Goal: Contribute content: Contribute content

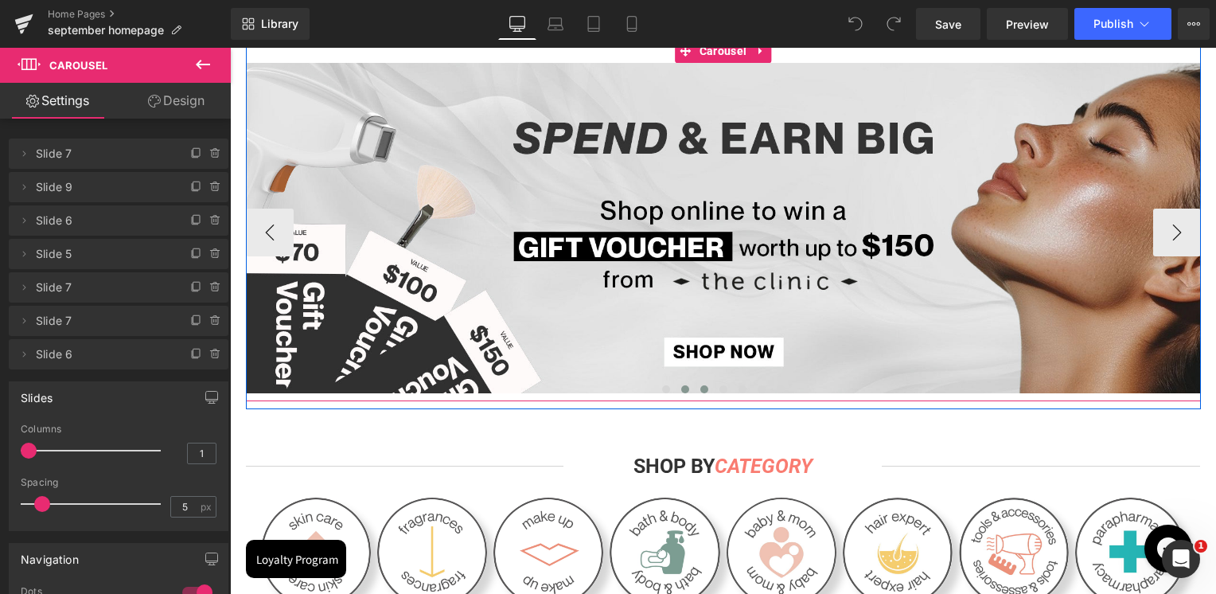
scroll to position [239, 0]
click at [662, 390] on span at bounding box center [666, 389] width 8 height 8
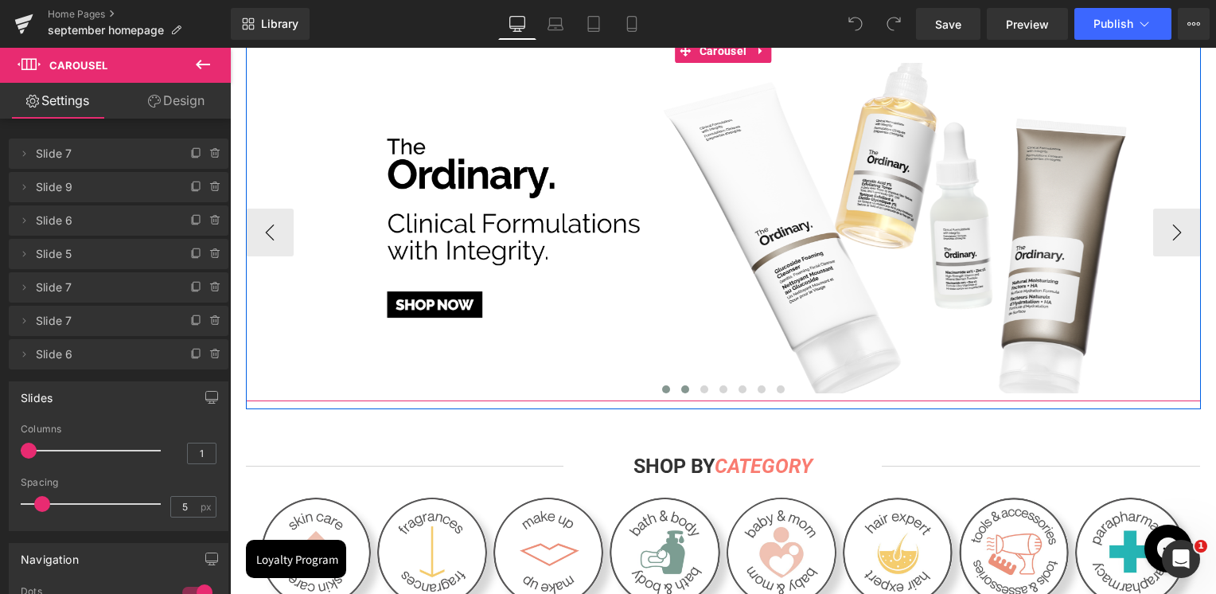
click at [681, 391] on span at bounding box center [685, 389] width 8 height 8
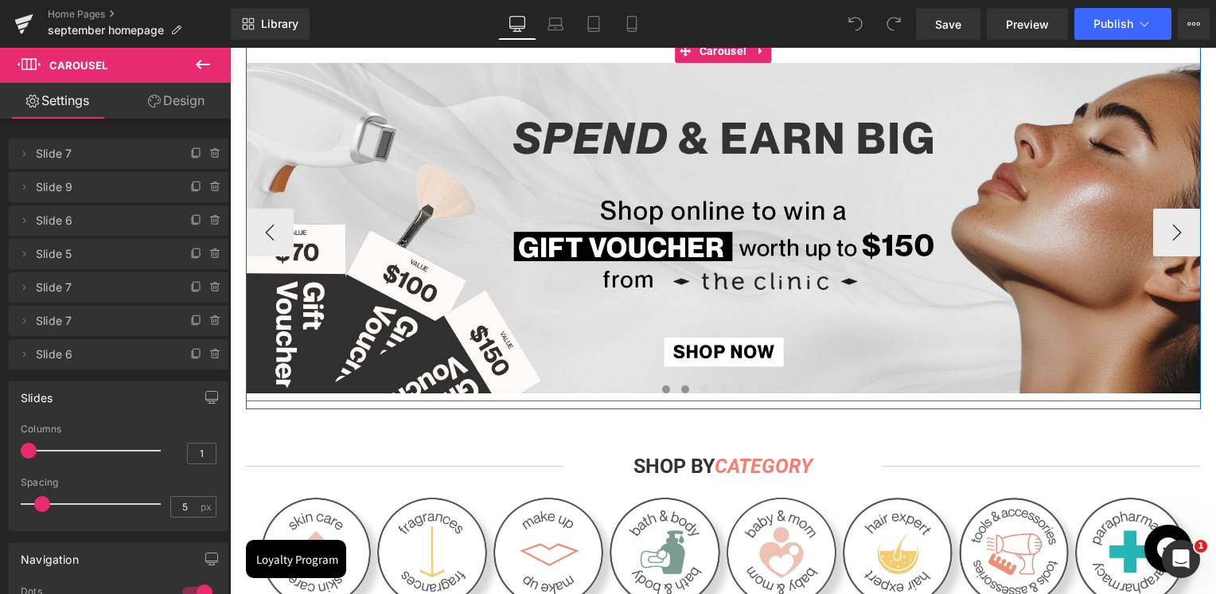
click at [664, 387] on button at bounding box center [665, 389] width 19 height 16
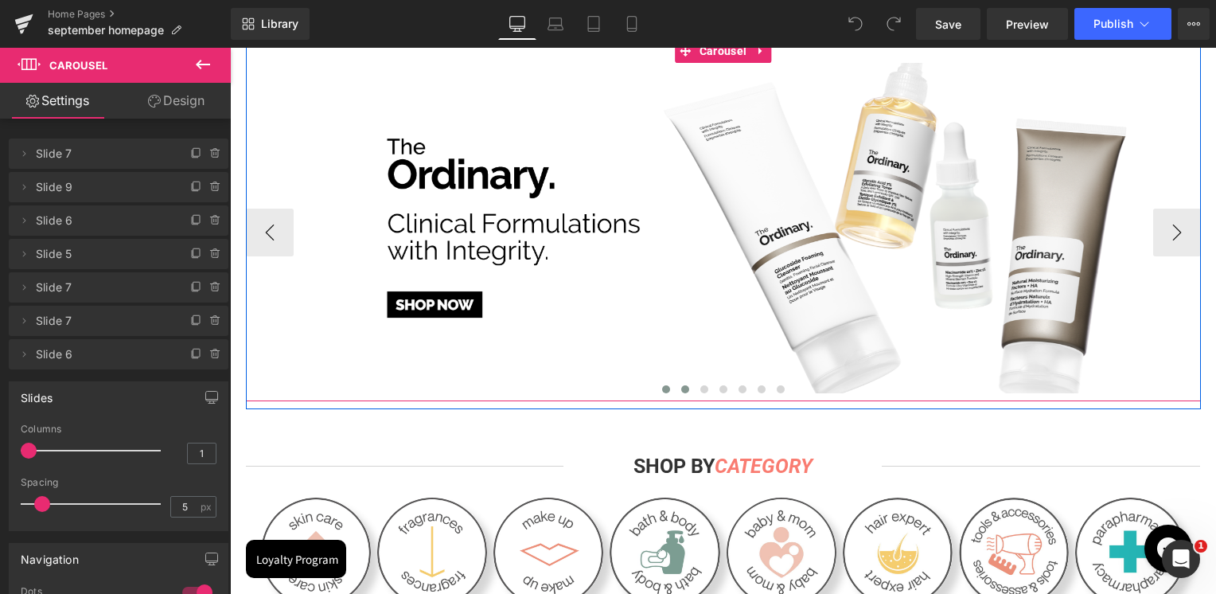
click at [682, 390] on button at bounding box center [684, 389] width 19 height 16
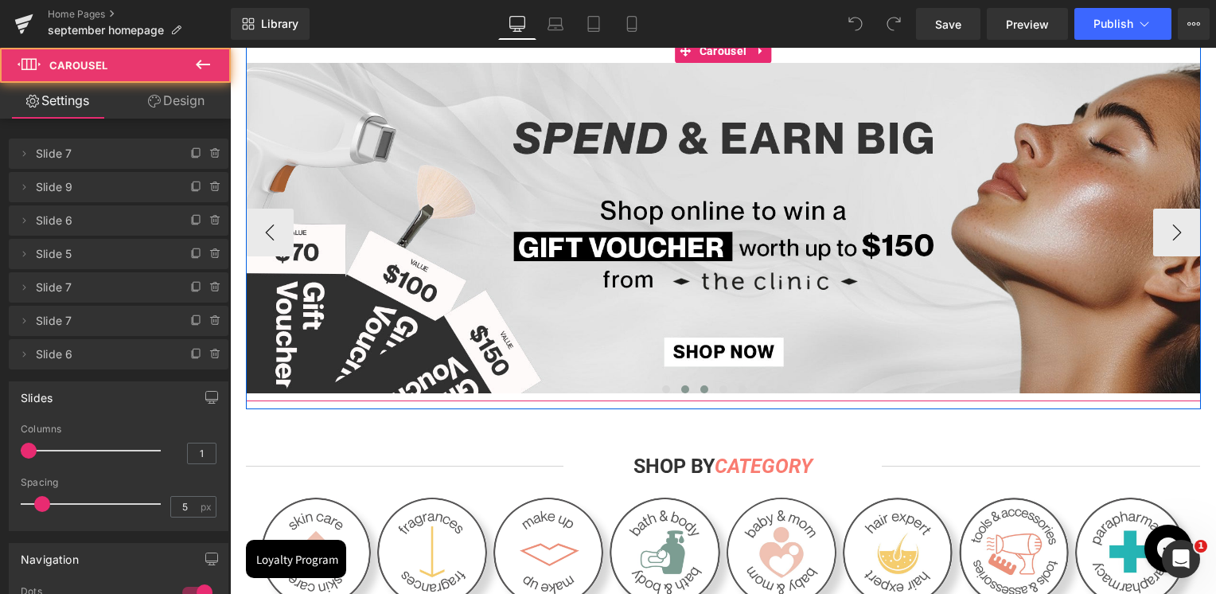
click at [700, 387] on span at bounding box center [704, 389] width 8 height 8
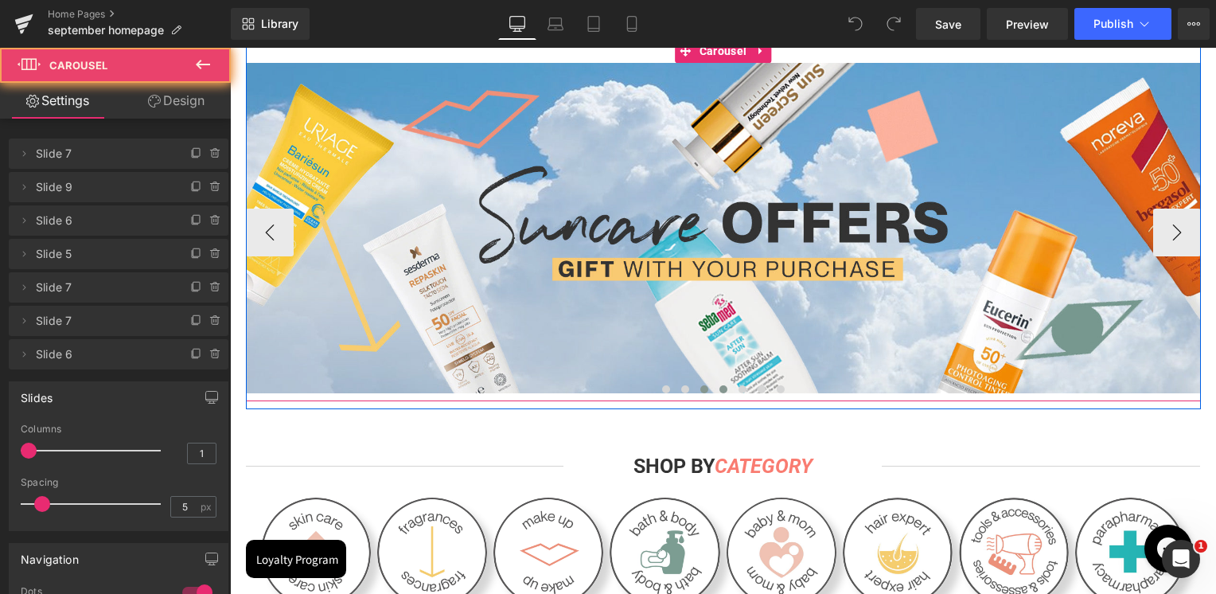
click at [714, 387] on button at bounding box center [723, 389] width 19 height 16
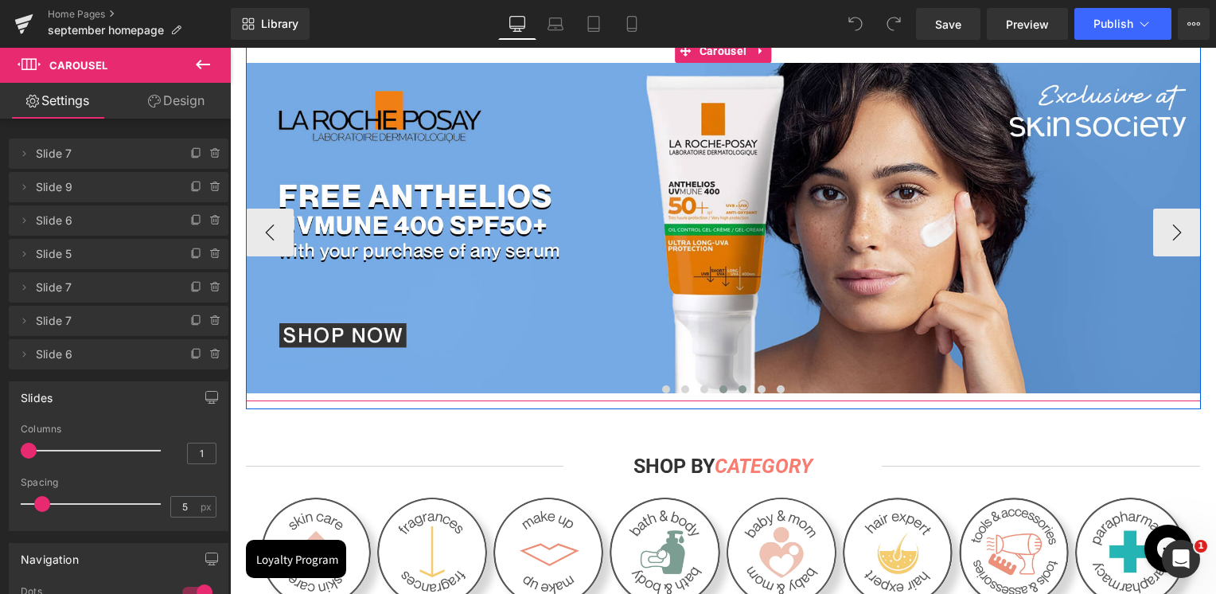
click at [733, 395] on button at bounding box center [742, 389] width 19 height 16
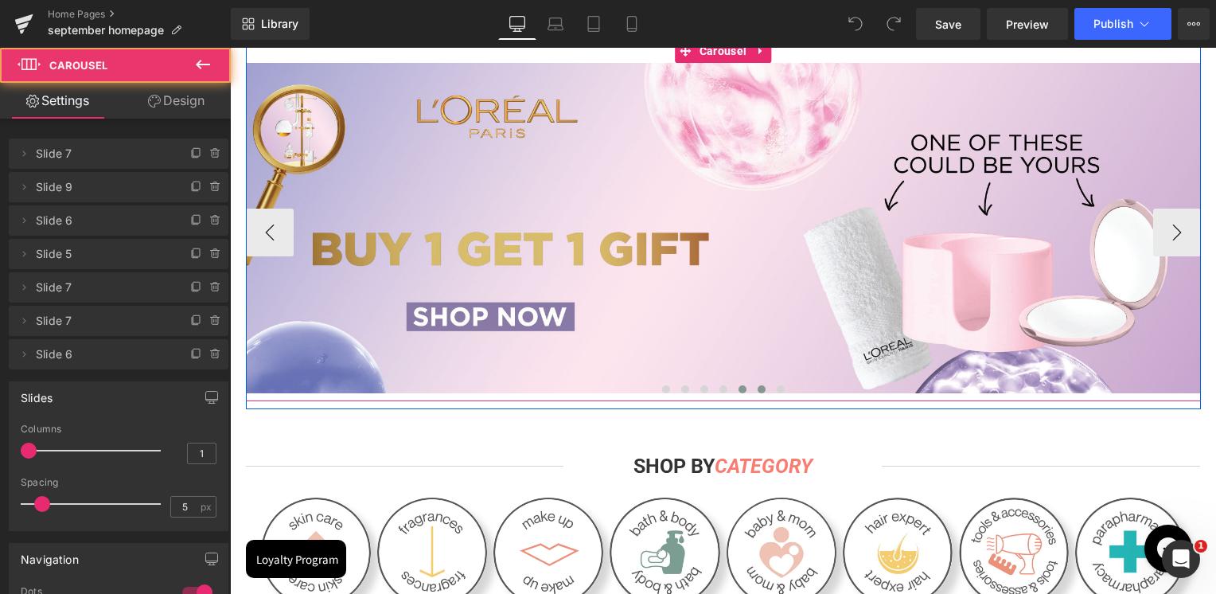
click at [752, 393] on button at bounding box center [761, 389] width 19 height 16
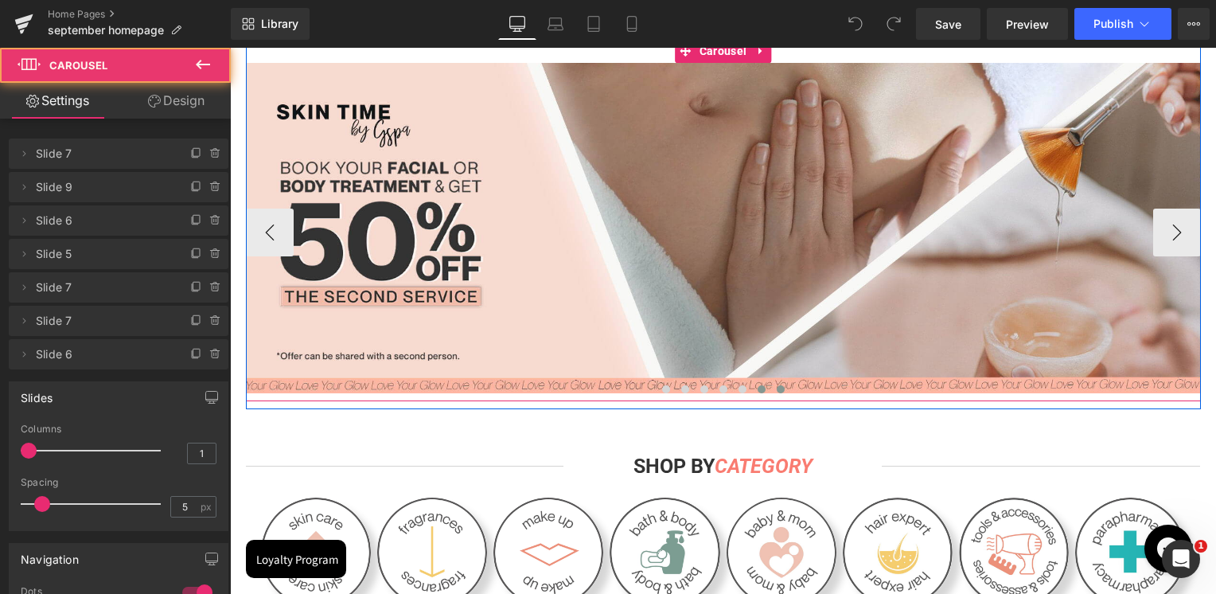
click at [771, 390] on button at bounding box center [780, 389] width 19 height 16
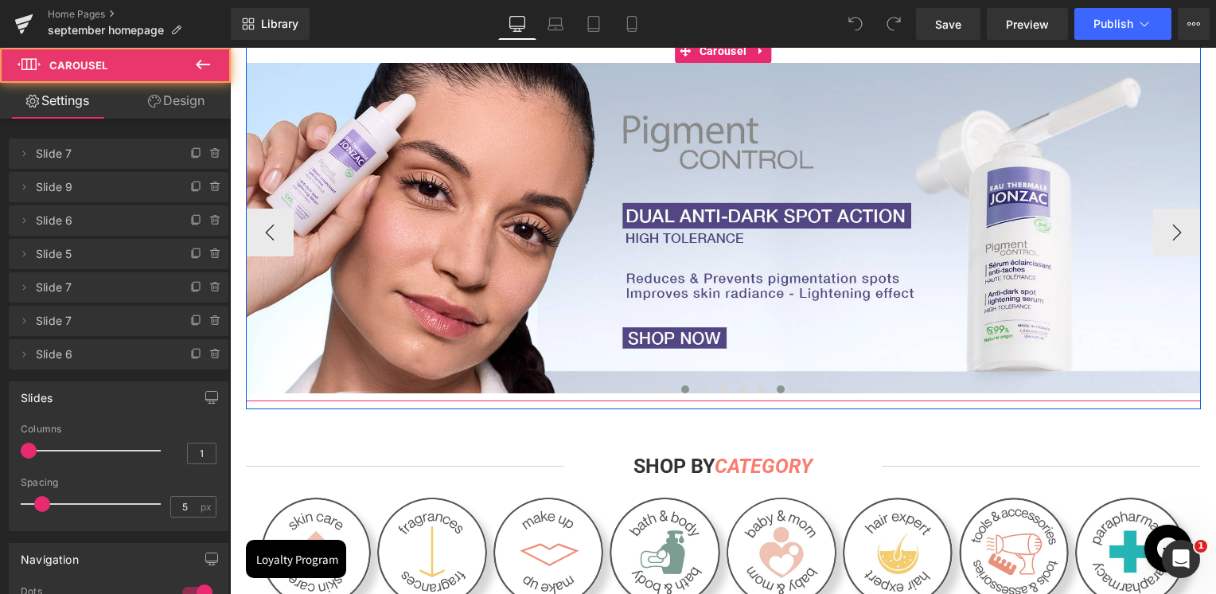
click at [686, 390] on button at bounding box center [684, 389] width 19 height 16
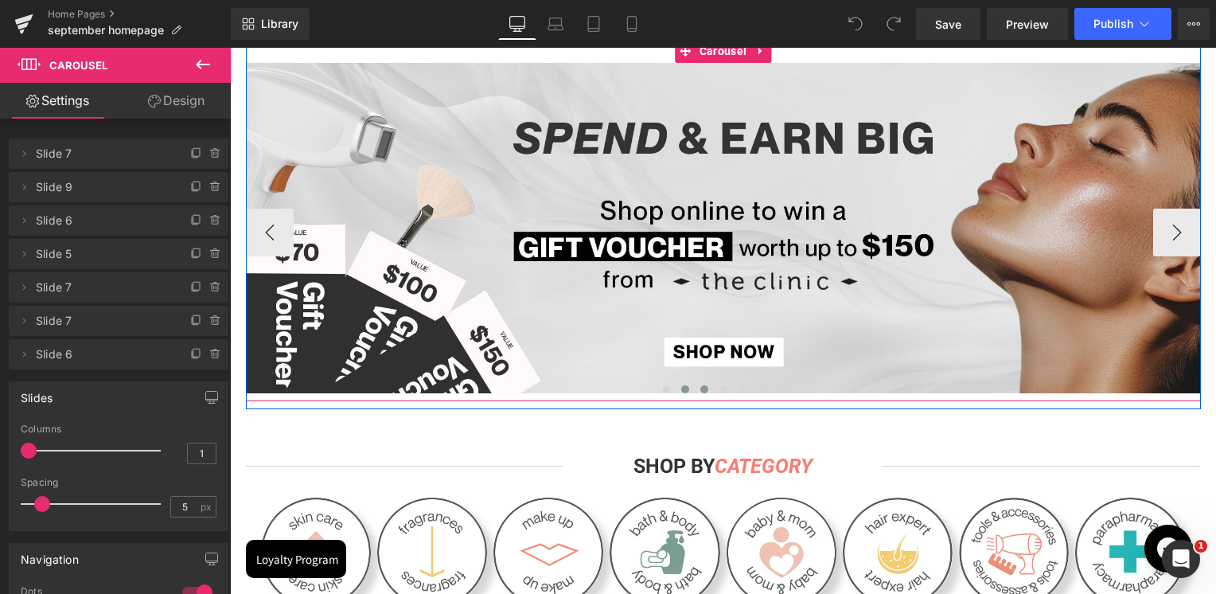
click at [700, 391] on span at bounding box center [704, 389] width 8 height 8
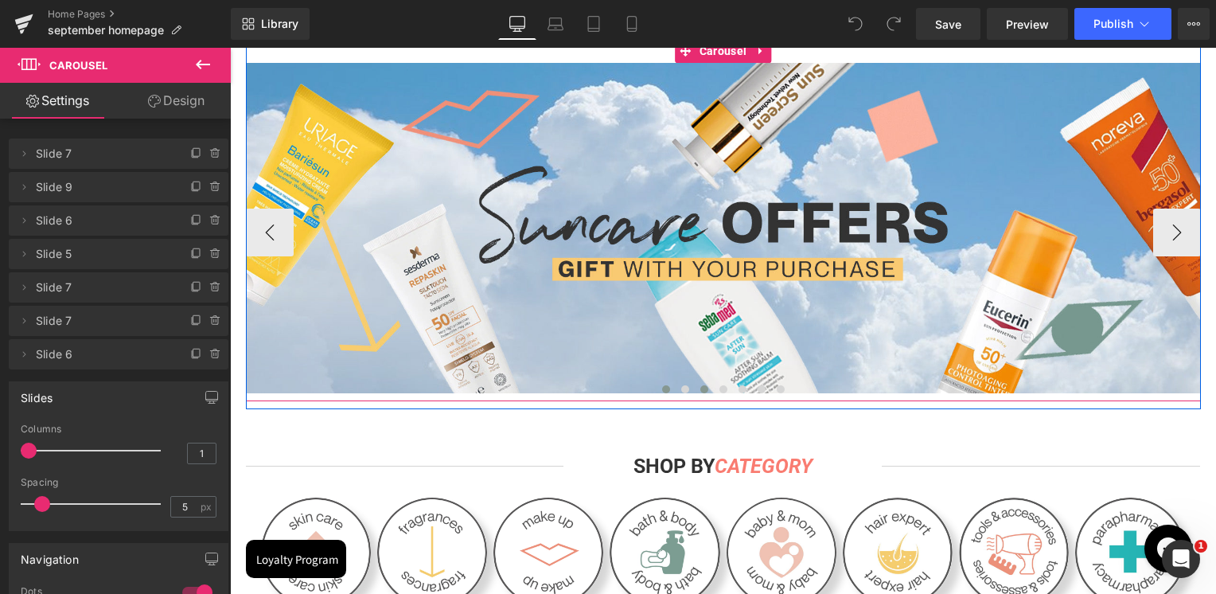
click at [666, 389] on button at bounding box center [665, 389] width 19 height 16
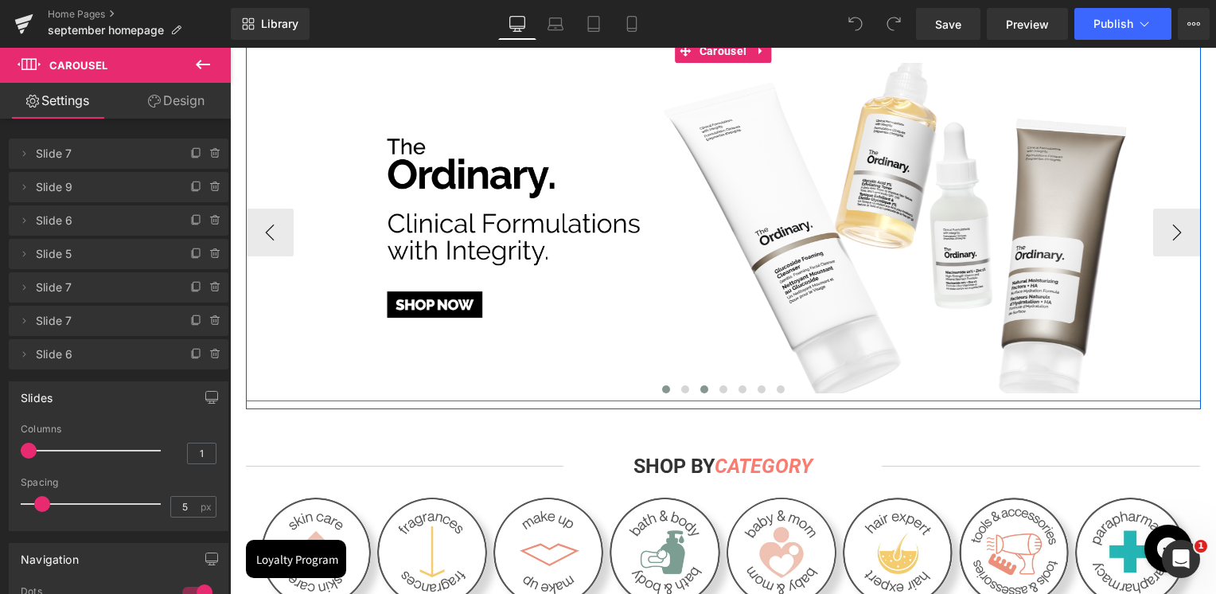
click at [697, 393] on button at bounding box center [704, 389] width 19 height 16
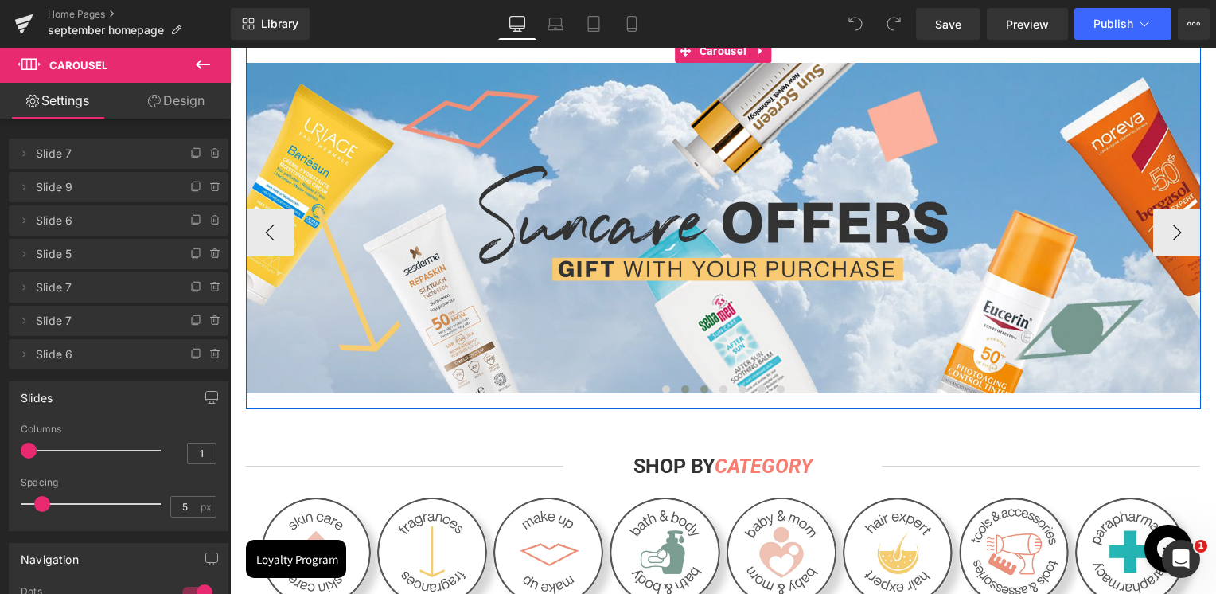
click at [681, 390] on span at bounding box center [685, 389] width 8 height 8
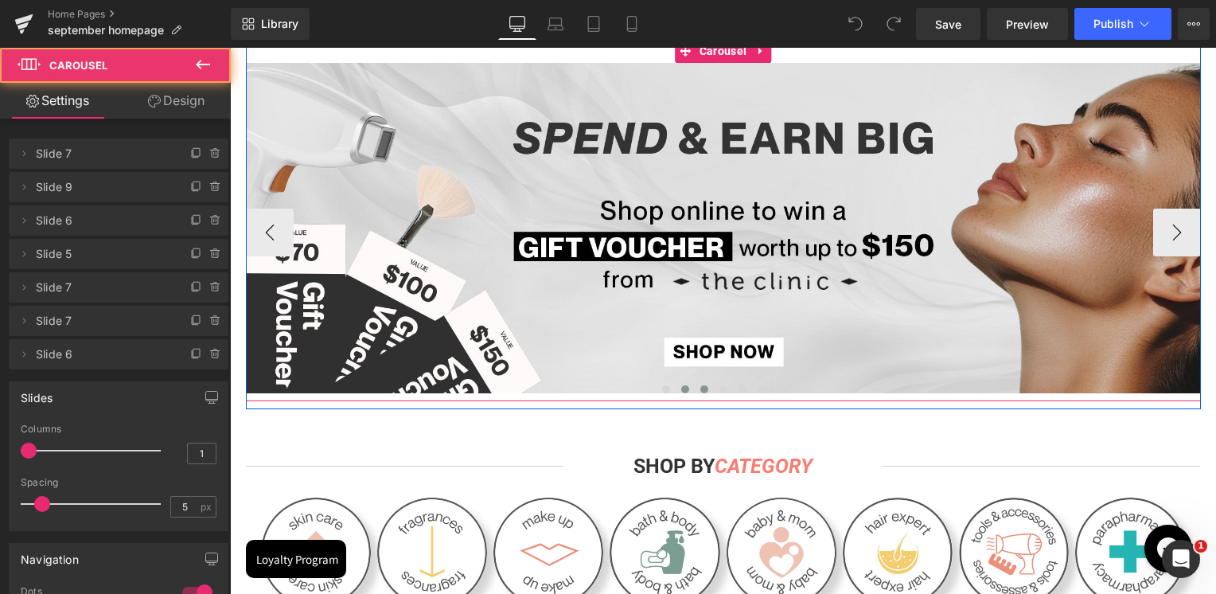
click at [700, 391] on span at bounding box center [704, 389] width 8 height 8
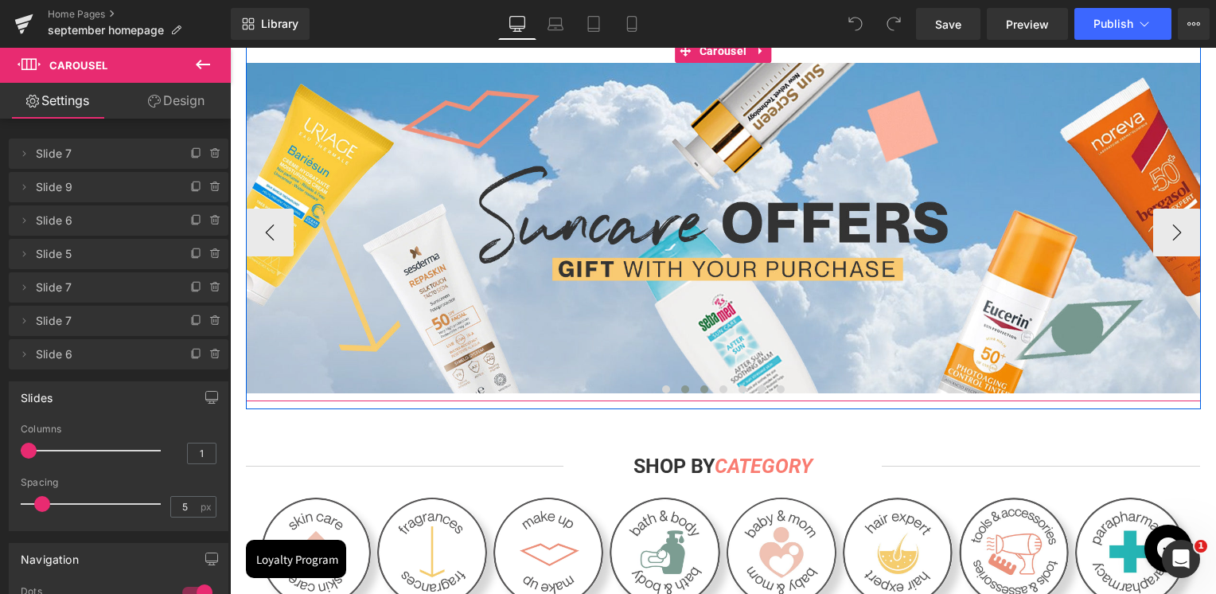
click at [681, 390] on span at bounding box center [685, 389] width 8 height 8
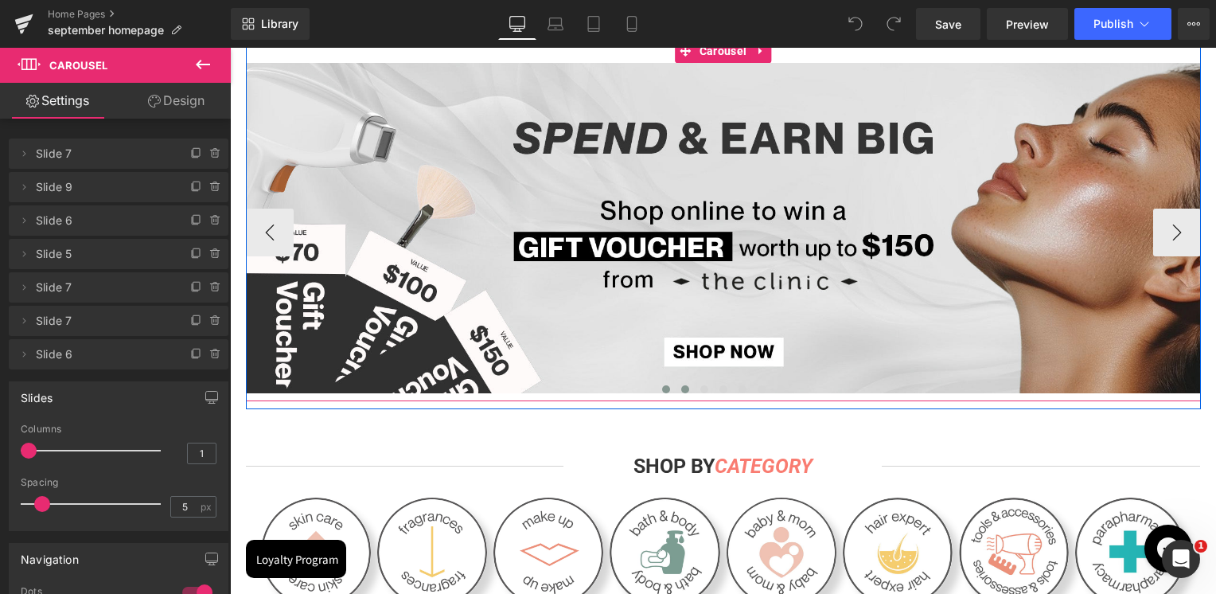
click at [663, 395] on button at bounding box center [665, 389] width 19 height 16
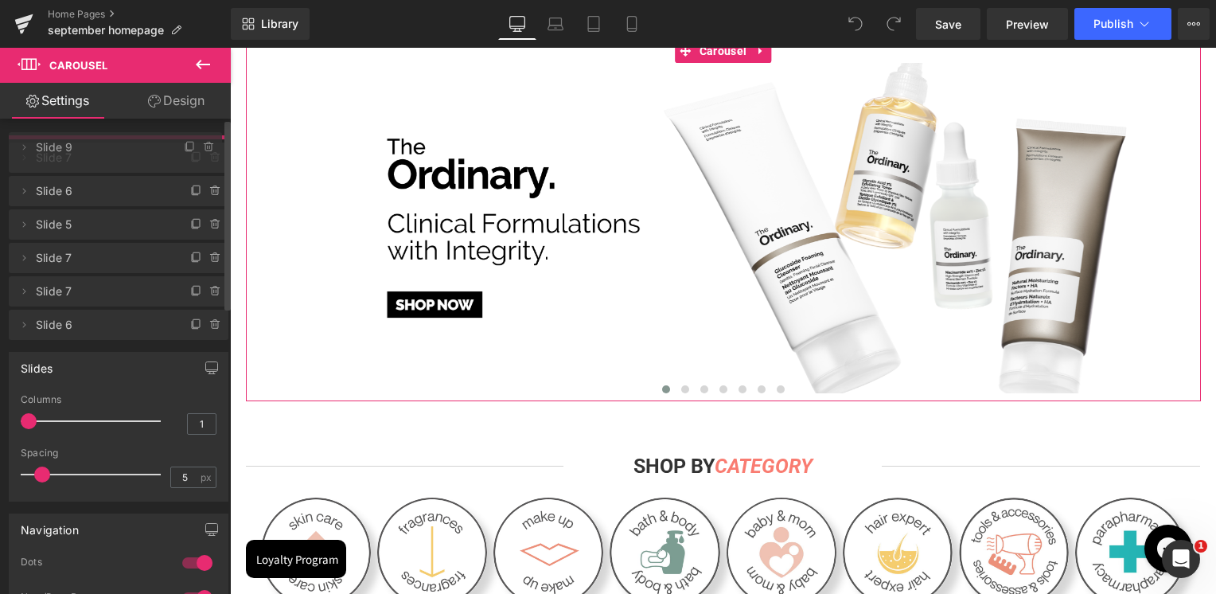
drag, startPoint x: 114, startPoint y: 185, endPoint x: 113, endPoint y: 143, distance: 41.4
click at [113, 143] on span "Slide 9" at bounding box center [99, 147] width 127 height 30
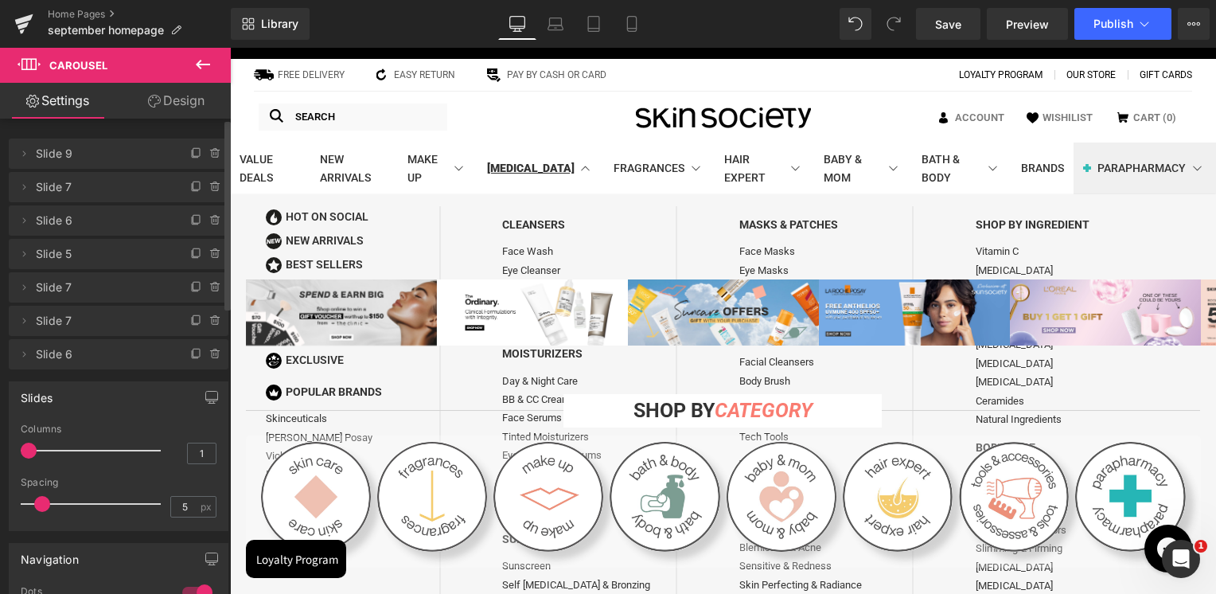
scroll to position [0, 0]
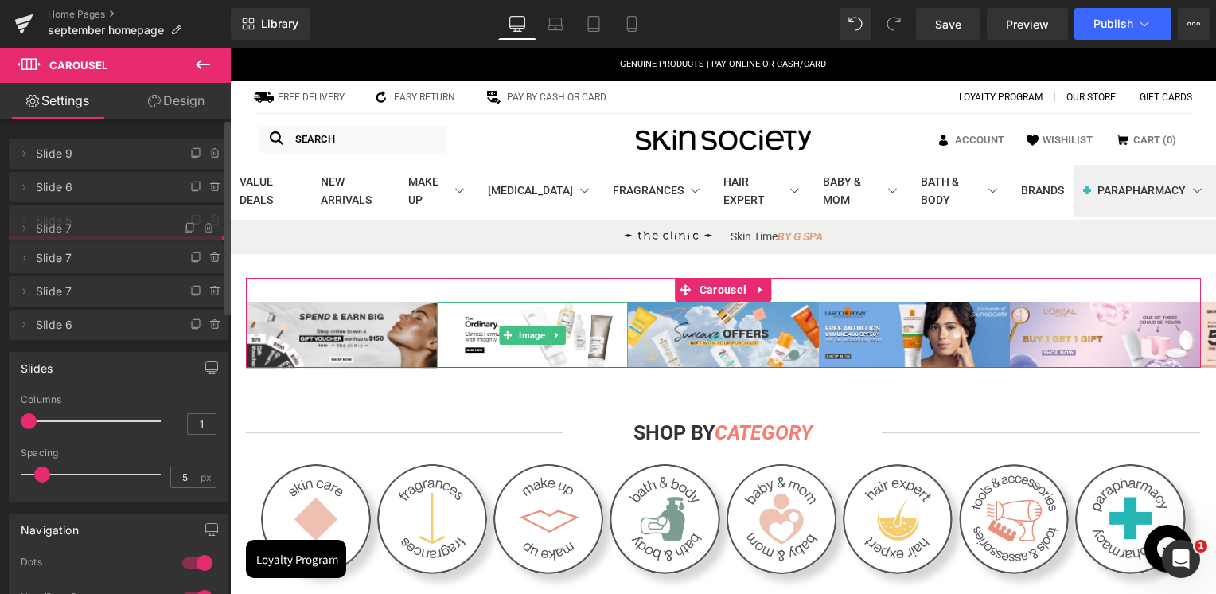
drag, startPoint x: 86, startPoint y: 186, endPoint x: 80, endPoint y: 228, distance: 41.7
click at [80, 228] on span "Slide 5" at bounding box center [103, 220] width 134 height 30
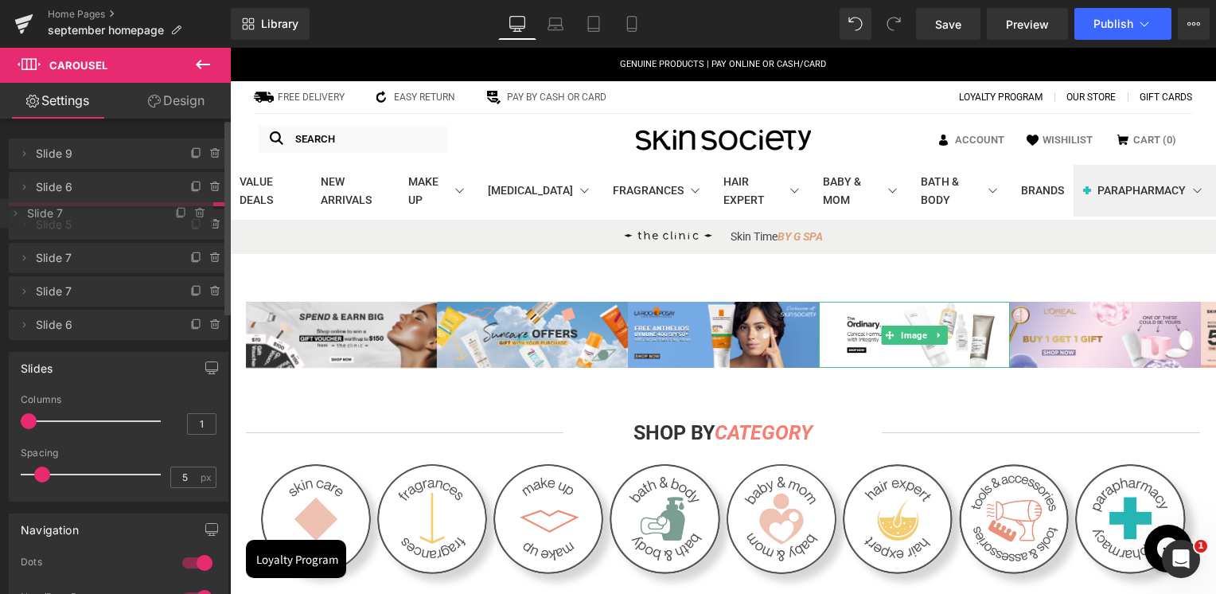
drag, startPoint x: 76, startPoint y: 253, endPoint x: 87, endPoint y: 212, distance: 42.1
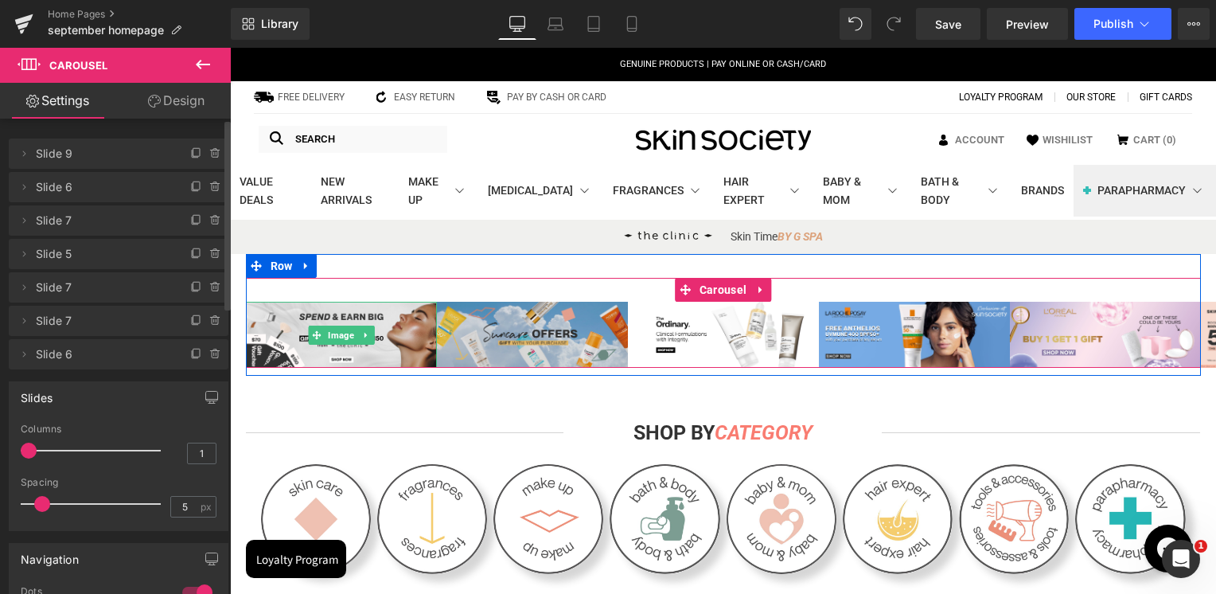
click at [333, 327] on span "Image" at bounding box center [341, 334] width 33 height 19
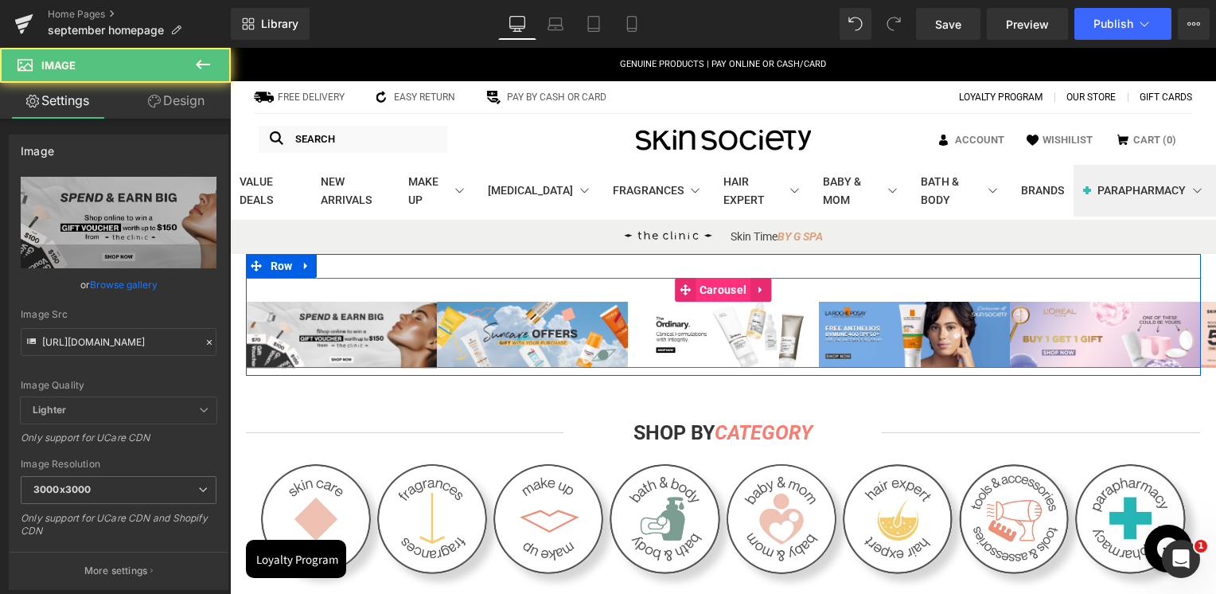
click at [717, 287] on span "Carousel" at bounding box center [722, 290] width 55 height 24
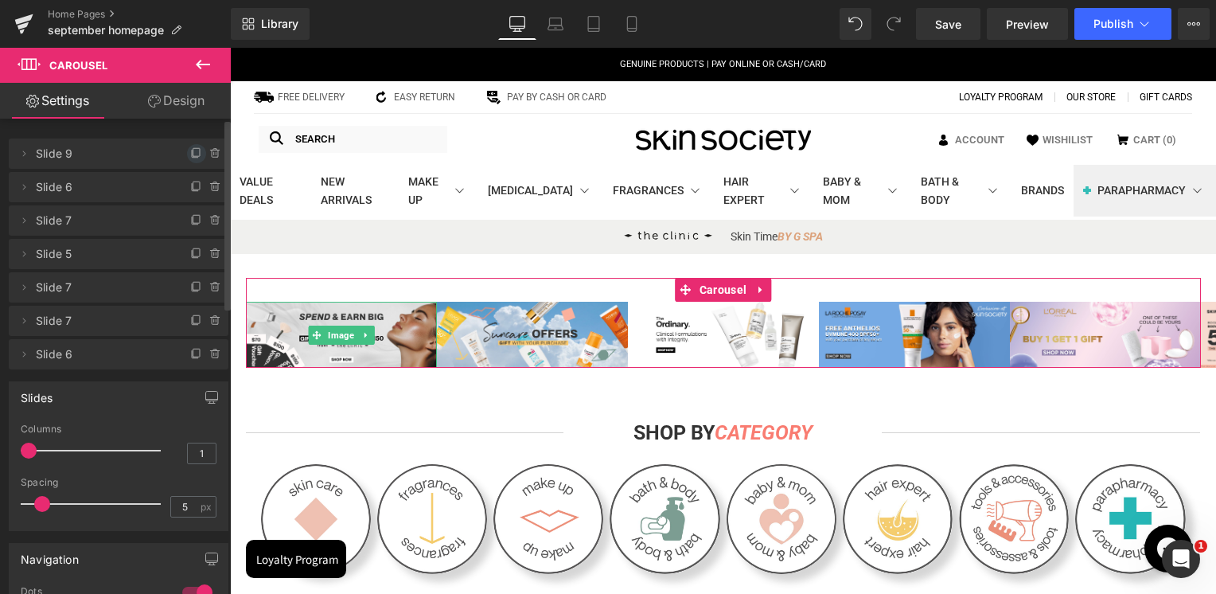
click at [193, 156] on icon at bounding box center [196, 152] width 6 height 8
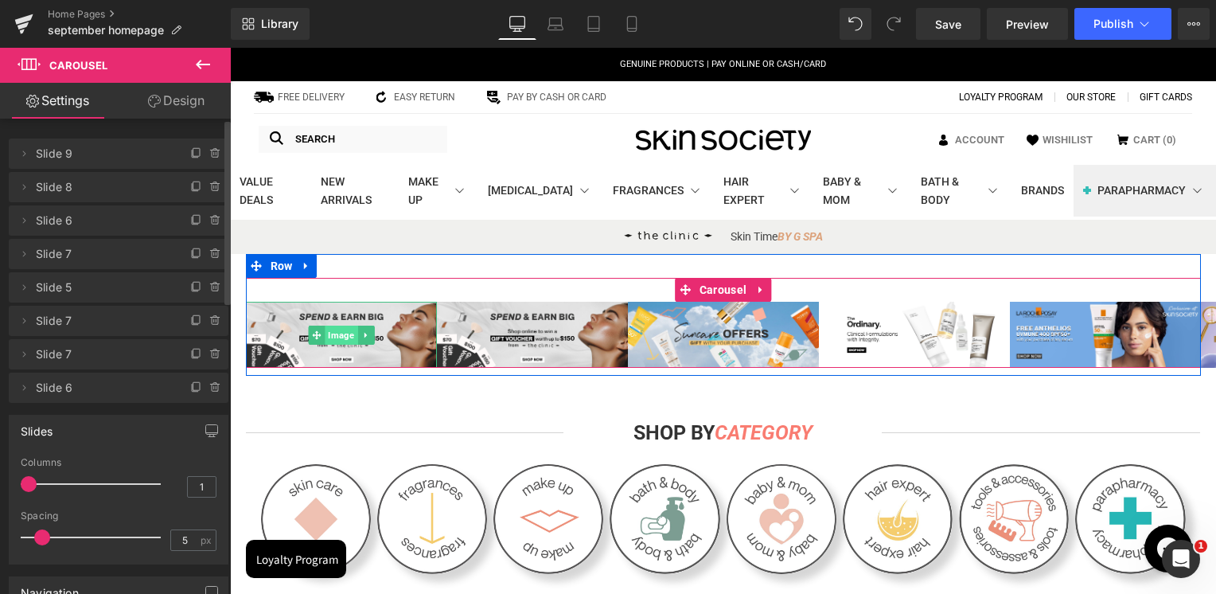
click at [335, 333] on span "Image" at bounding box center [341, 334] width 33 height 19
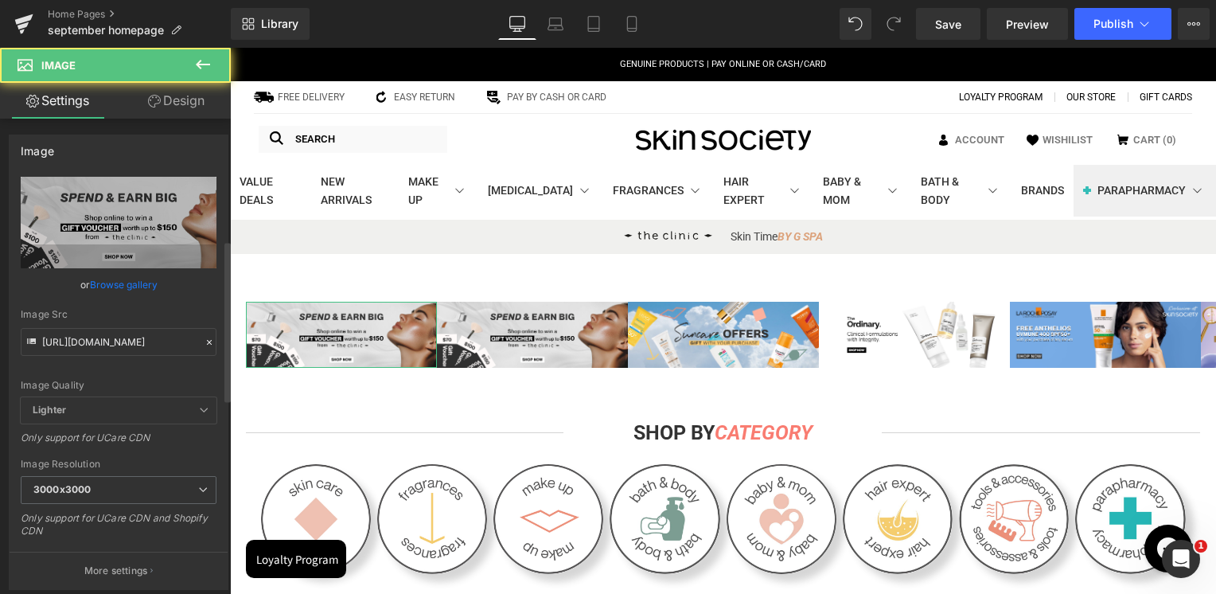
scroll to position [477, 0]
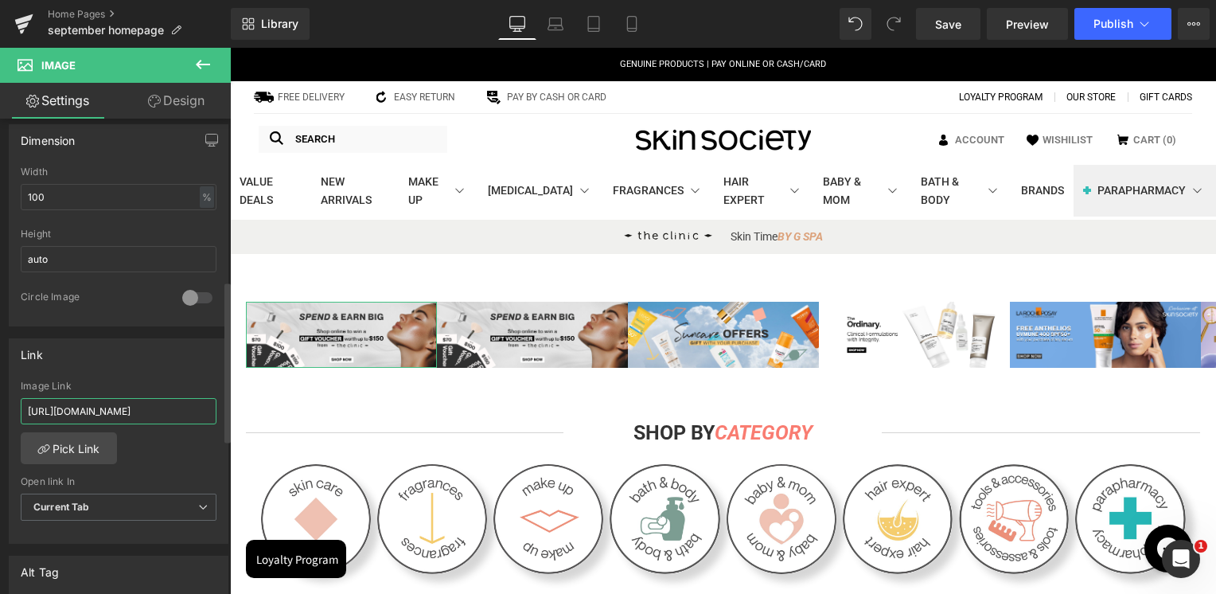
click at [146, 414] on input "[URL][DOMAIN_NAME]" at bounding box center [119, 411] width 196 height 26
paste input "value-deals?page=2&rb_vendor=Shiseido&tab=products&sort_by=sales_amount&sort_or…"
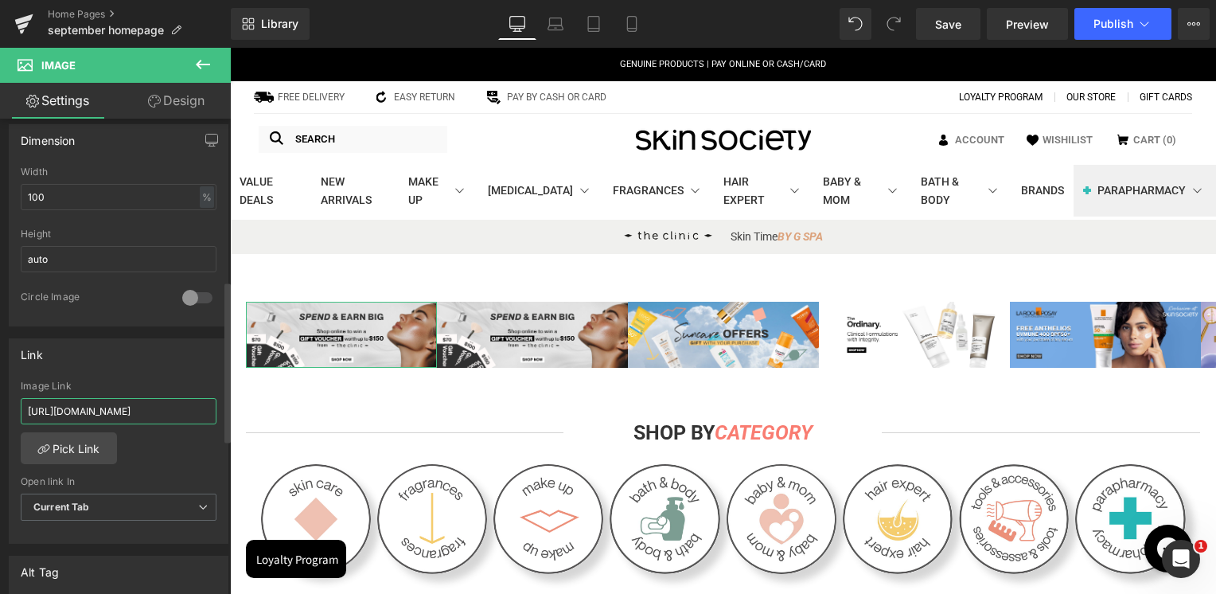
type input "[URL][DOMAIN_NAME]"
click at [159, 360] on div "Link" at bounding box center [119, 354] width 218 height 30
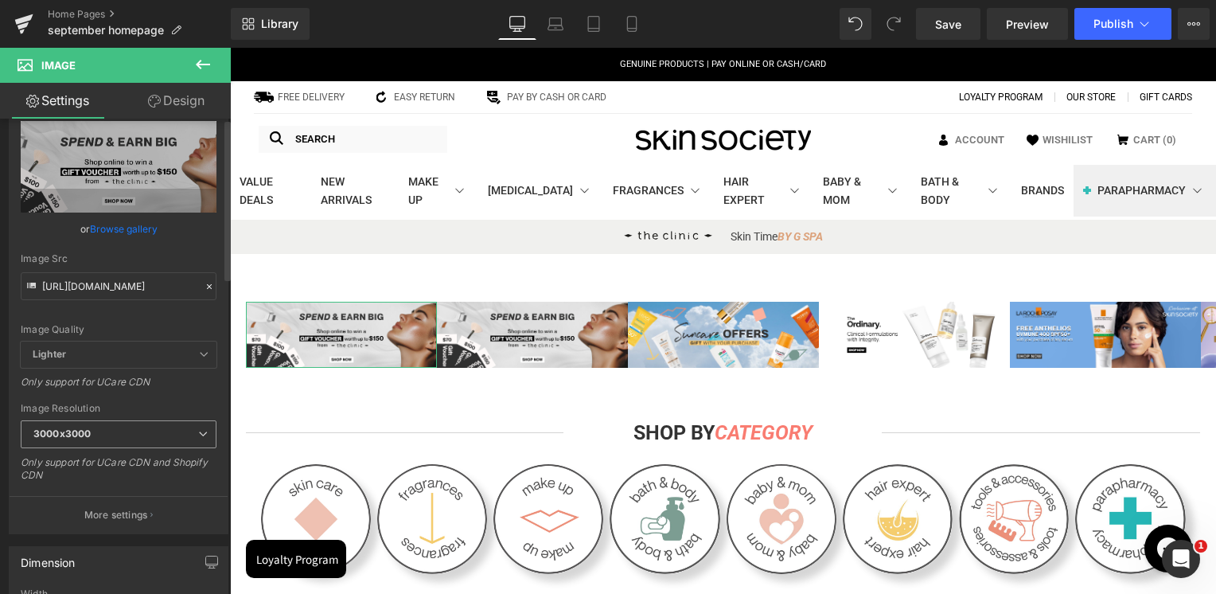
scroll to position [0, 0]
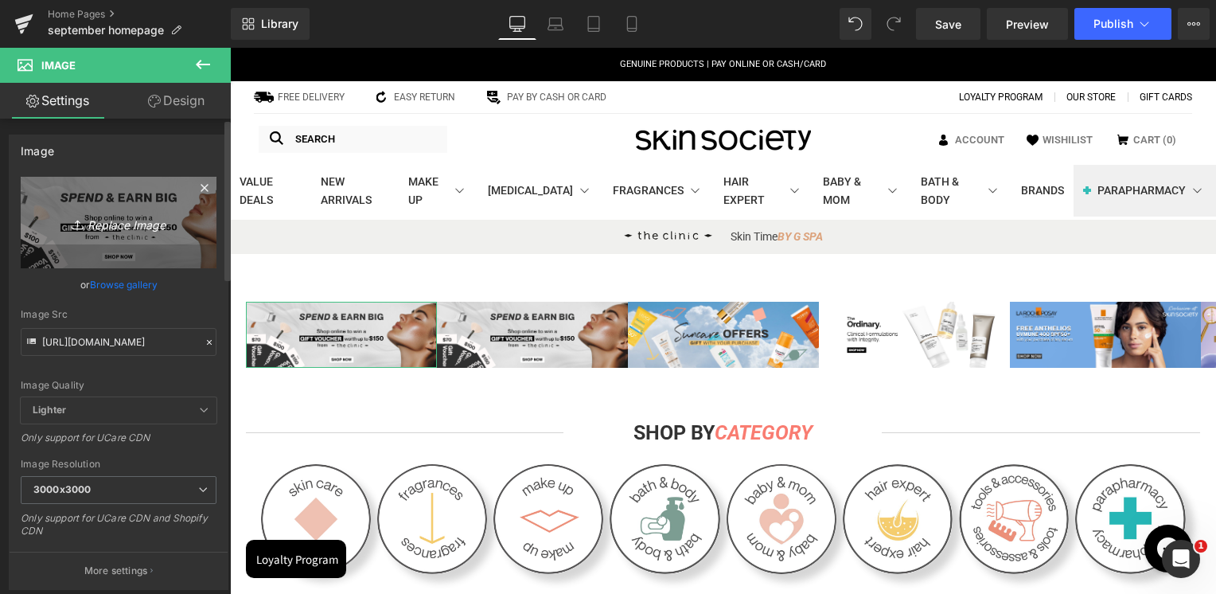
click at [127, 210] on link "Replace Image" at bounding box center [119, 222] width 196 height 91
type input "C:\fakepath\Artboard 1.jpg"
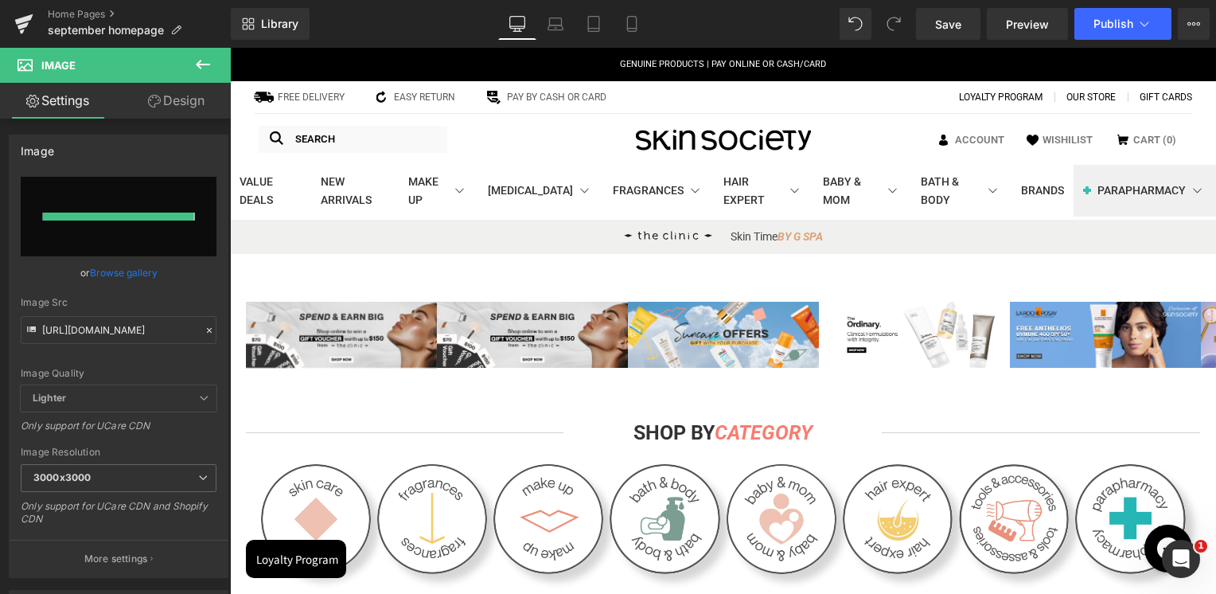
type input "[URL][DOMAIN_NAME]"
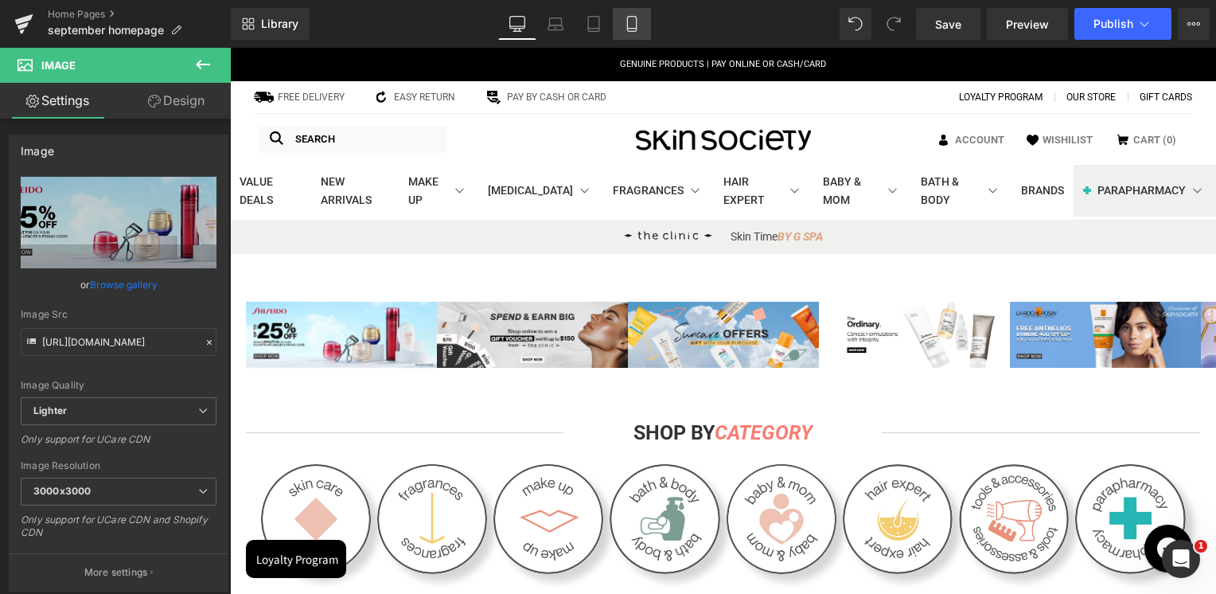
click at [630, 29] on icon at bounding box center [631, 29] width 9 height 0
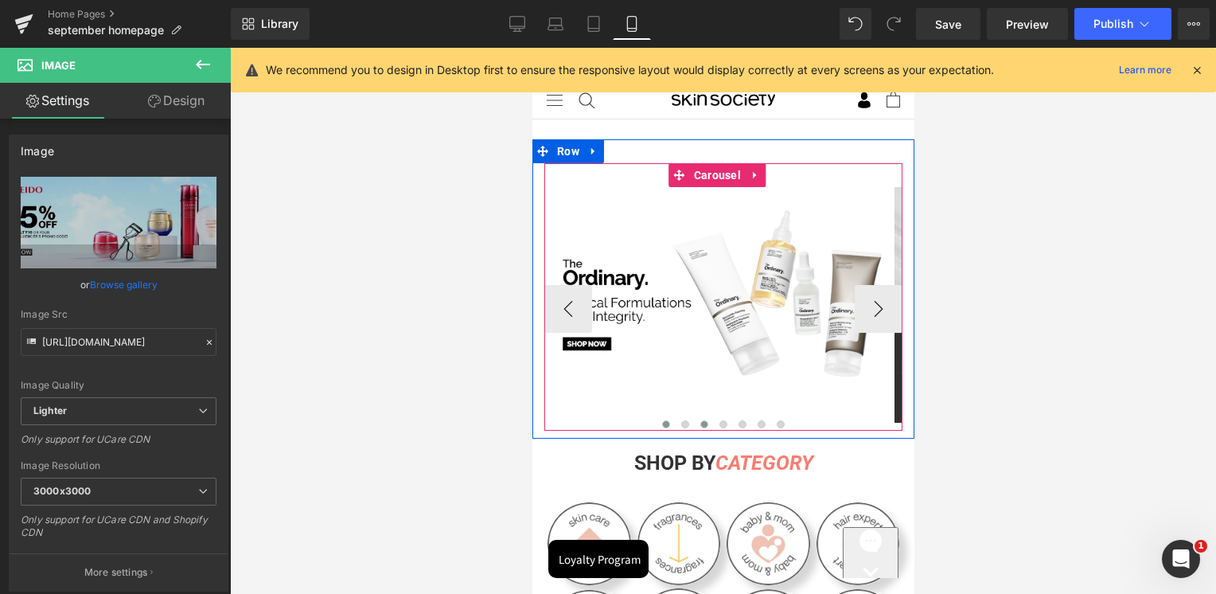
click at [699, 425] on span at bounding box center [703, 424] width 8 height 8
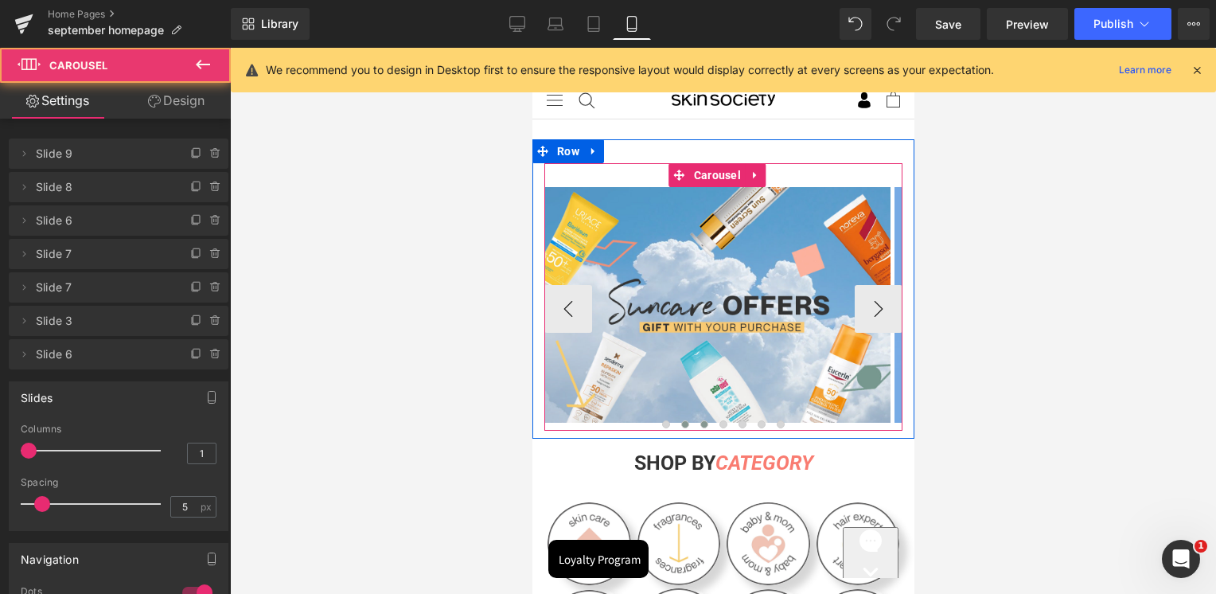
click at [675, 420] on button at bounding box center [684, 424] width 19 height 16
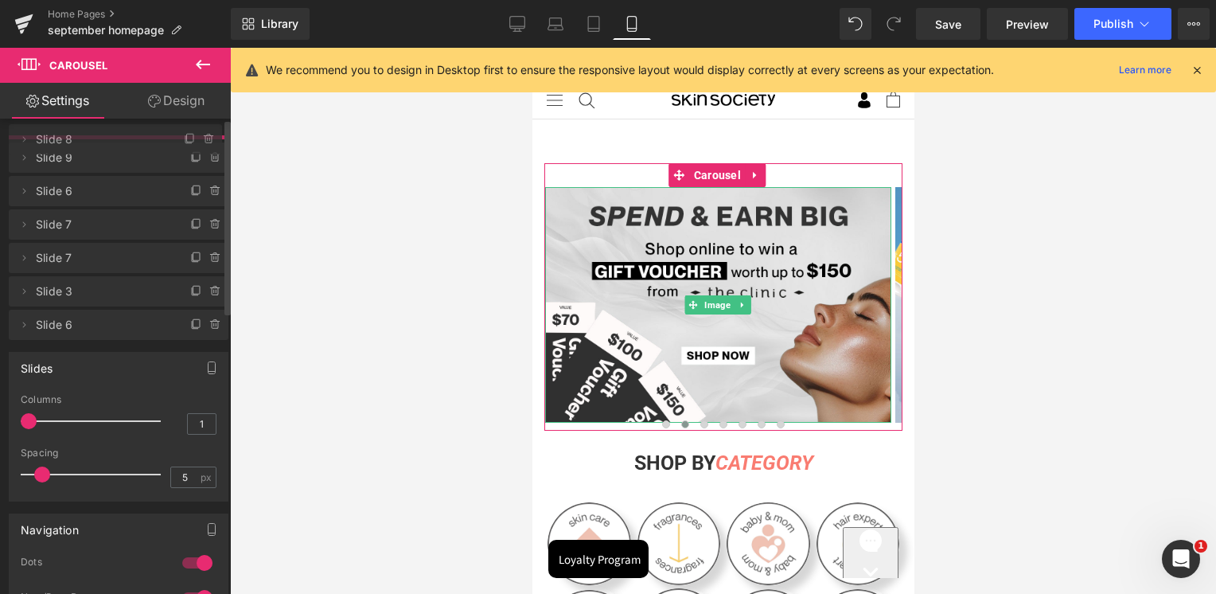
drag, startPoint x: 83, startPoint y: 193, endPoint x: 89, endPoint y: 145, distance: 48.2
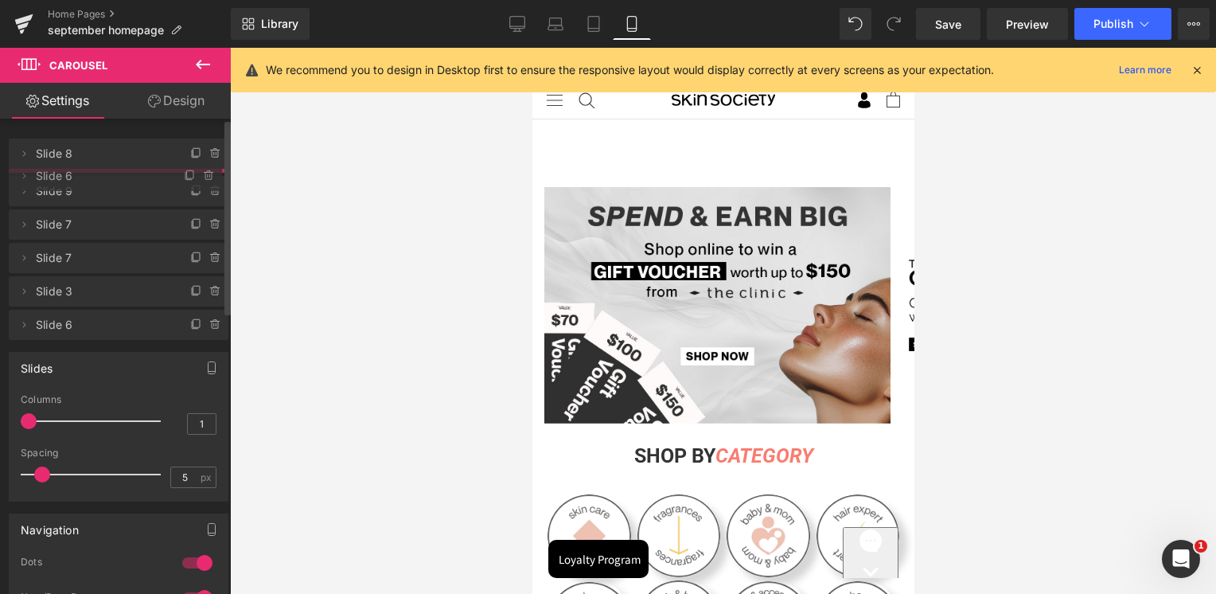
drag, startPoint x: 77, startPoint y: 221, endPoint x: 83, endPoint y: 177, distance: 44.9
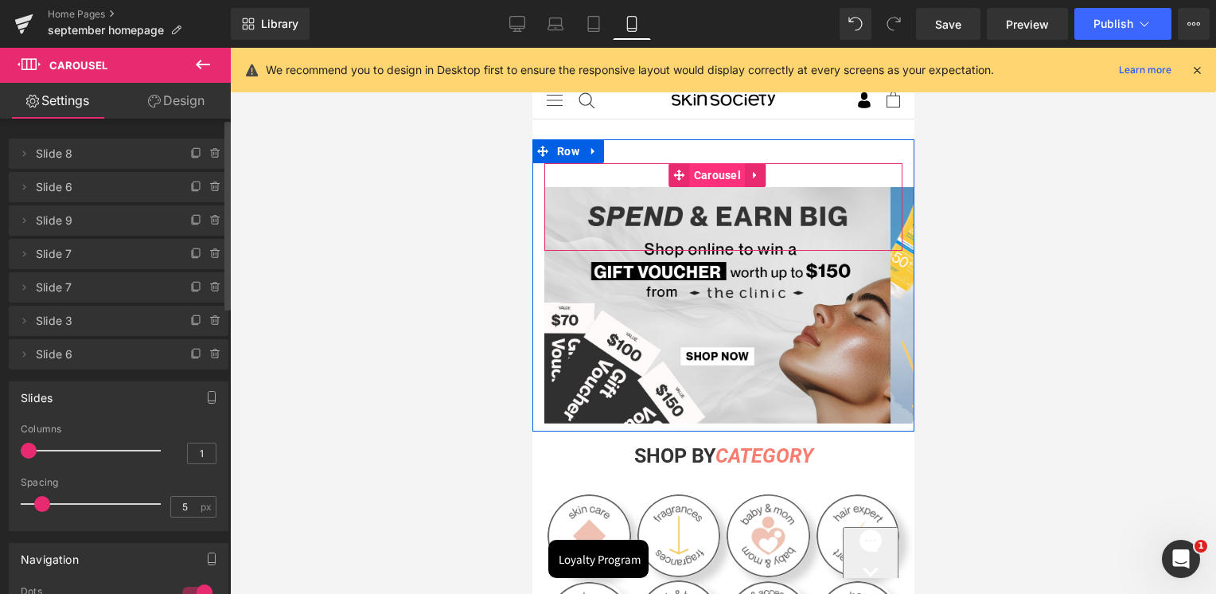
click at [714, 172] on span "Carousel" at bounding box center [716, 175] width 55 height 24
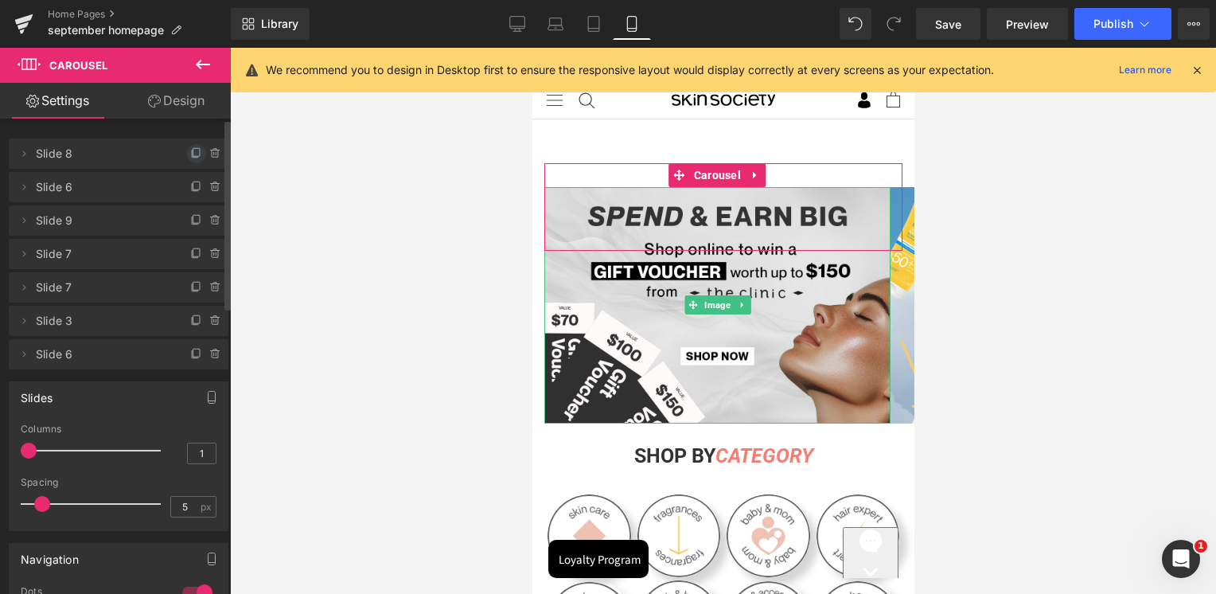
click at [191, 150] on icon at bounding box center [196, 153] width 13 height 13
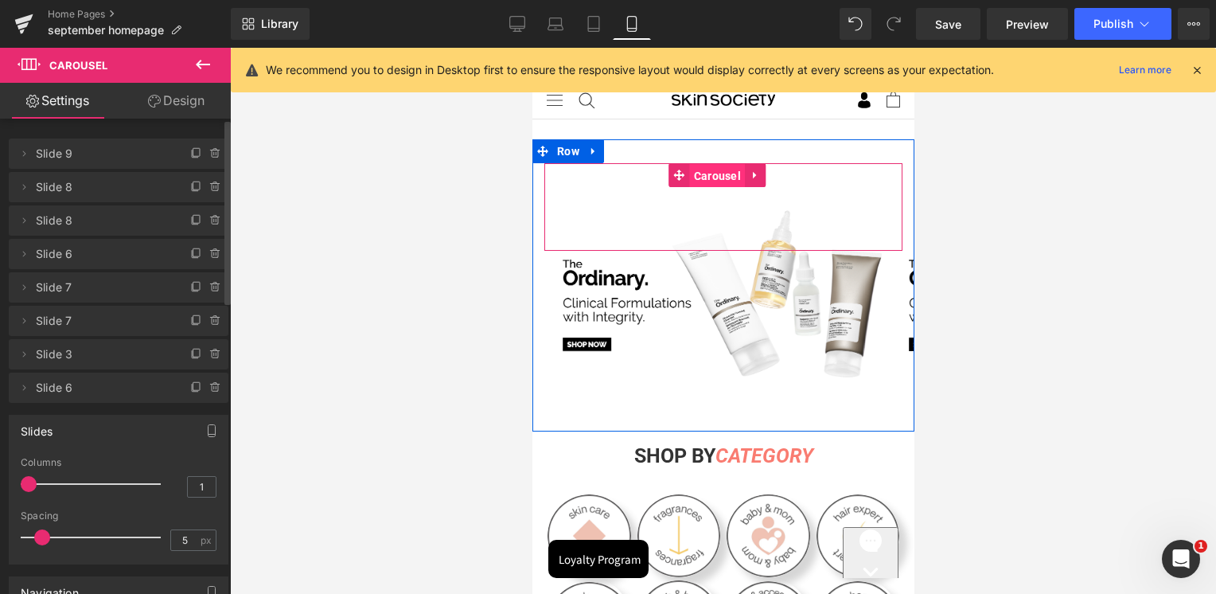
click at [729, 177] on span "Carousel" at bounding box center [716, 176] width 55 height 24
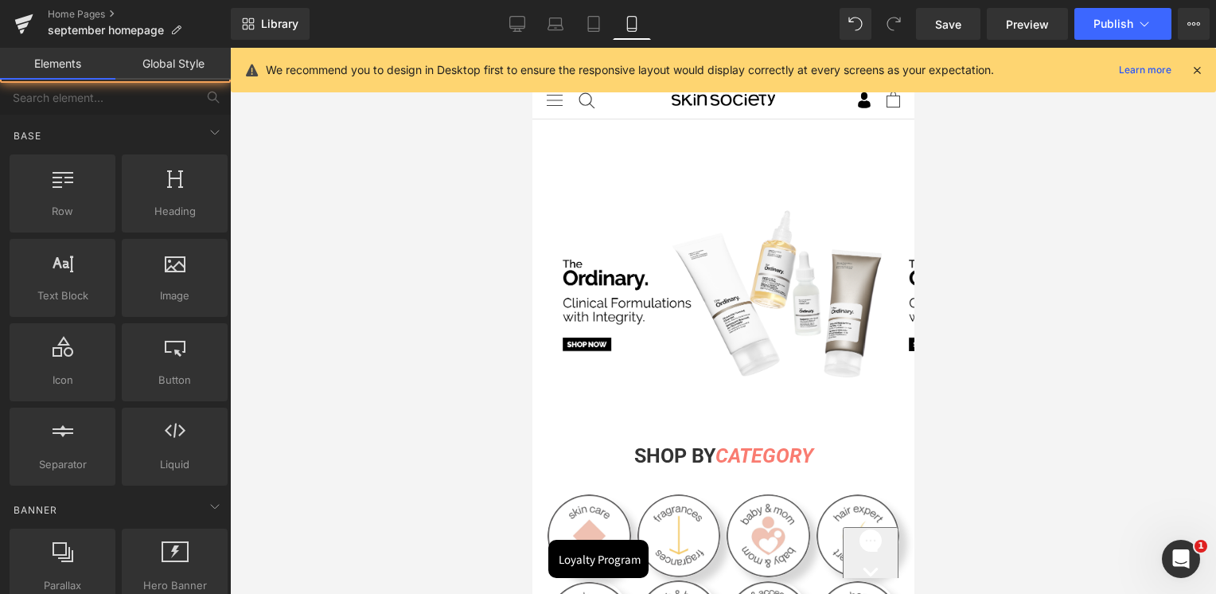
click at [1056, 247] on div at bounding box center [723, 321] width 986 height 546
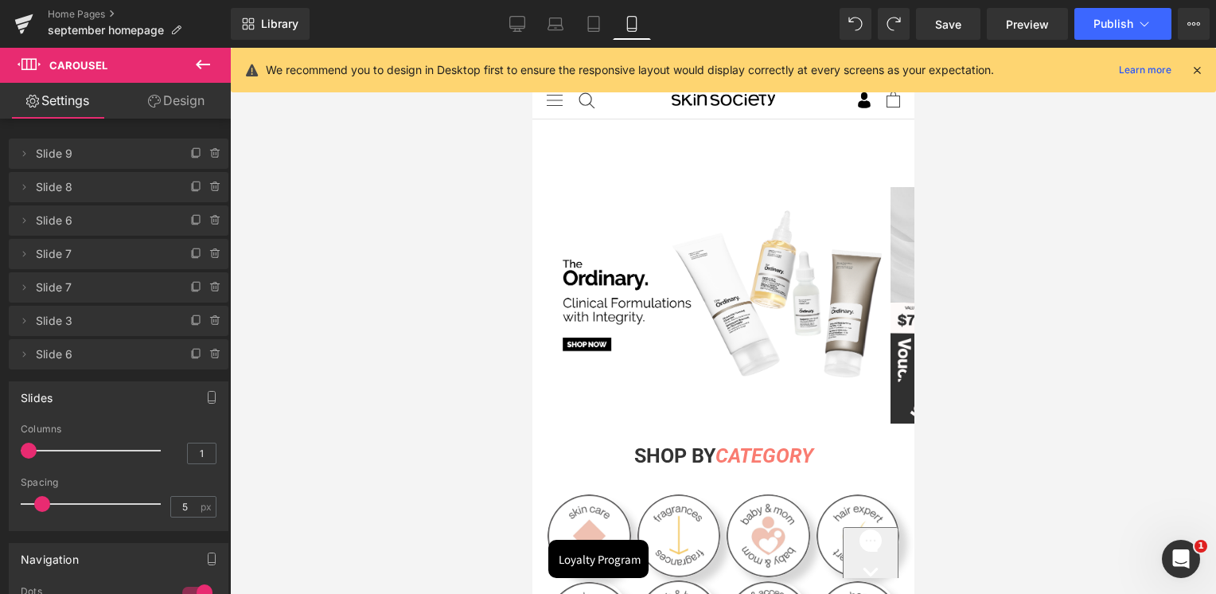
scroll to position [69, 0]
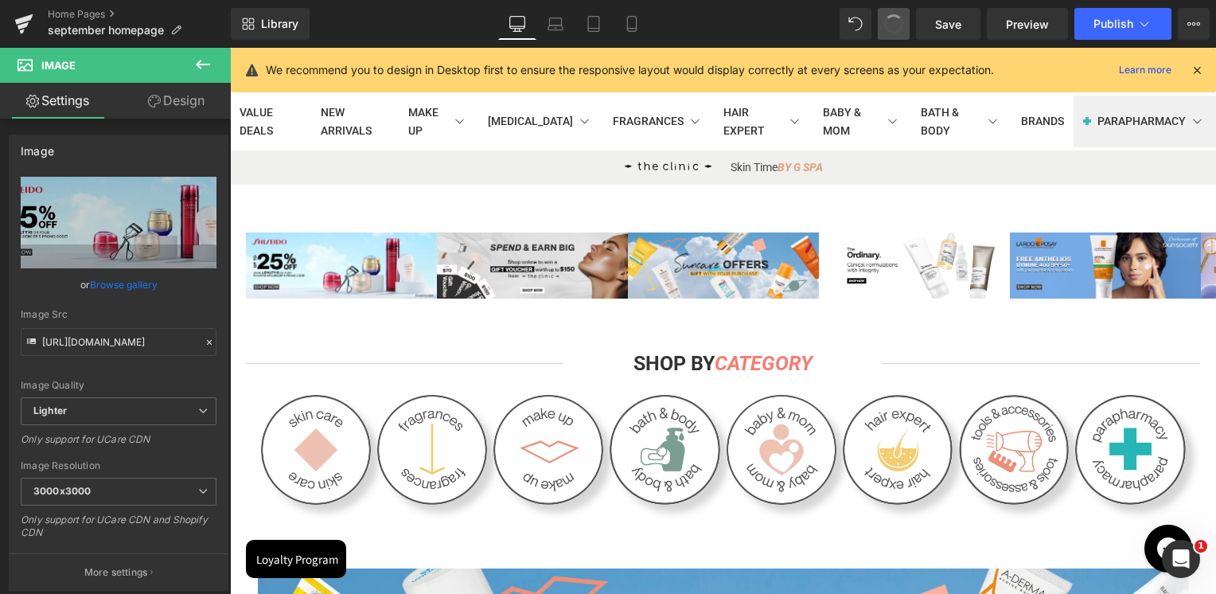
type input "[URL][DOMAIN_NAME]"
click at [636, 25] on icon at bounding box center [631, 24] width 9 height 15
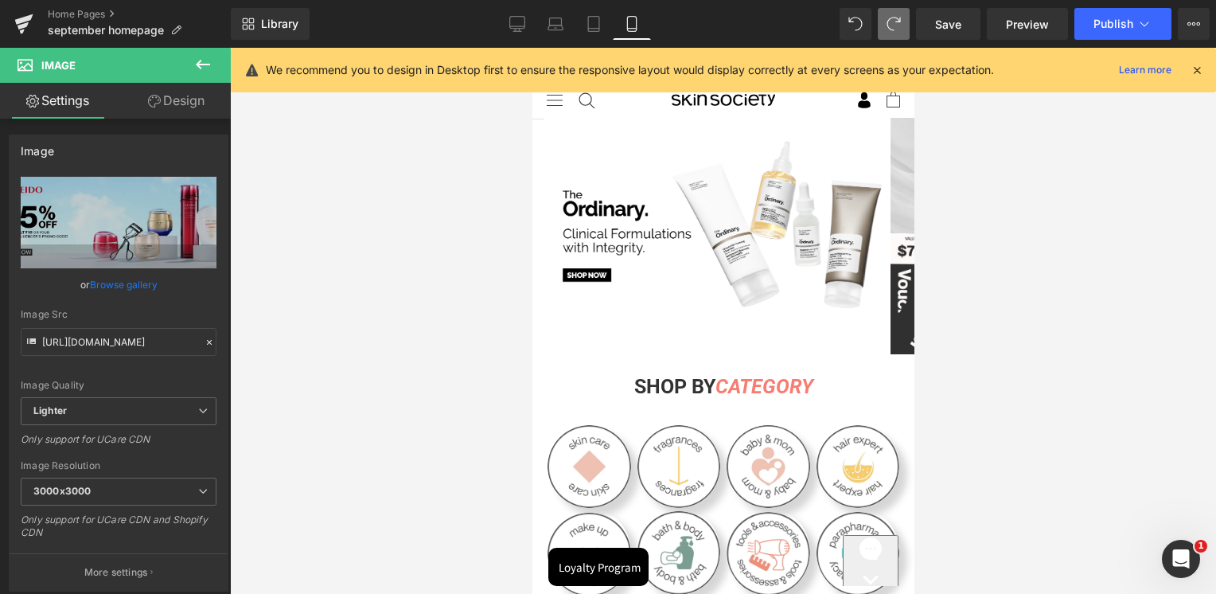
scroll to position [0, 0]
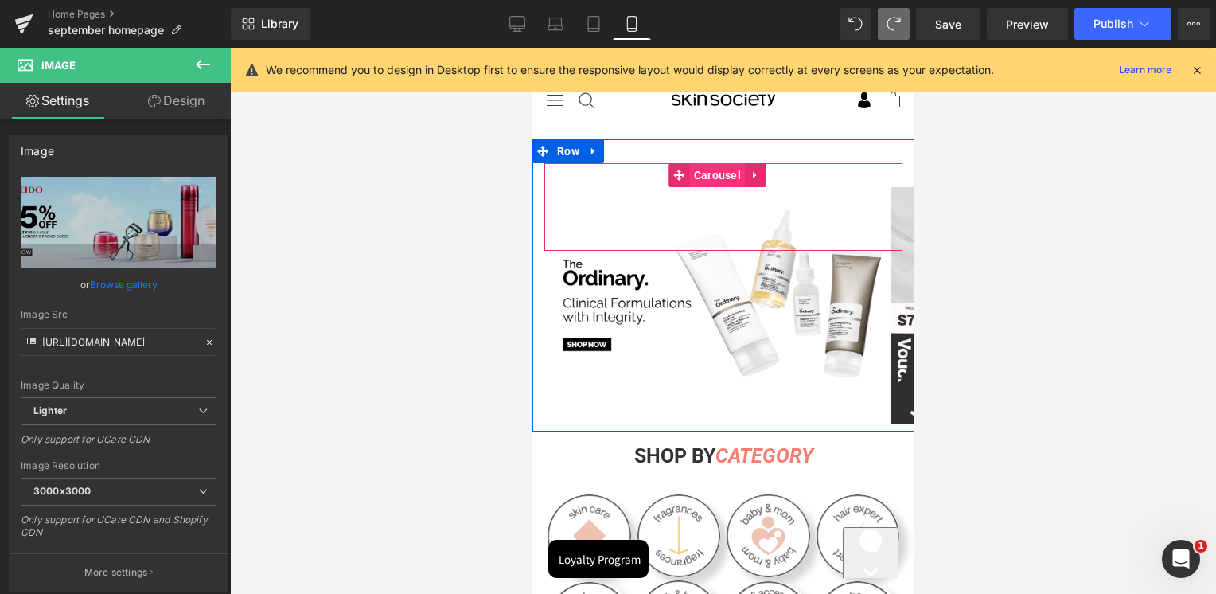
click at [723, 174] on span "Carousel" at bounding box center [716, 175] width 55 height 24
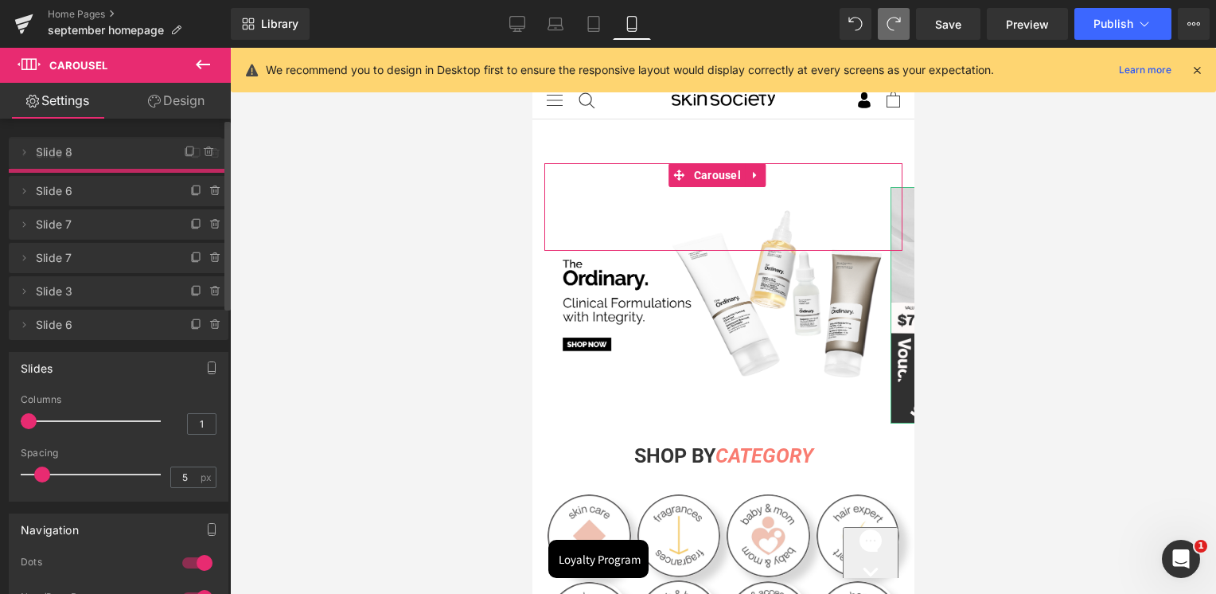
drag, startPoint x: 83, startPoint y: 189, endPoint x: 88, endPoint y: 145, distance: 44.0
click at [88, 145] on span "Slide 8" at bounding box center [99, 152] width 127 height 30
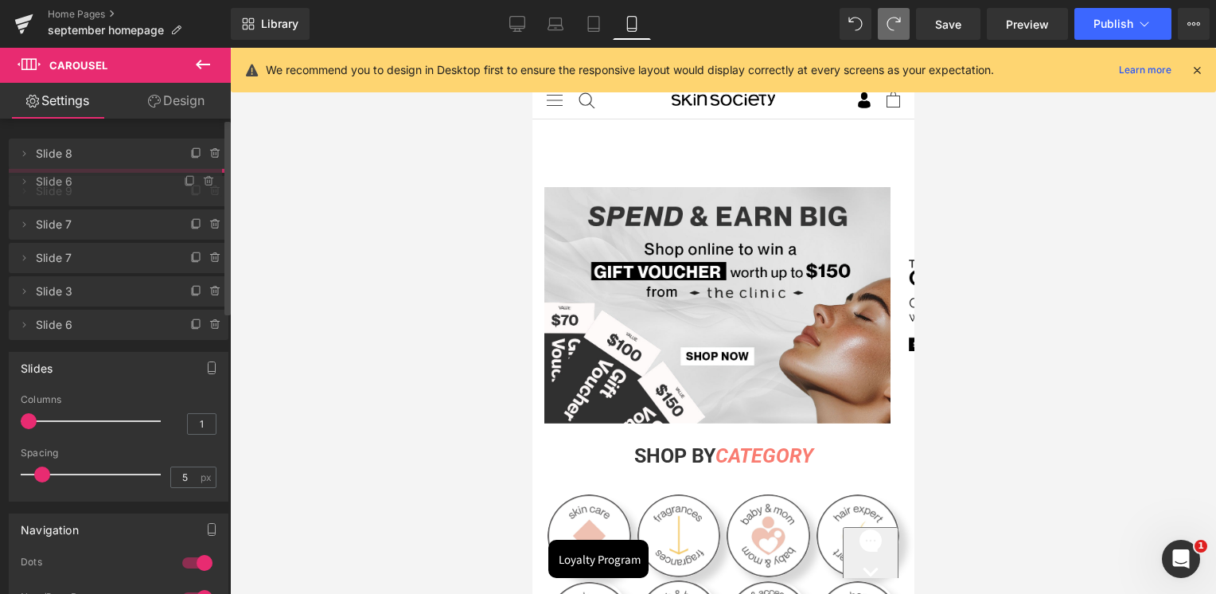
drag, startPoint x: 84, startPoint y: 218, endPoint x: 91, endPoint y: 178, distance: 40.4
click at [91, 178] on span "Slide 6" at bounding box center [99, 181] width 127 height 30
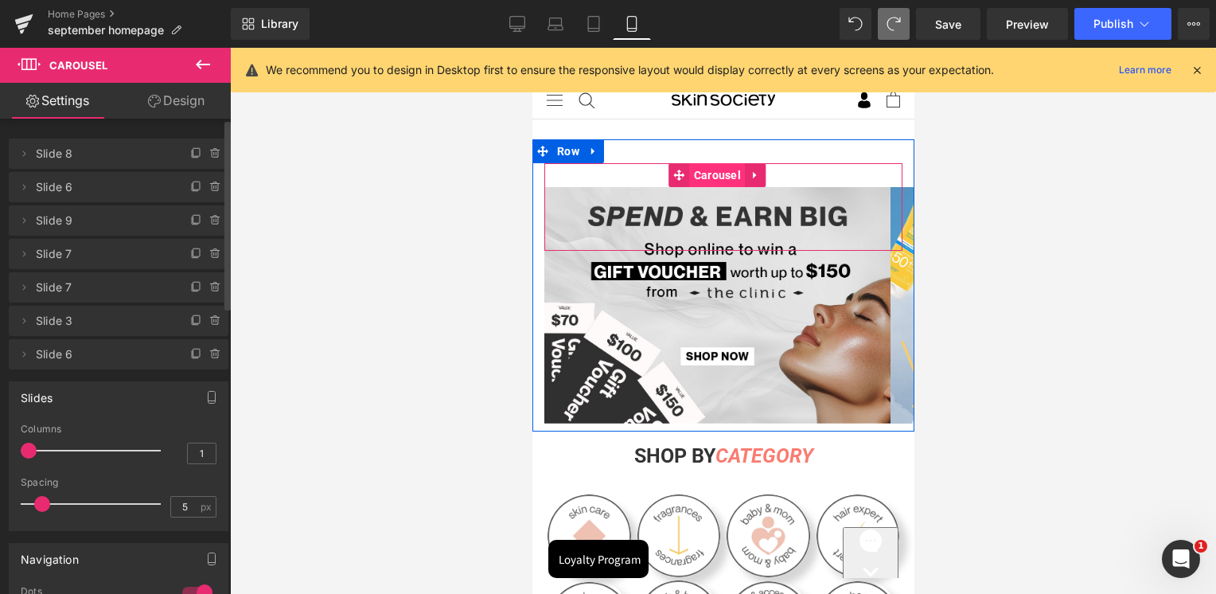
click at [717, 181] on span "Carousel" at bounding box center [716, 175] width 55 height 24
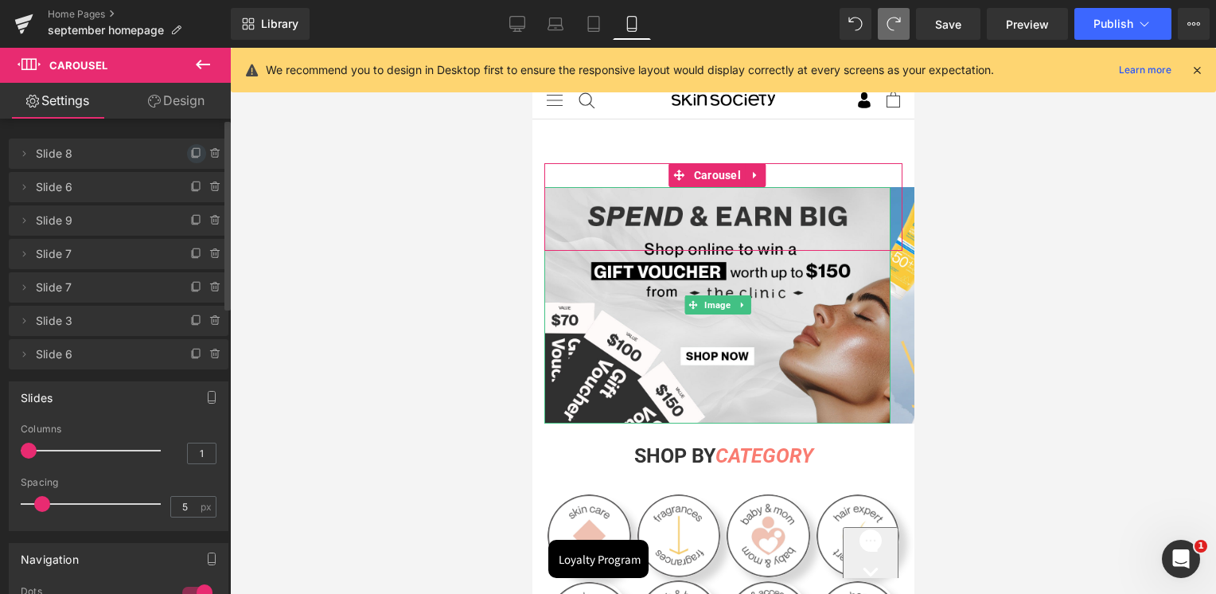
click at [190, 152] on icon at bounding box center [196, 153] width 13 height 13
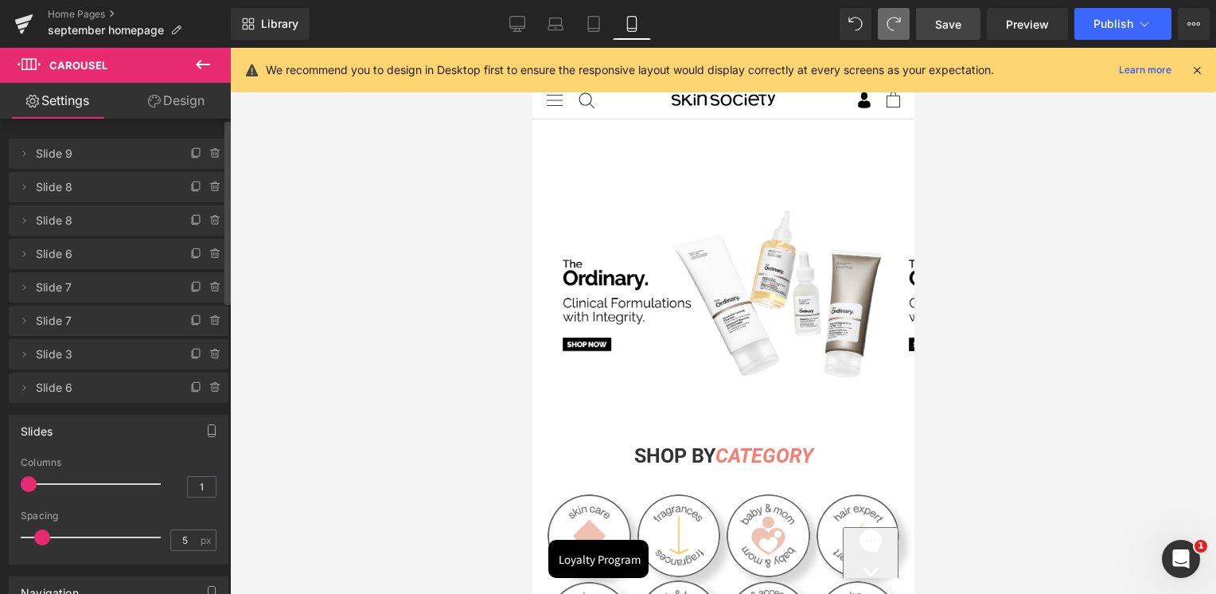
click at [948, 24] on span "Save" at bounding box center [948, 24] width 26 height 17
click at [940, 24] on span "Save" at bounding box center [948, 24] width 26 height 17
click at [15, 30] on icon at bounding box center [23, 24] width 19 height 40
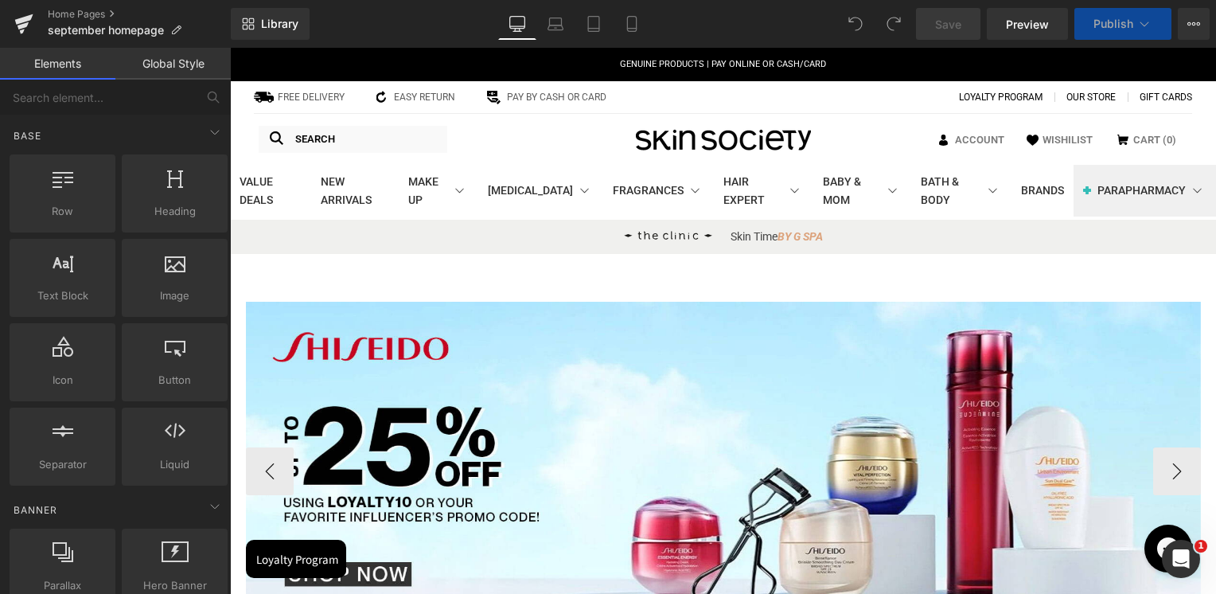
scroll to position [138, 0]
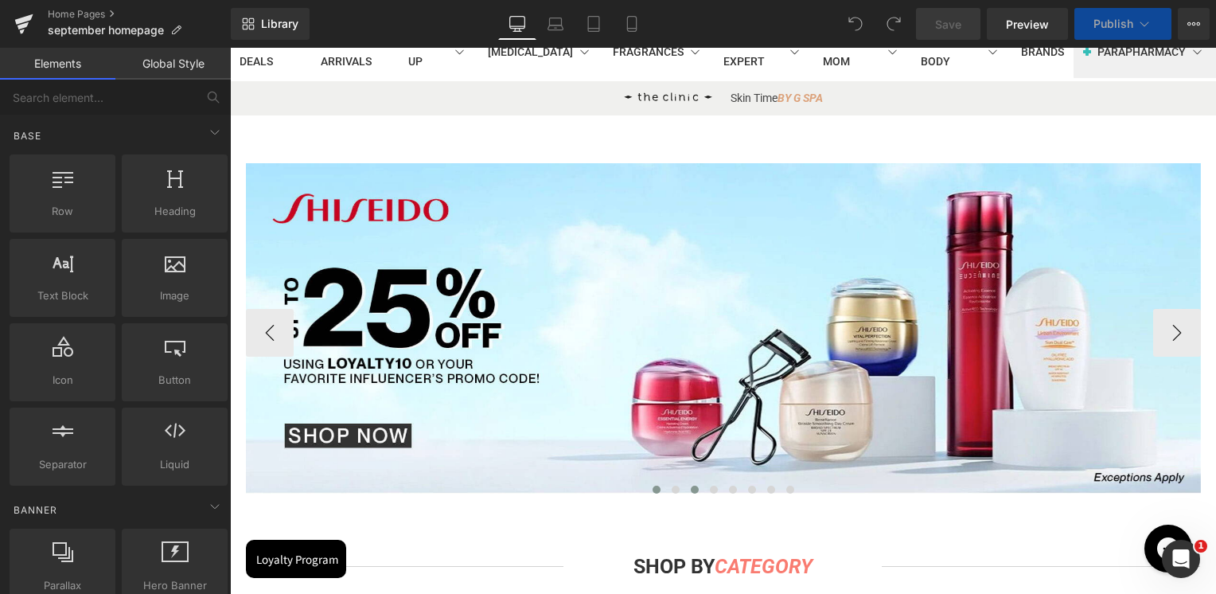
click at [672, 485] on span at bounding box center [676, 489] width 8 height 8
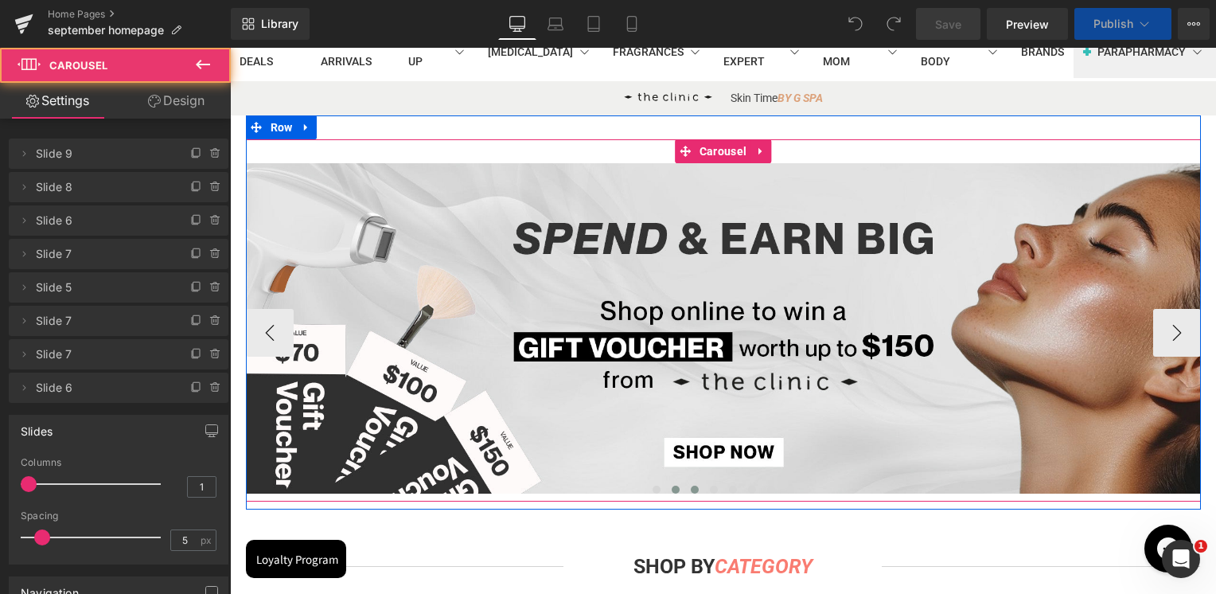
click at [691, 485] on span at bounding box center [695, 489] width 8 height 8
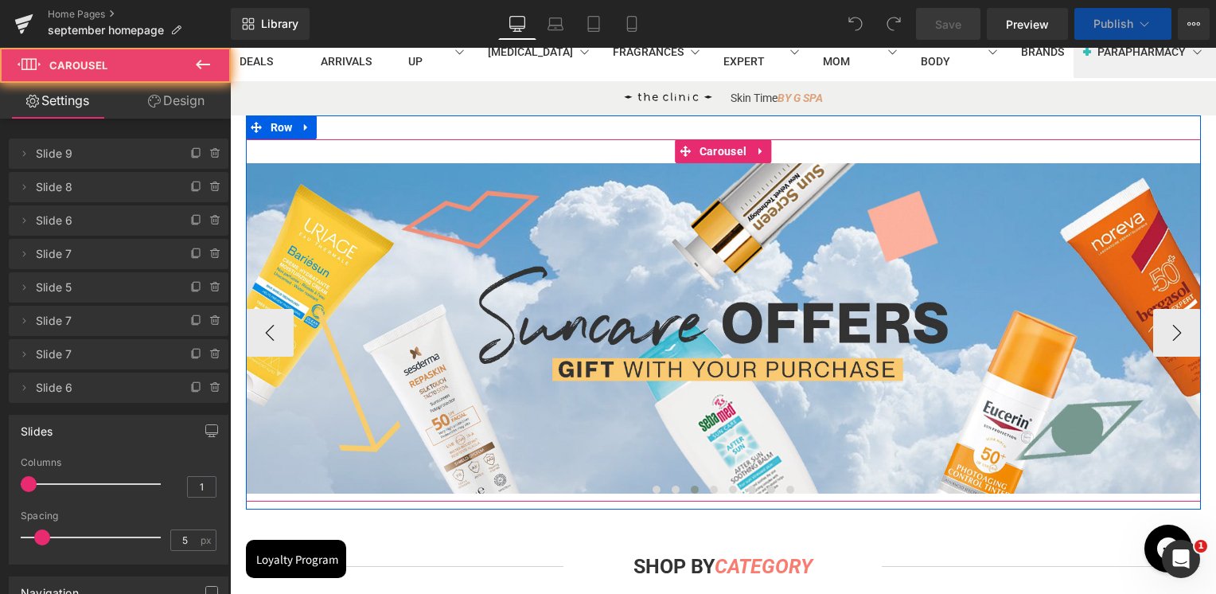
scroll to position [159, 0]
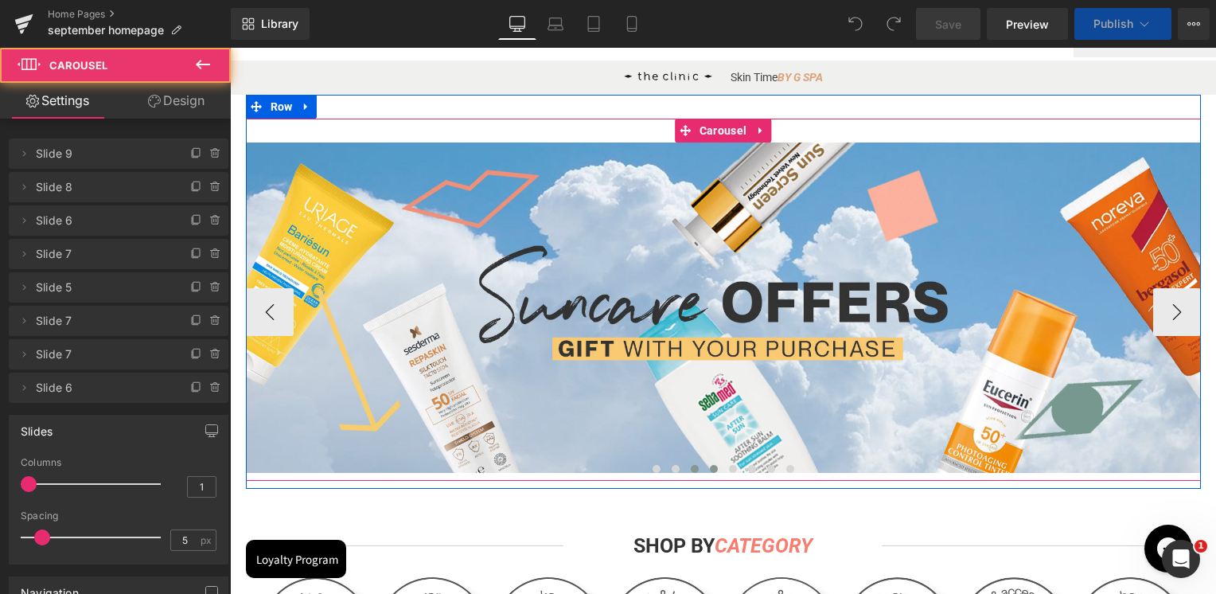
click at [704, 472] on button at bounding box center [713, 469] width 19 height 16
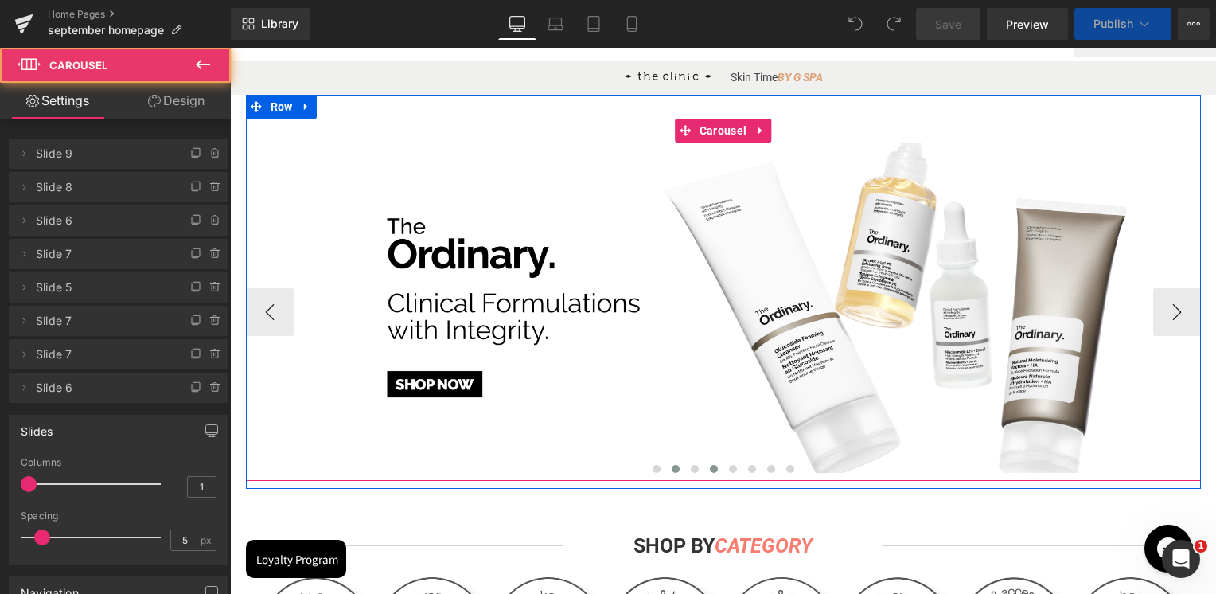
click at [666, 466] on button at bounding box center [675, 469] width 19 height 16
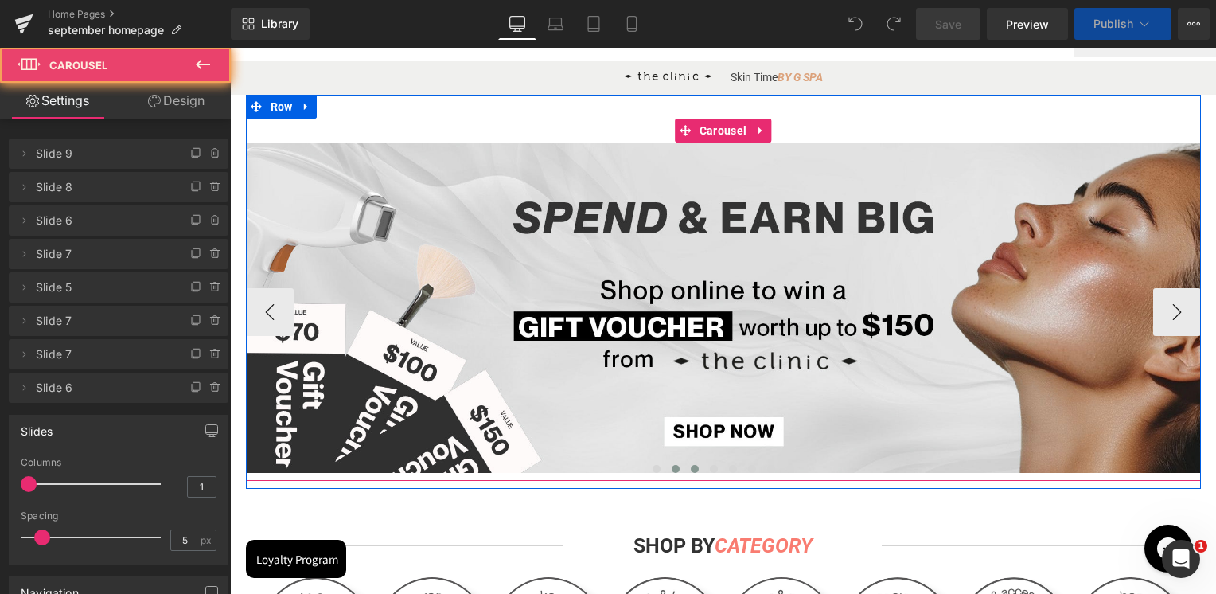
click at [691, 469] on span at bounding box center [695, 469] width 8 height 8
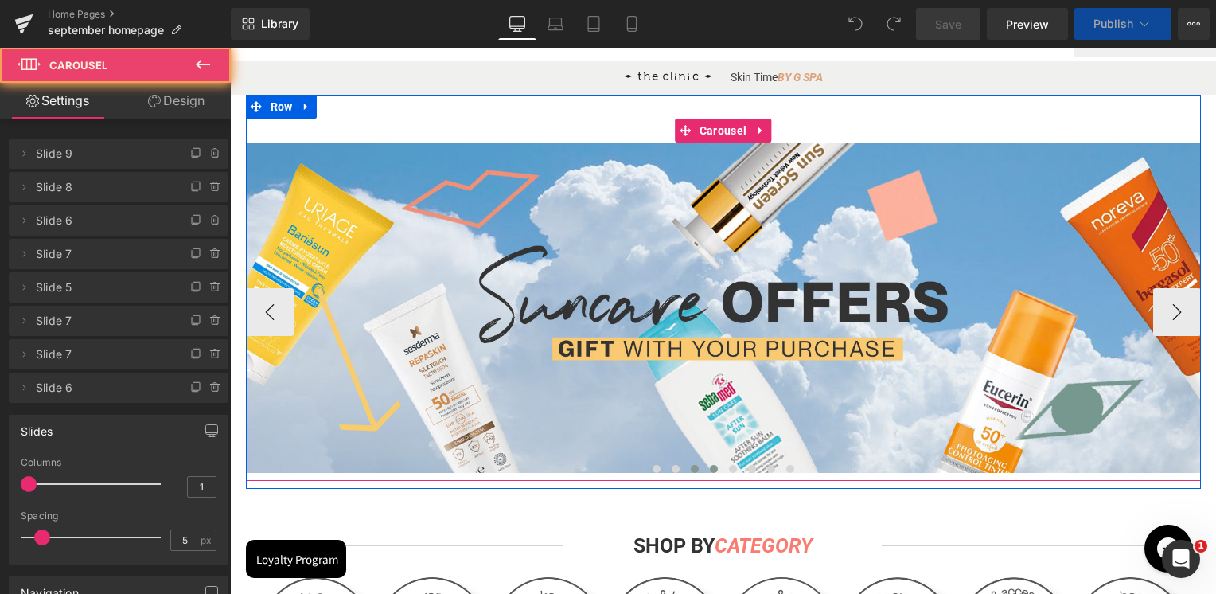
click at [704, 470] on button at bounding box center [713, 469] width 19 height 16
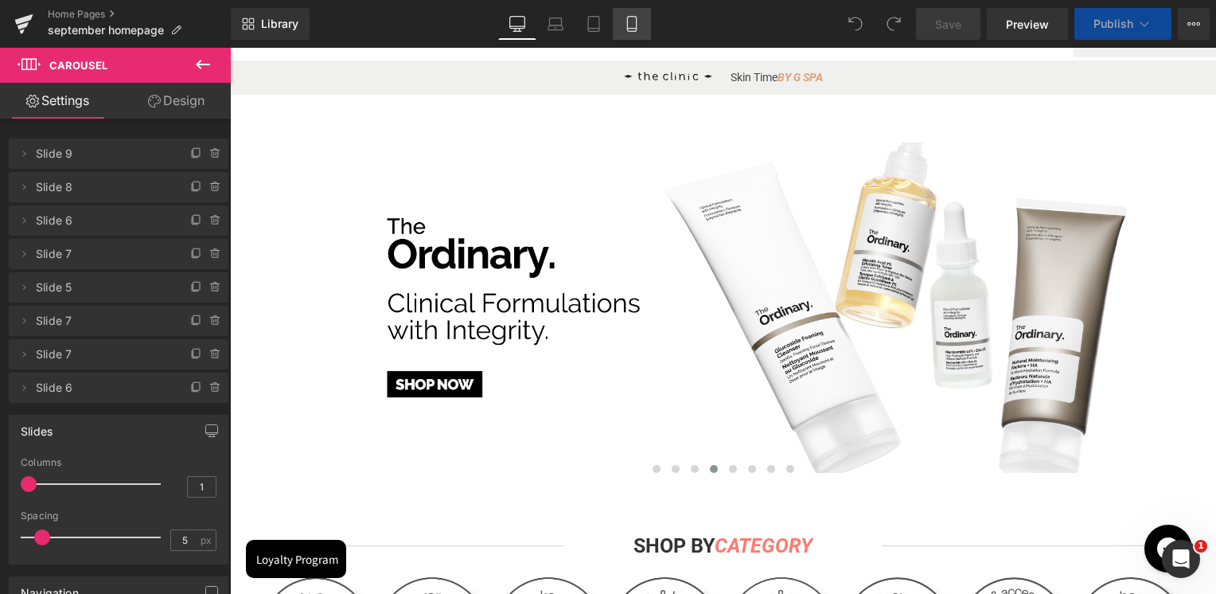
click at [641, 16] on link "Mobile" at bounding box center [632, 24] width 38 height 32
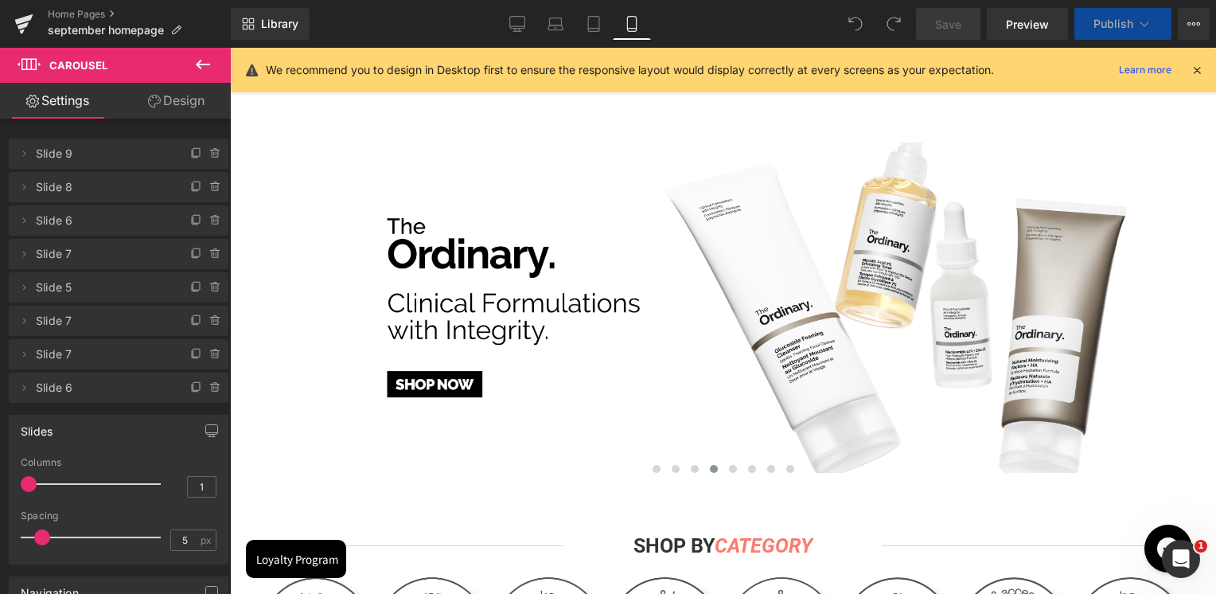
click at [641, 16] on link "Mobile" at bounding box center [632, 24] width 38 height 32
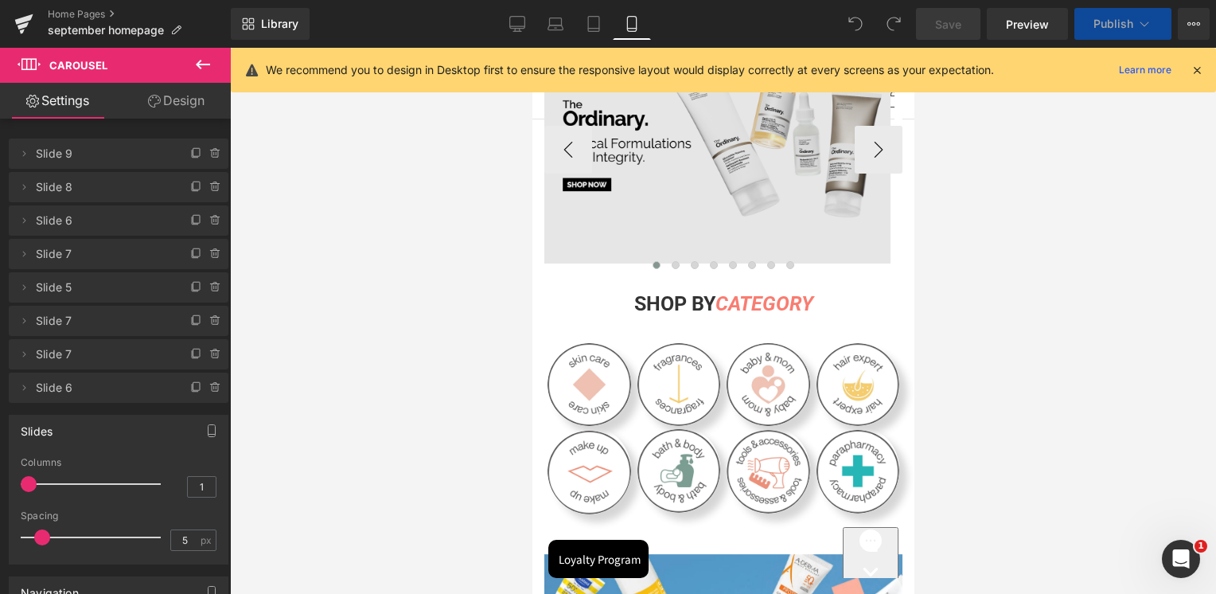
scroll to position [0, 0]
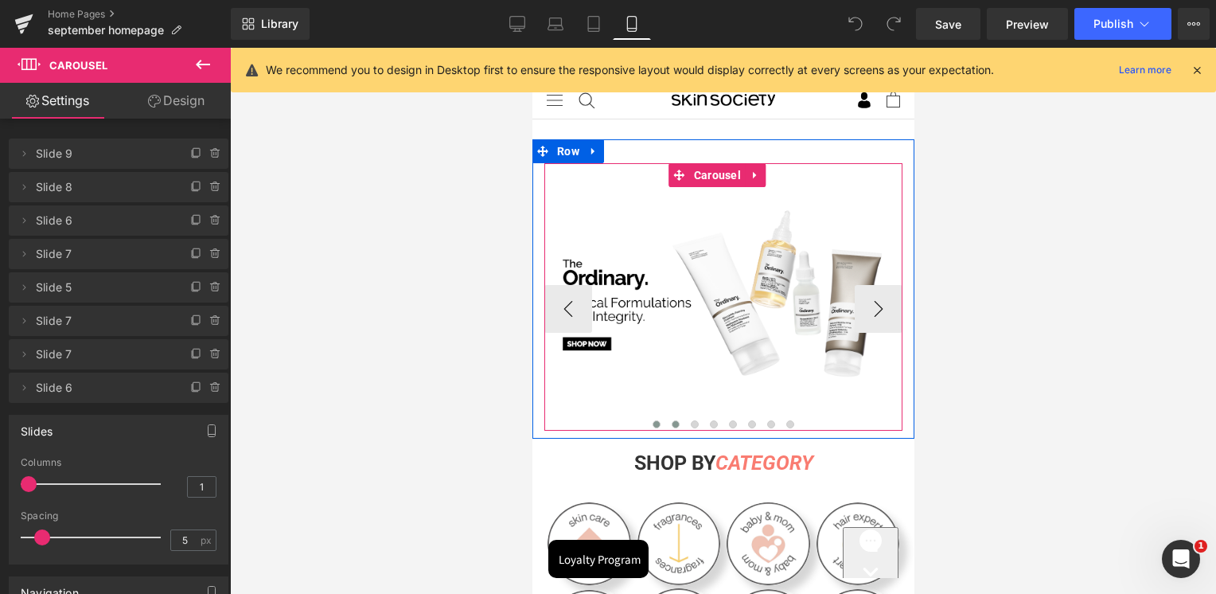
click at [671, 425] on span at bounding box center [675, 424] width 8 height 8
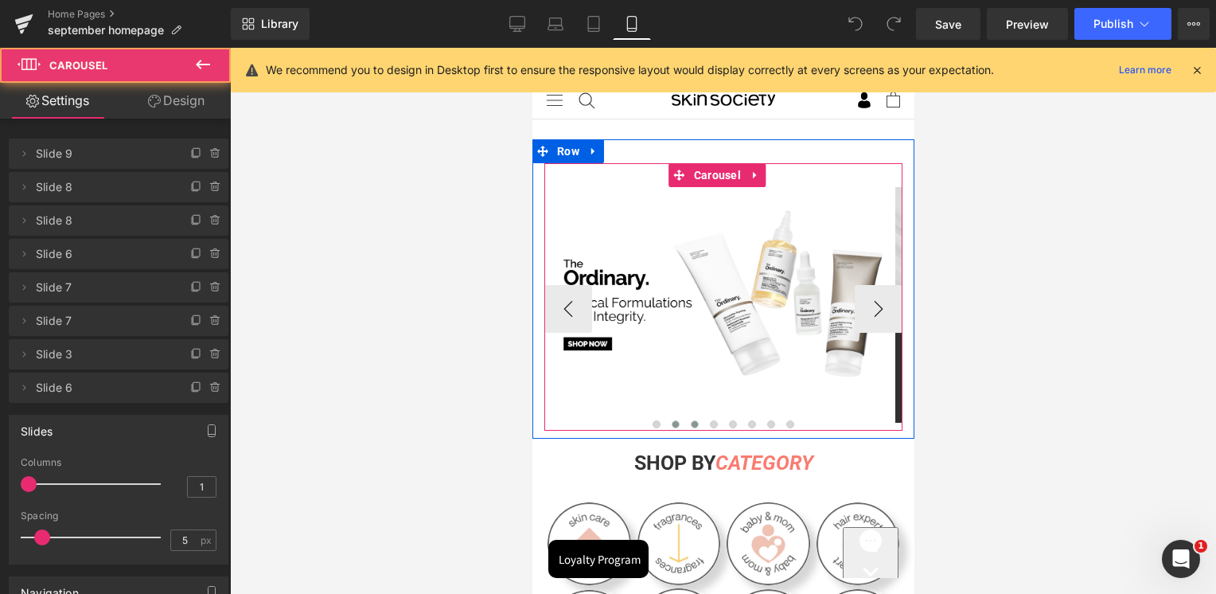
click at [690, 423] on span at bounding box center [694, 424] width 8 height 8
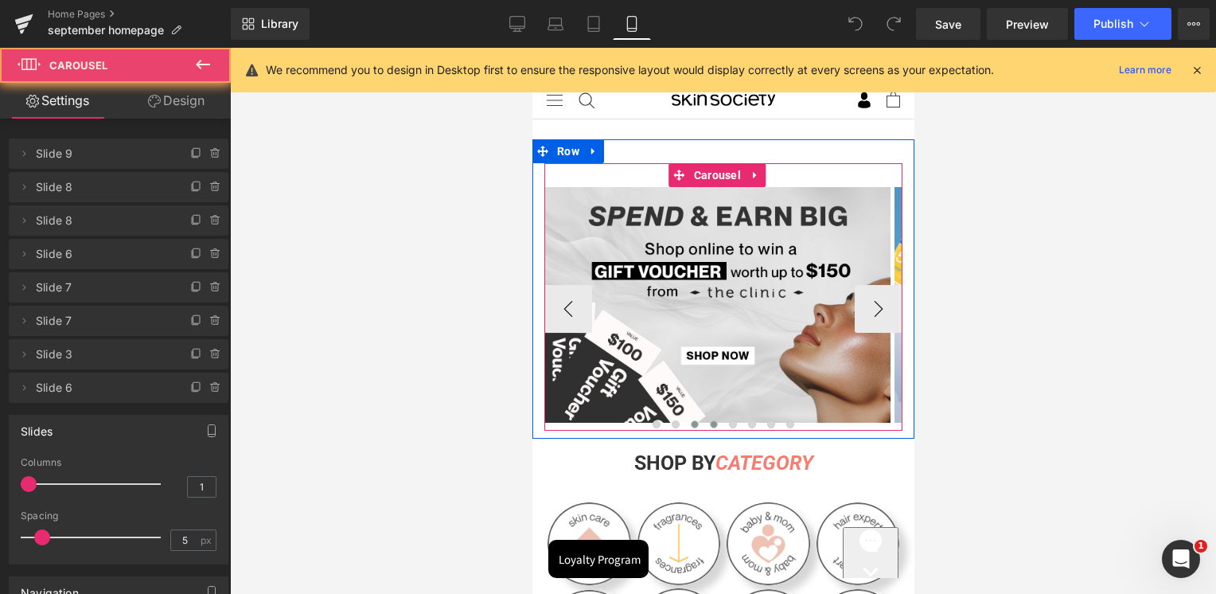
click at [703, 425] on button at bounding box center [712, 424] width 19 height 16
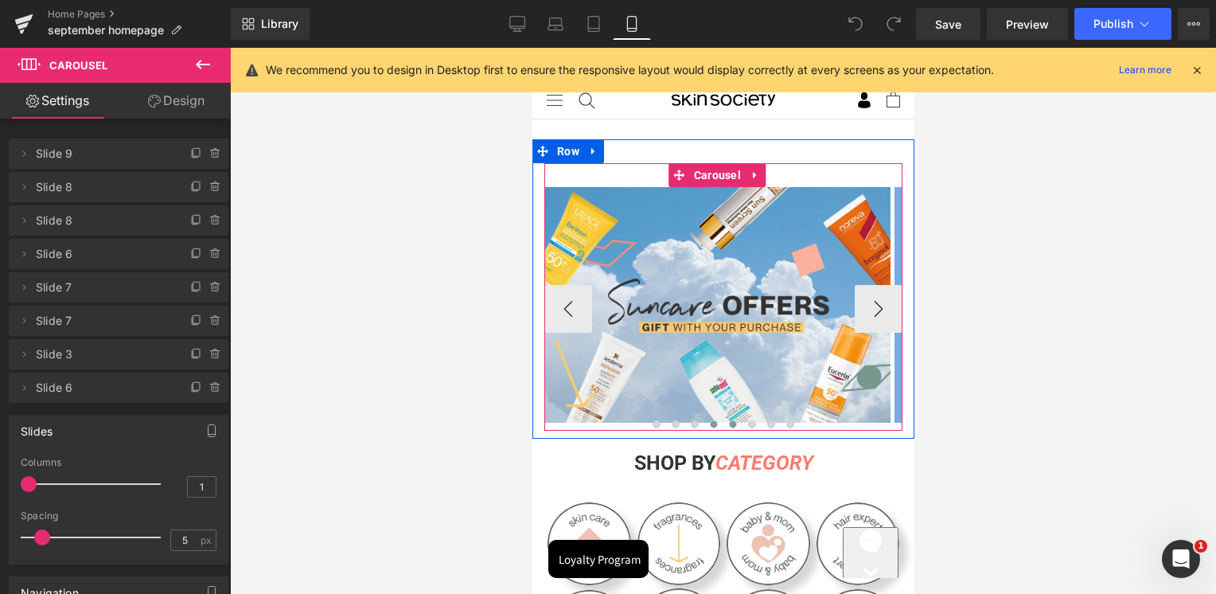
click at [722, 423] on button at bounding box center [731, 424] width 19 height 16
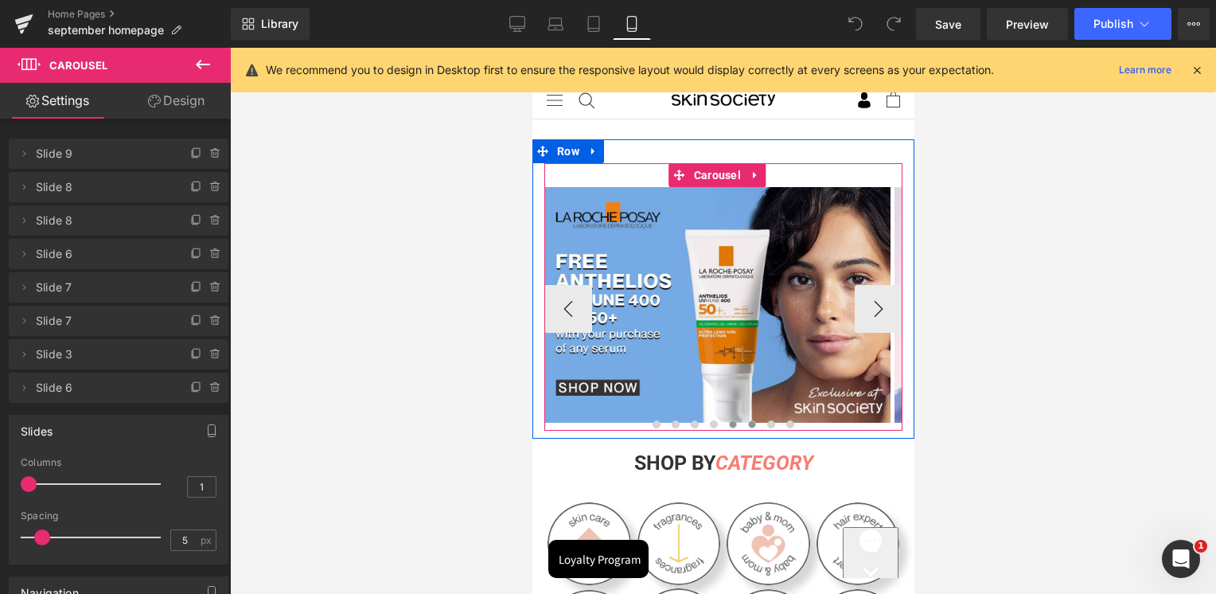
click at [747, 422] on span at bounding box center [751, 424] width 8 height 8
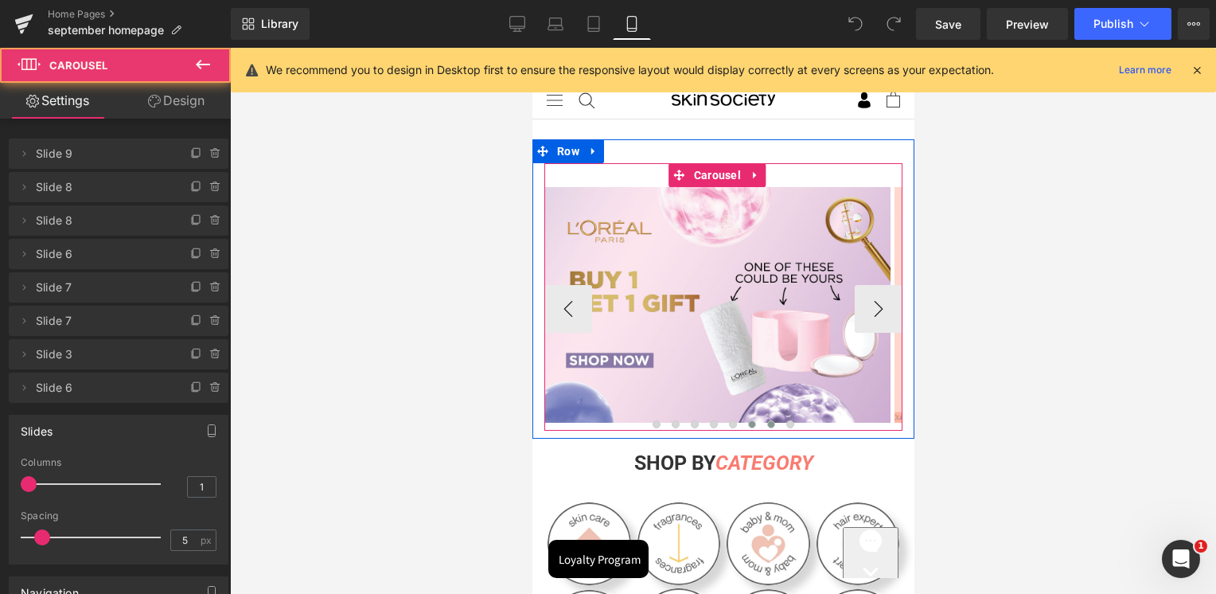
click at [766, 422] on span at bounding box center [770, 424] width 8 height 8
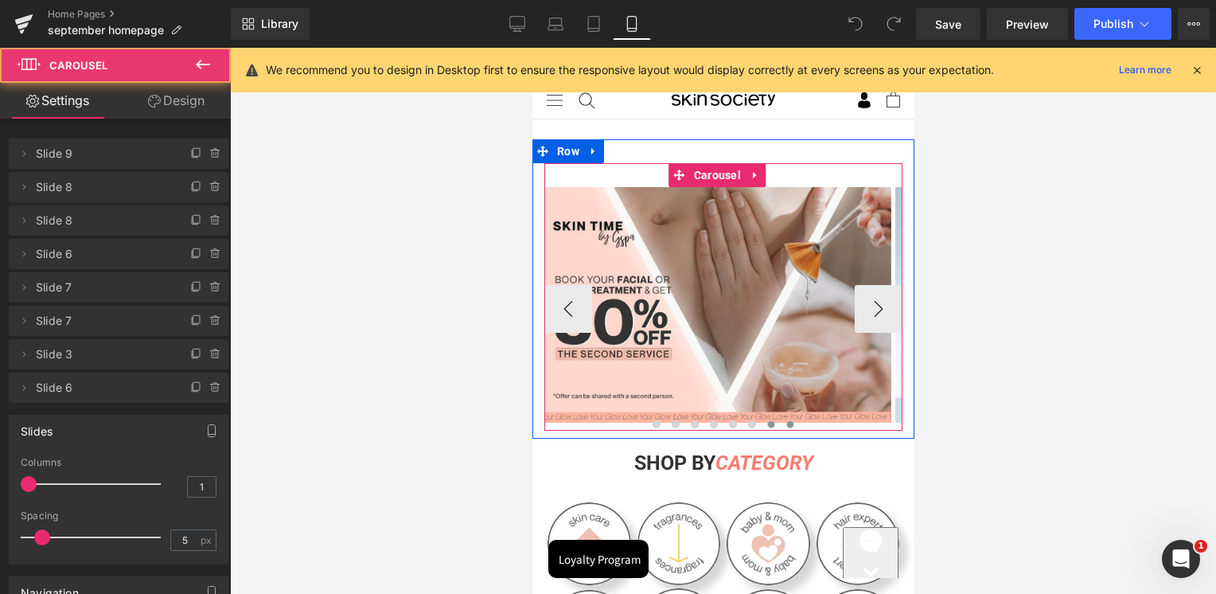
click at [787, 423] on span at bounding box center [789, 424] width 8 height 8
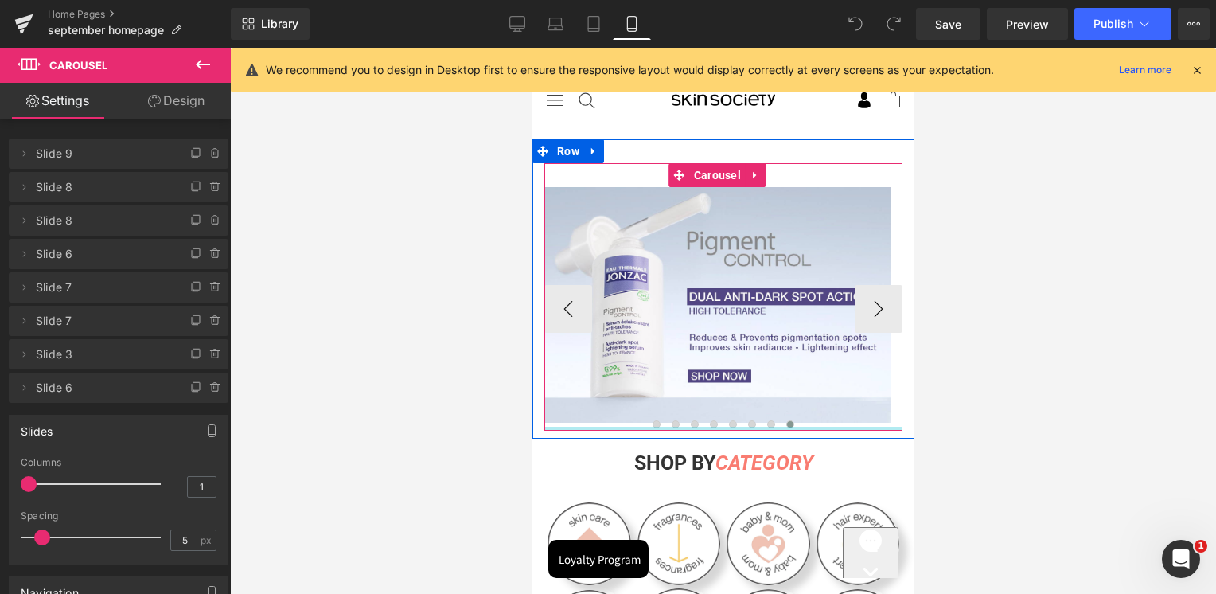
click at [652, 428] on div at bounding box center [722, 428] width 358 height 4
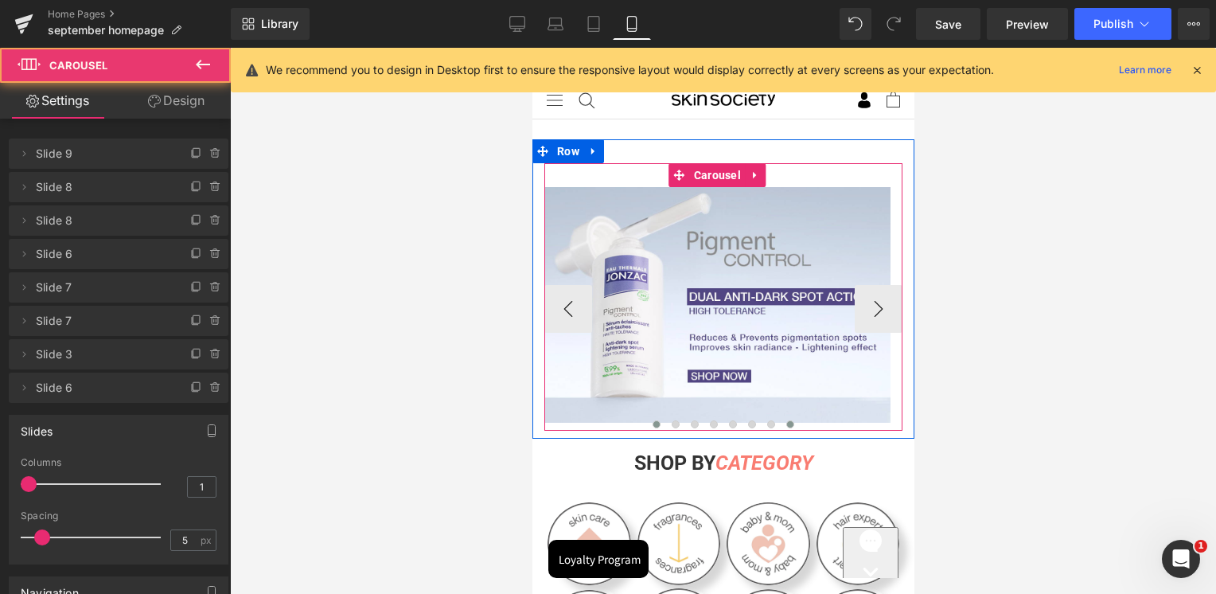
click at [652, 423] on span at bounding box center [656, 424] width 8 height 8
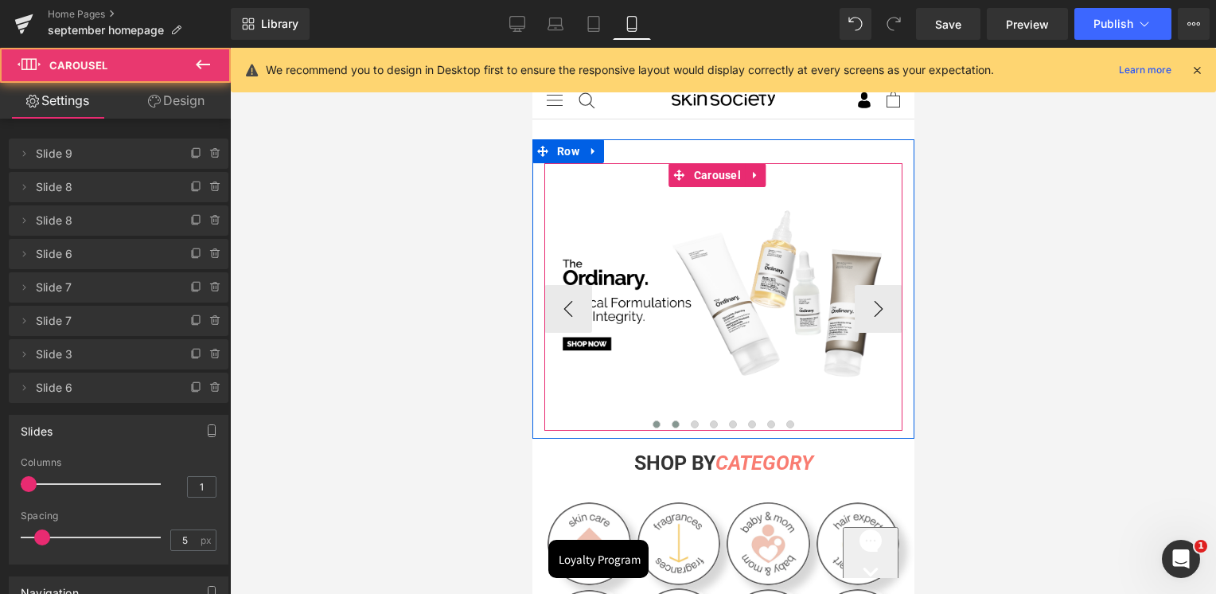
click at [673, 426] on button at bounding box center [674, 424] width 19 height 16
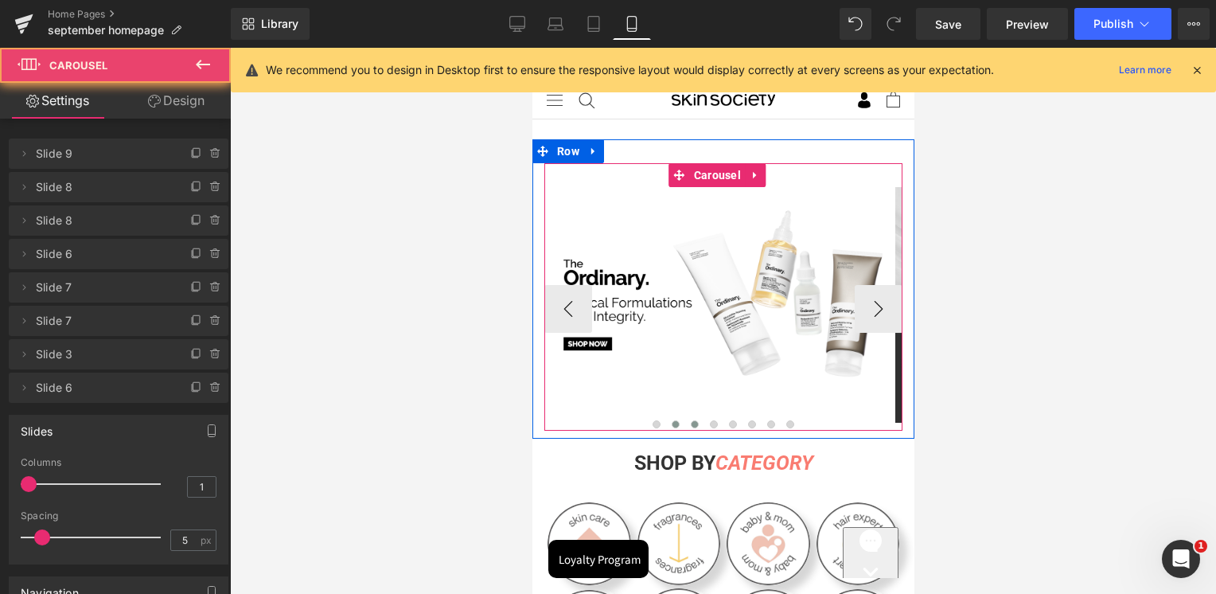
click at [690, 426] on span at bounding box center [694, 424] width 8 height 8
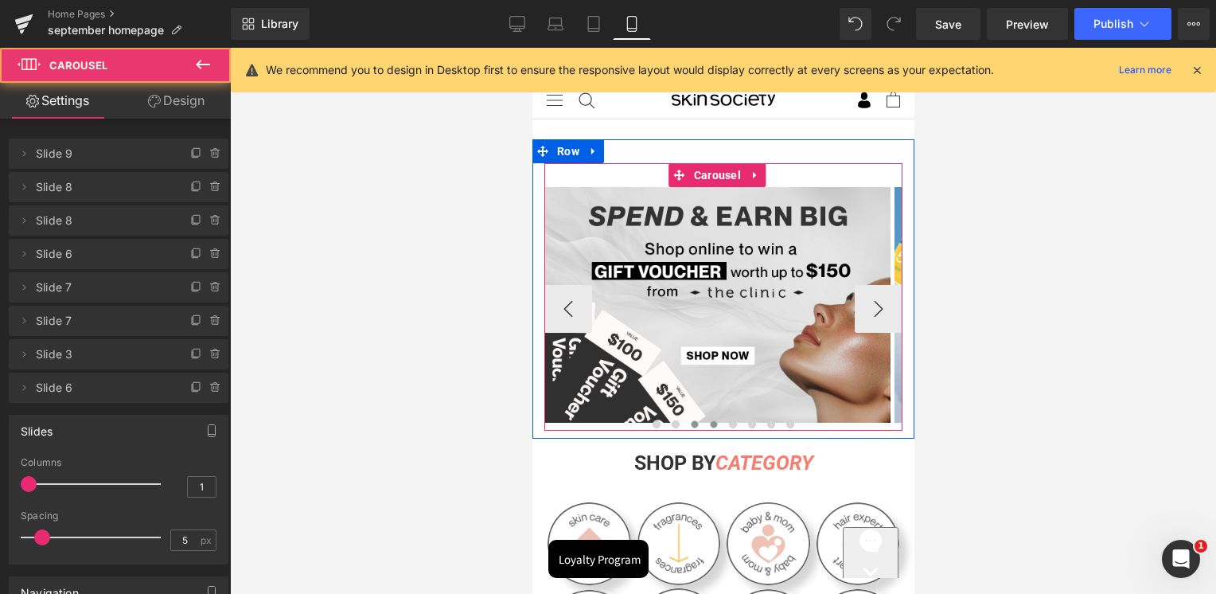
click at [711, 423] on button at bounding box center [712, 424] width 19 height 16
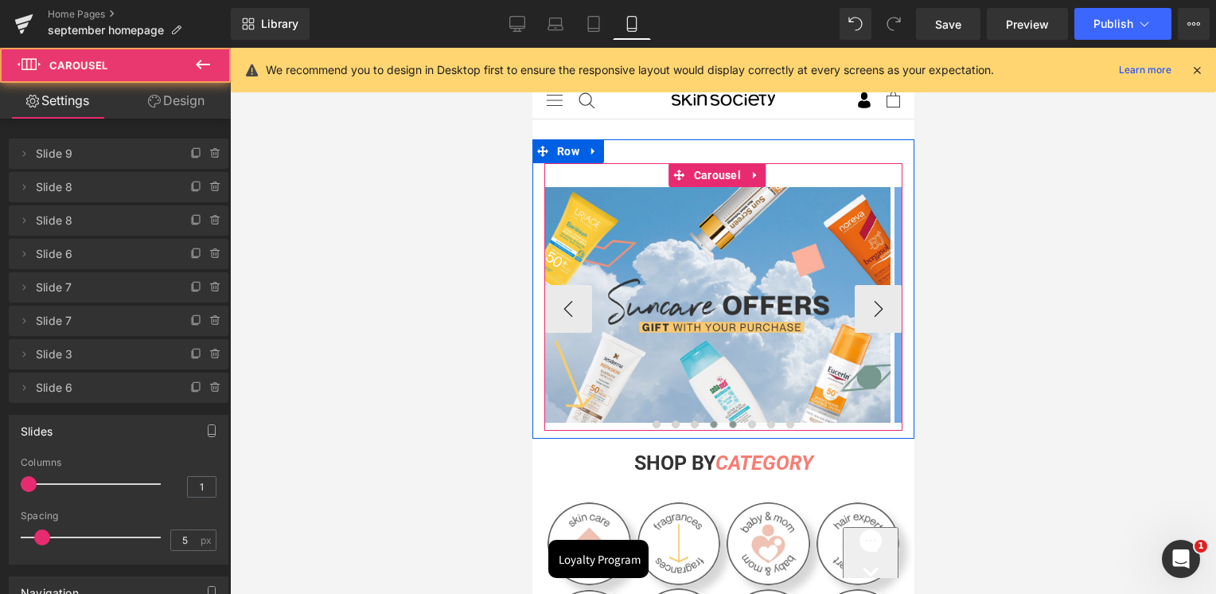
click at [728, 423] on span at bounding box center [732, 424] width 8 height 8
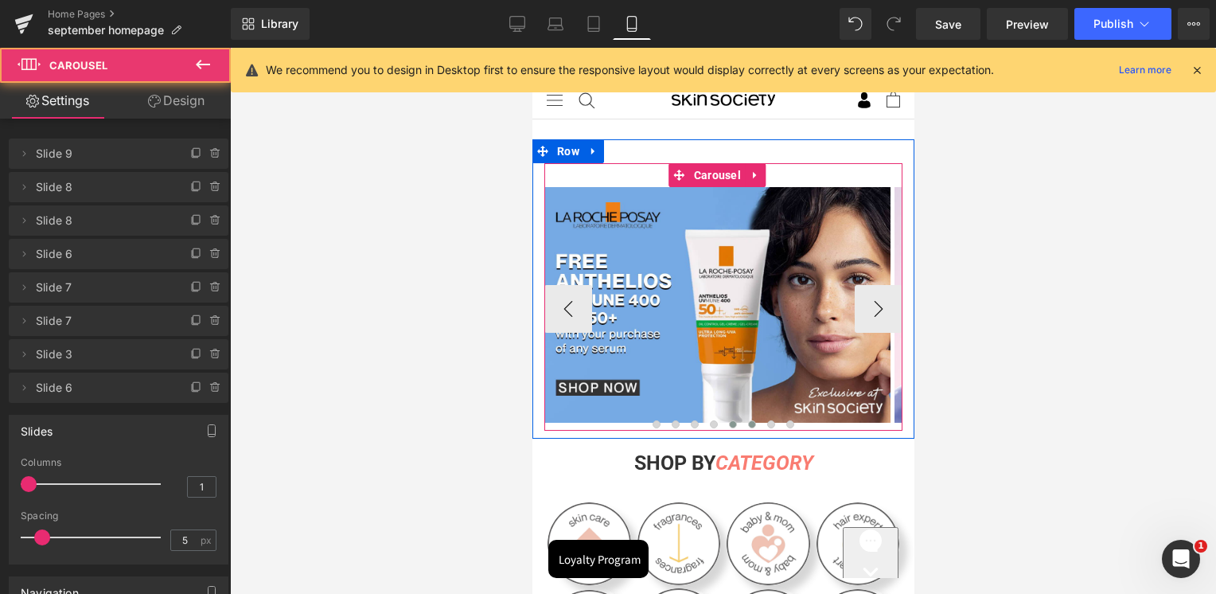
click at [742, 426] on button at bounding box center [751, 424] width 19 height 16
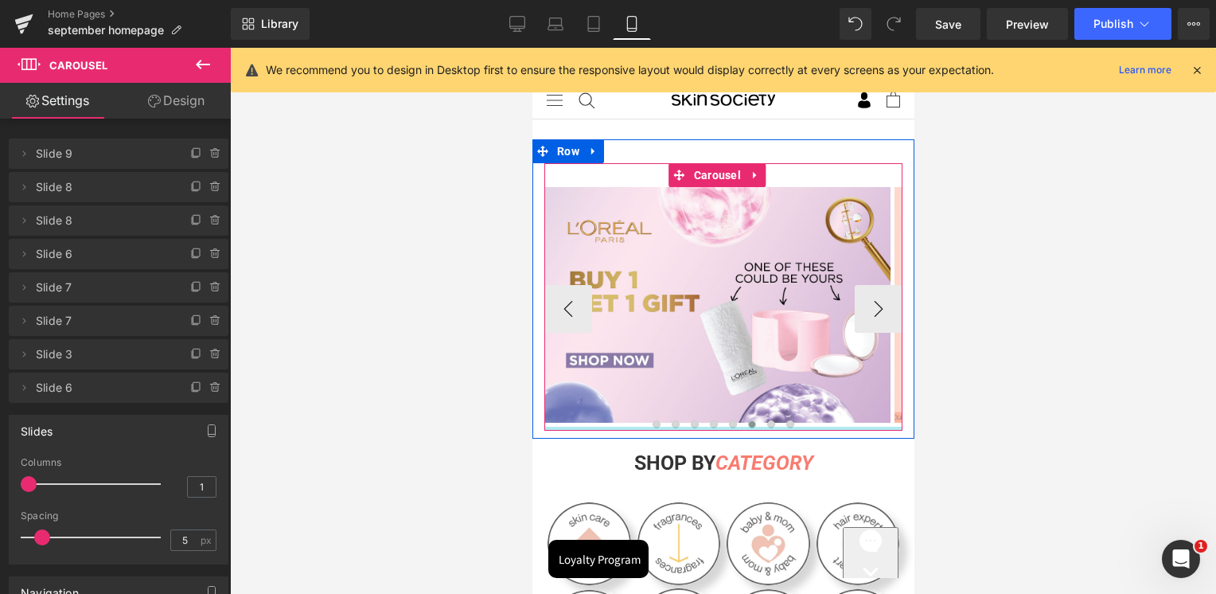
click at [711, 426] on div at bounding box center [722, 428] width 358 height 4
click at [709, 422] on span at bounding box center [713, 424] width 8 height 8
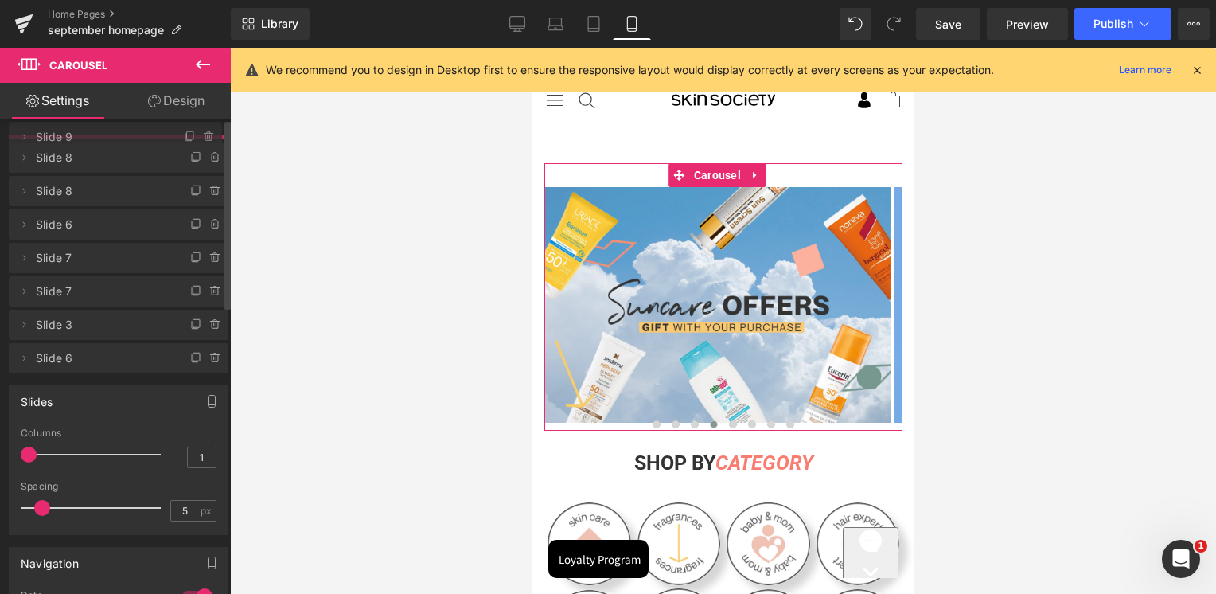
drag, startPoint x: 88, startPoint y: 152, endPoint x: 109, endPoint y: 135, distance: 27.2
click at [109, 135] on div "Delete Cancel Slide 9 Slide 9 Name Slide 9 Delete Cancel Slide 8 Slide 8 Name S…" at bounding box center [119, 254] width 220 height 238
drag, startPoint x: 95, startPoint y: 182, endPoint x: 93, endPoint y: 231, distance: 48.6
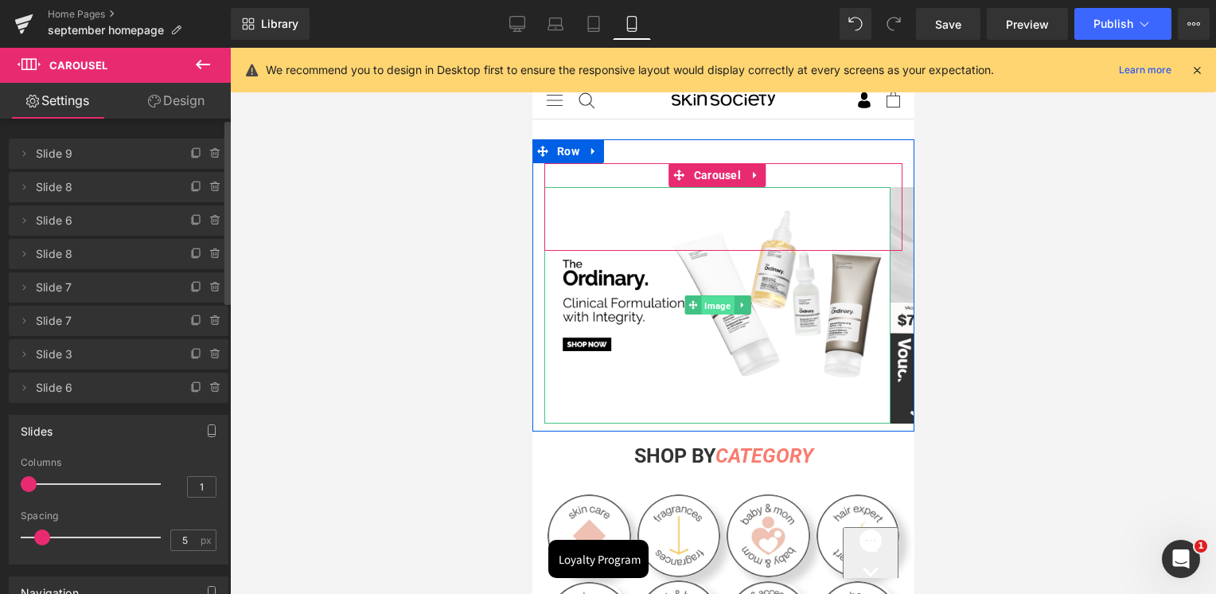
click at [717, 307] on span "Image" at bounding box center [716, 305] width 33 height 19
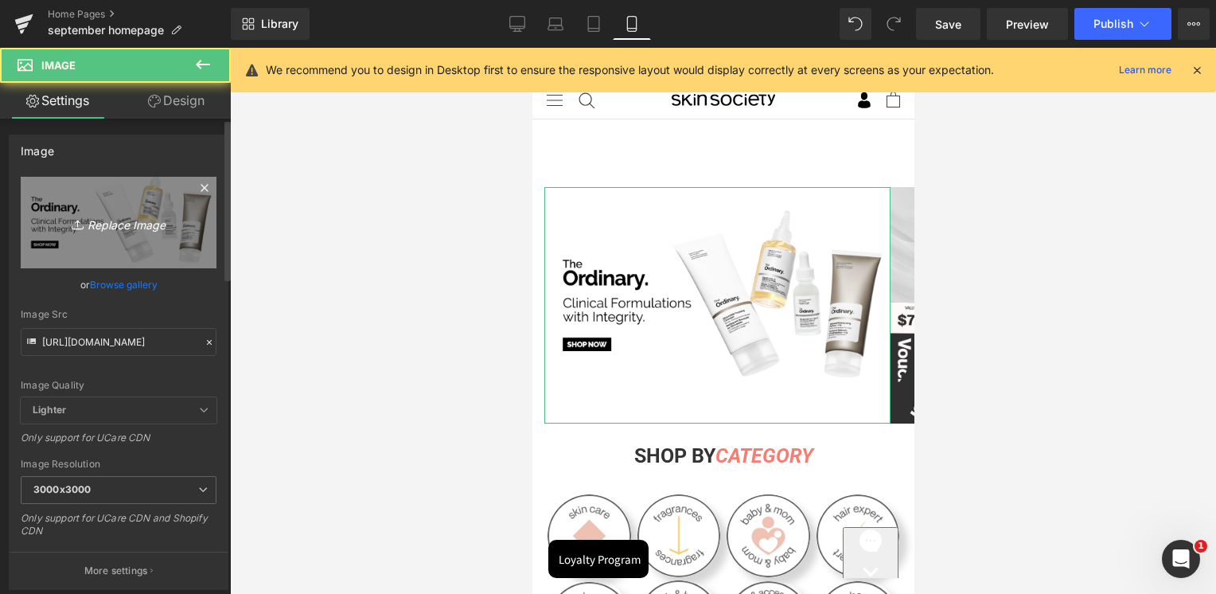
click at [96, 228] on icon "Replace Image" at bounding box center [118, 222] width 127 height 20
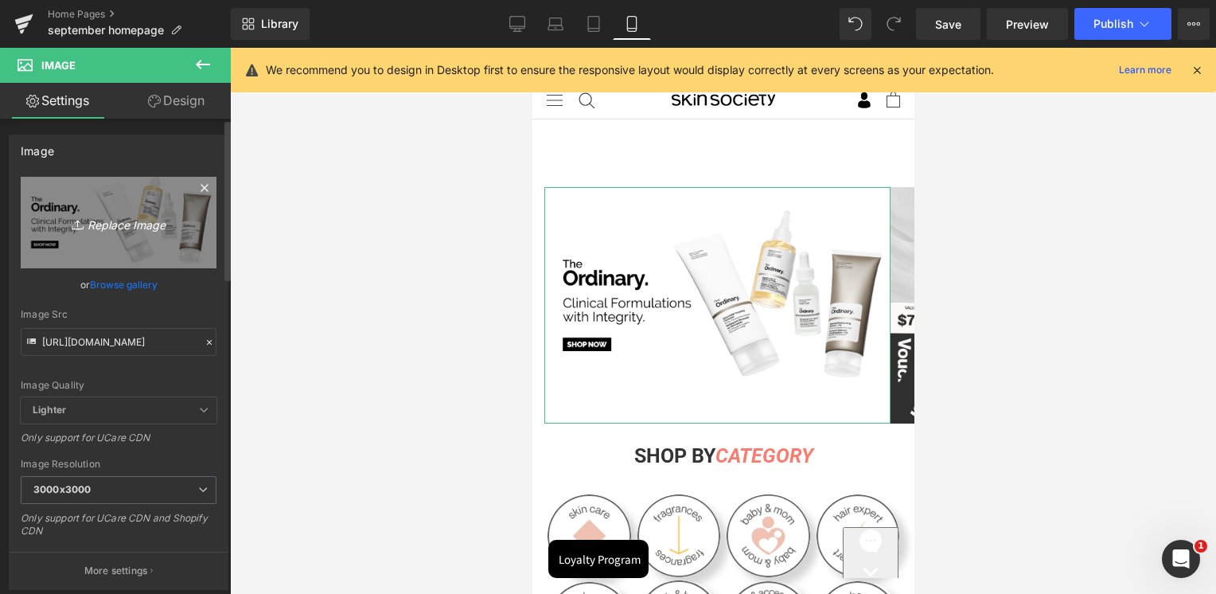
type input "C:\fakepath\Artboard 3.jpg"
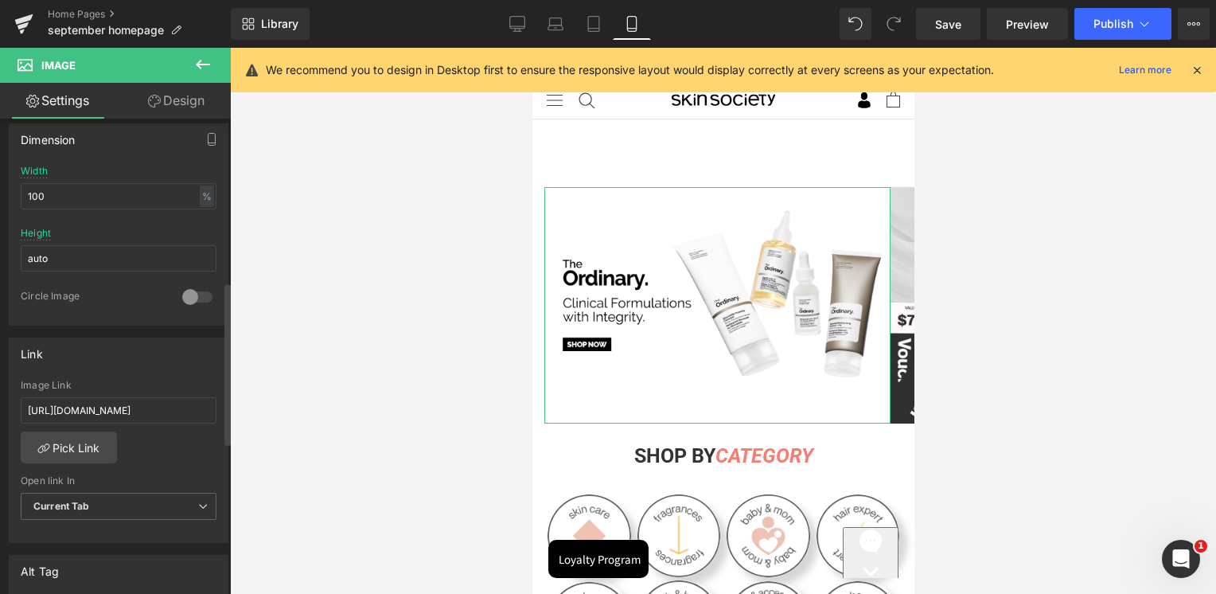
scroll to position [477, 0]
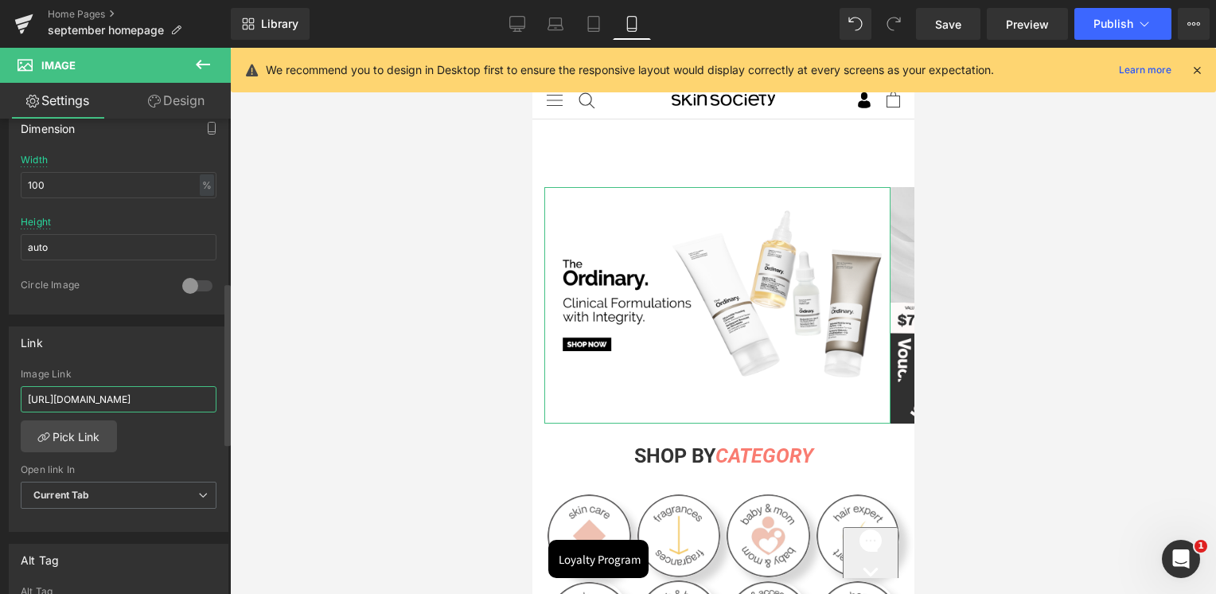
click at [116, 397] on input "https://skinsociety.me/pages/the-ordinary?_gl=1*13ybsi8*_gcl_au*MTMxMzUxNjM1Mi4…" at bounding box center [119, 399] width 196 height 26
paste input "C:\Users\mchabo\Downloads\1700"
type input "C:\Users\mchabo\Downloads\1700"
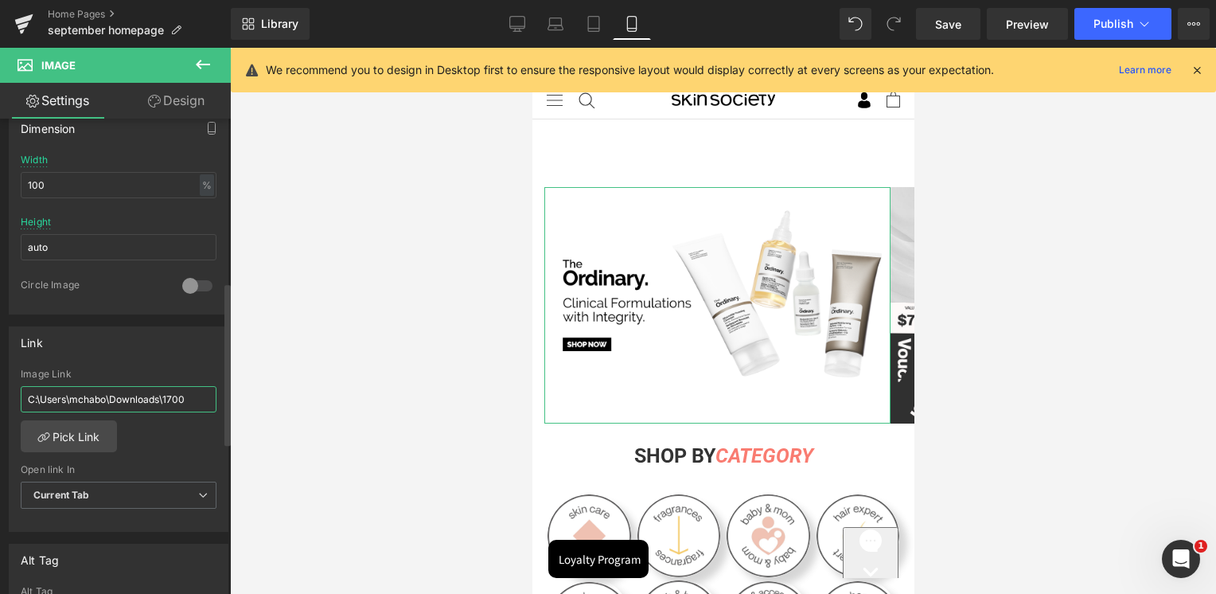
click at [126, 405] on input "C:\Users\mchabo\Downloads\1700" at bounding box center [119, 399] width 196 height 26
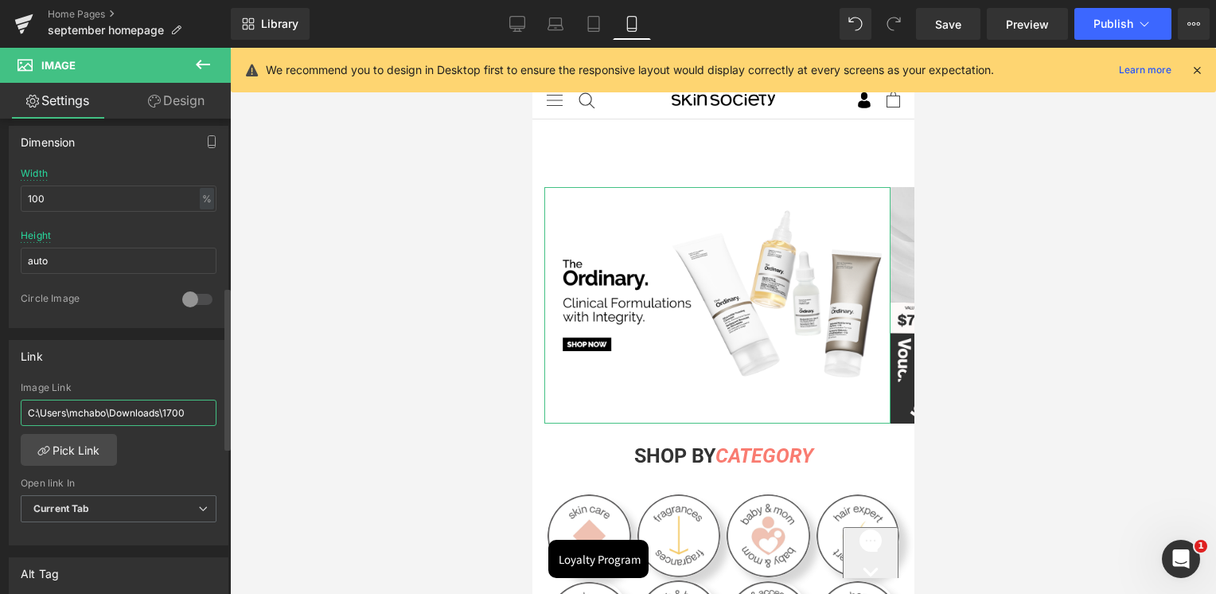
scroll to position [490, 0]
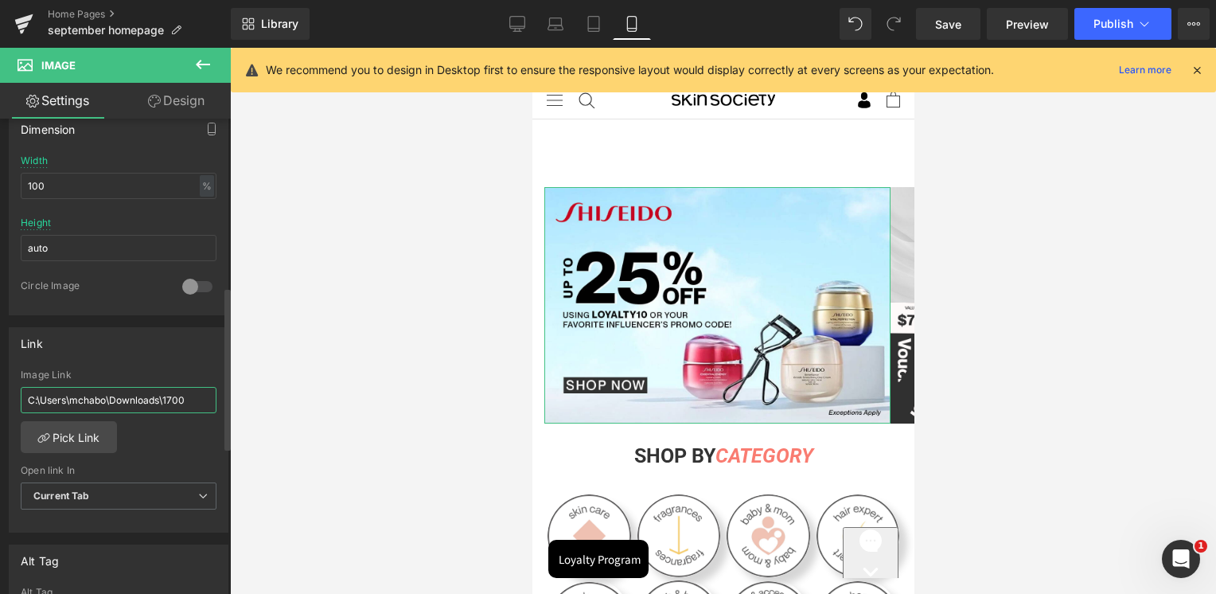
click at [126, 405] on input "C:\Users\mchabo\Downloads\1700" at bounding box center [119, 400] width 196 height 26
paste input "[URL][DOMAIN_NAME]"
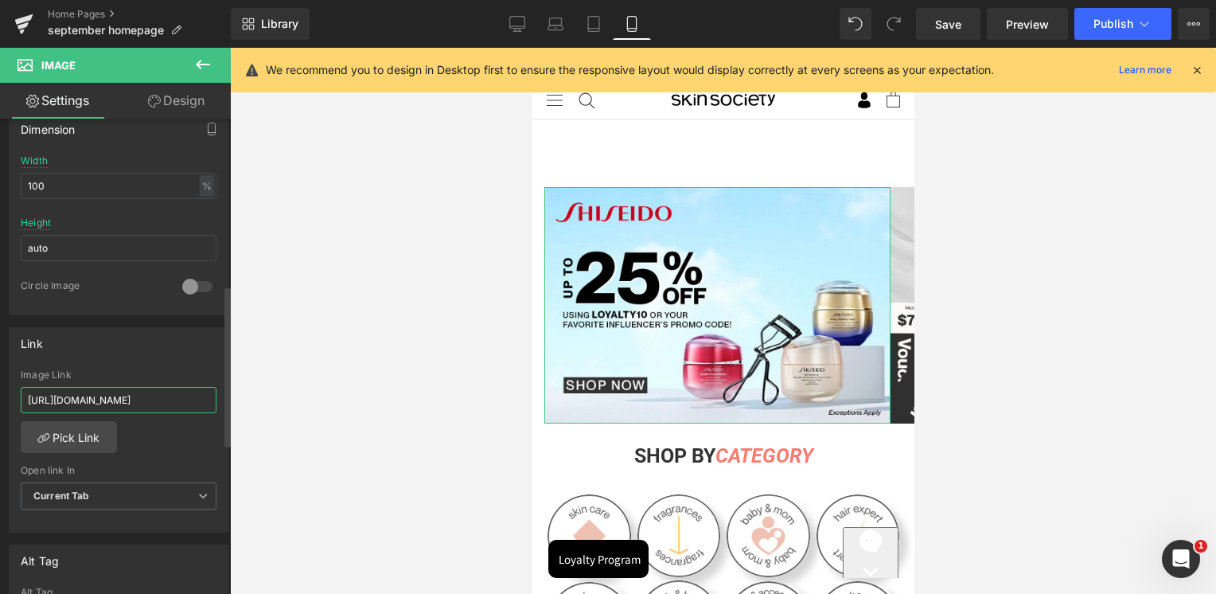
type input "[URL][DOMAIN_NAME]"
click at [111, 362] on div "Link https://skinsociety.me/pages/the-ordinary?_gl=1*13ybsi8*_gcl_au*MTMxMzUxNj…" at bounding box center [119, 430] width 220 height 206
click at [516, 19] on icon at bounding box center [517, 24] width 16 height 16
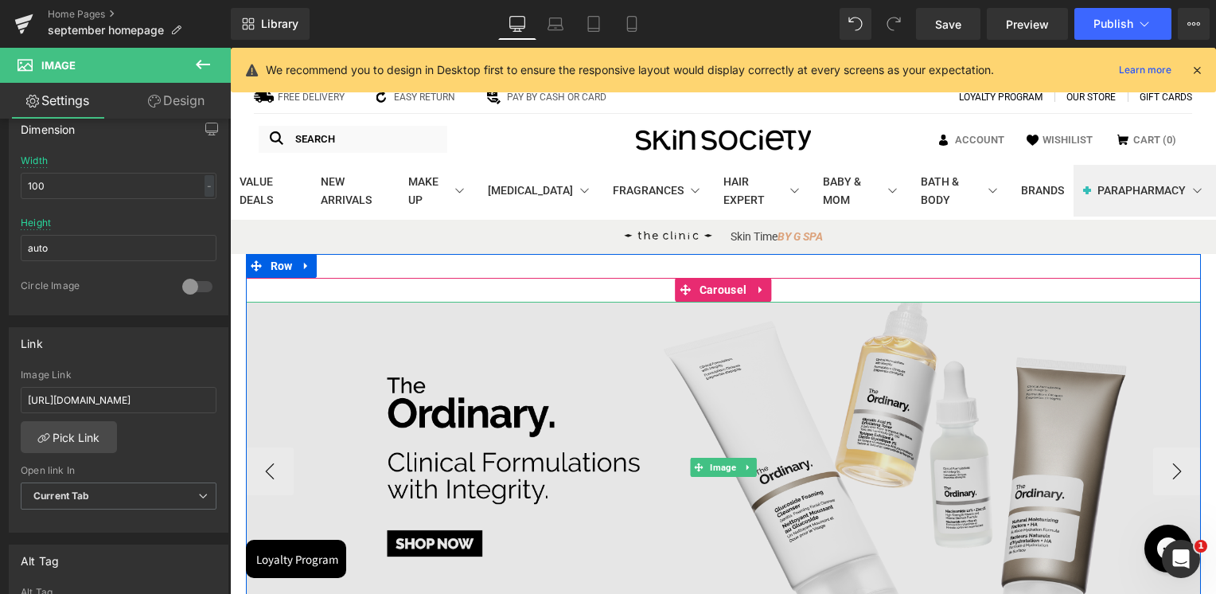
scroll to position [159, 0]
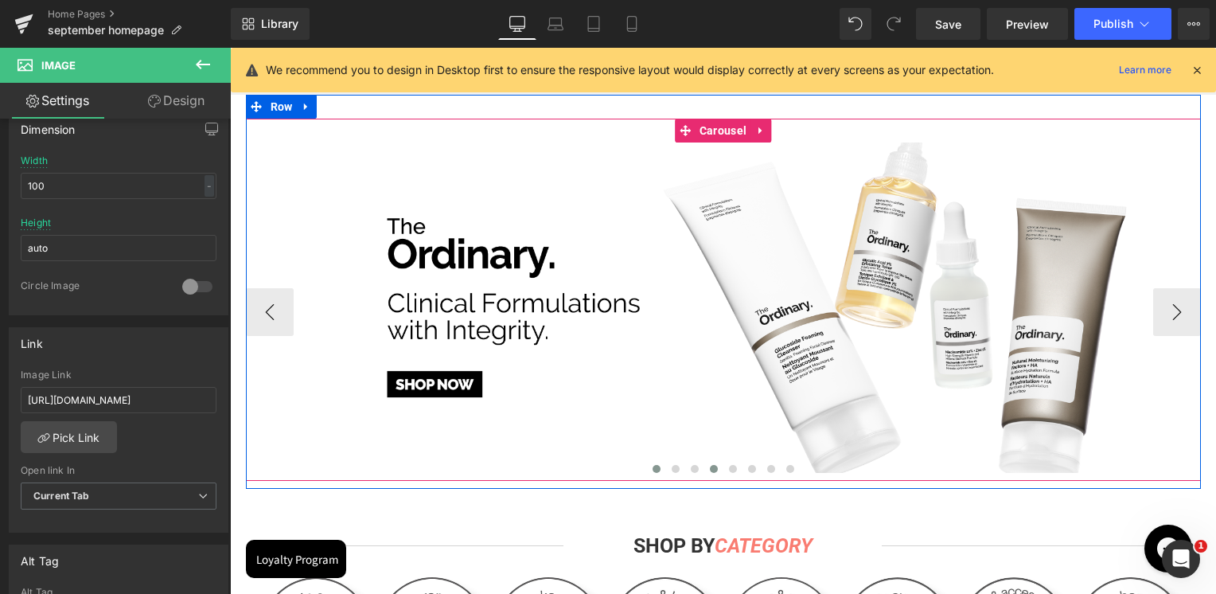
click at [656, 469] on button at bounding box center [656, 469] width 19 height 16
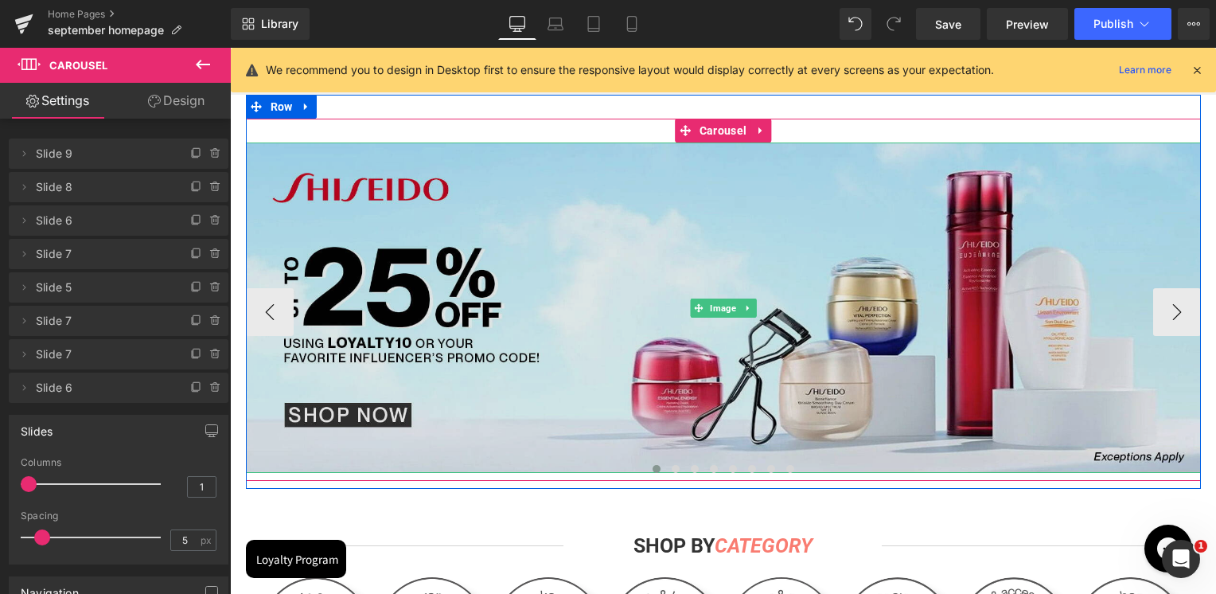
click at [595, 329] on img at bounding box center [723, 307] width 955 height 330
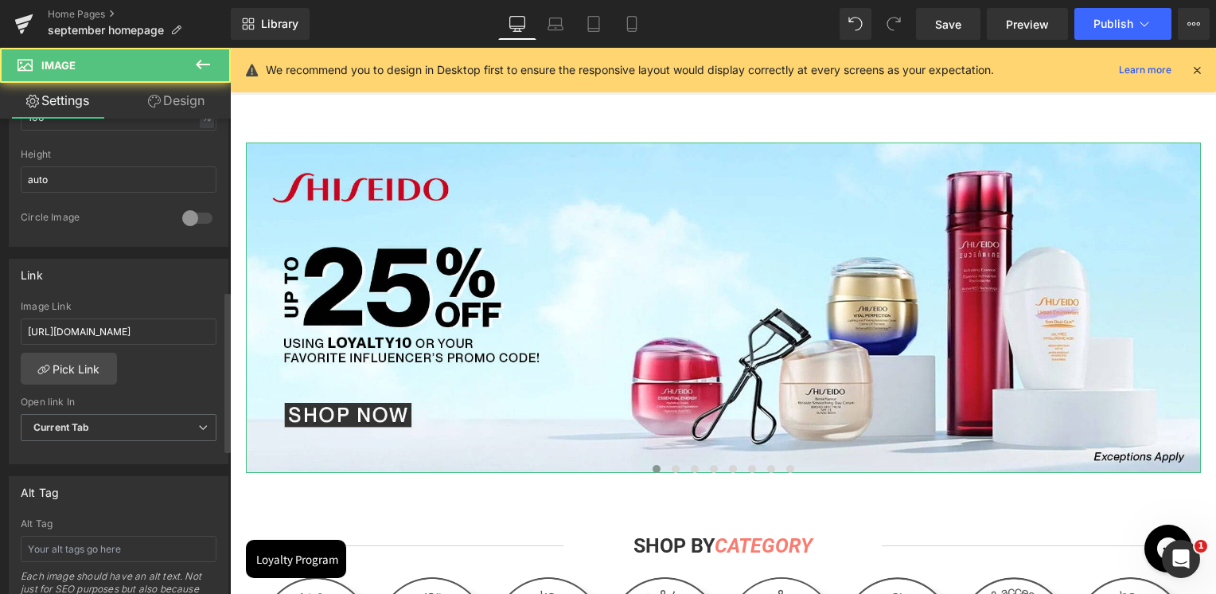
scroll to position [637, 0]
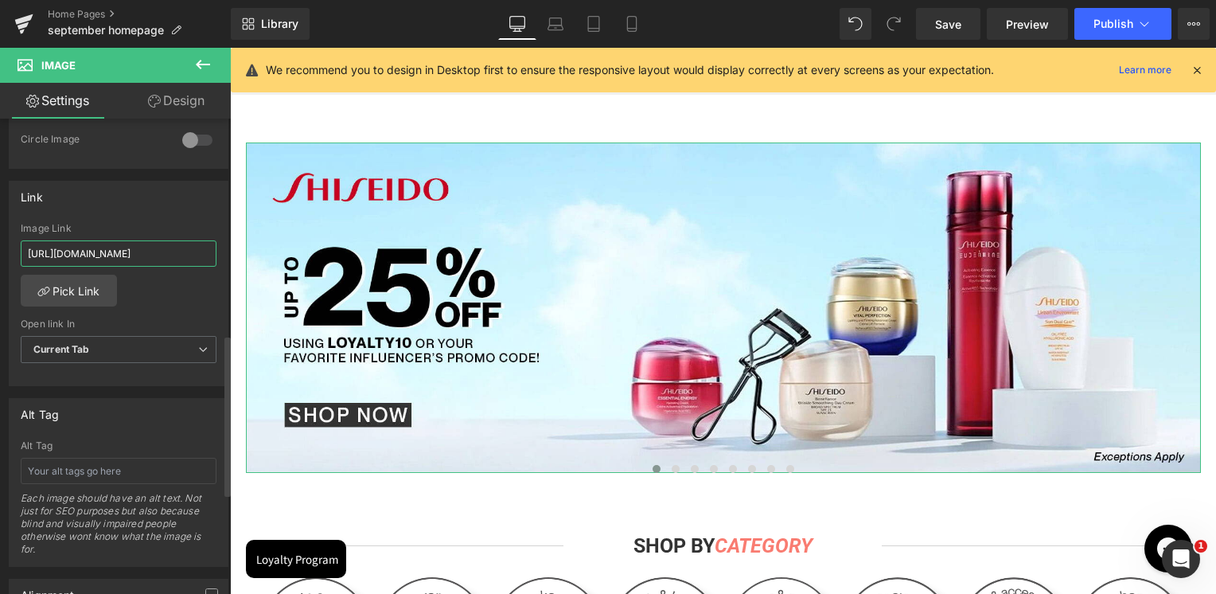
click at [134, 241] on input "[URL][DOMAIN_NAME]" at bounding box center [119, 253] width 196 height 26
click at [150, 205] on div "Link" at bounding box center [119, 196] width 218 height 30
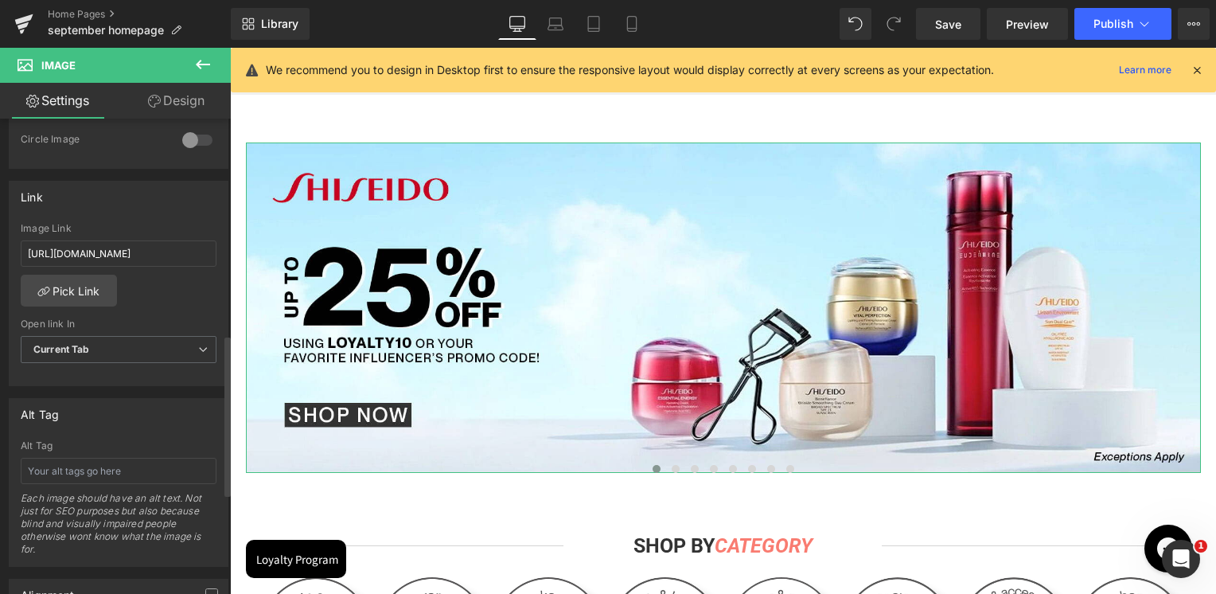
scroll to position [0, 0]
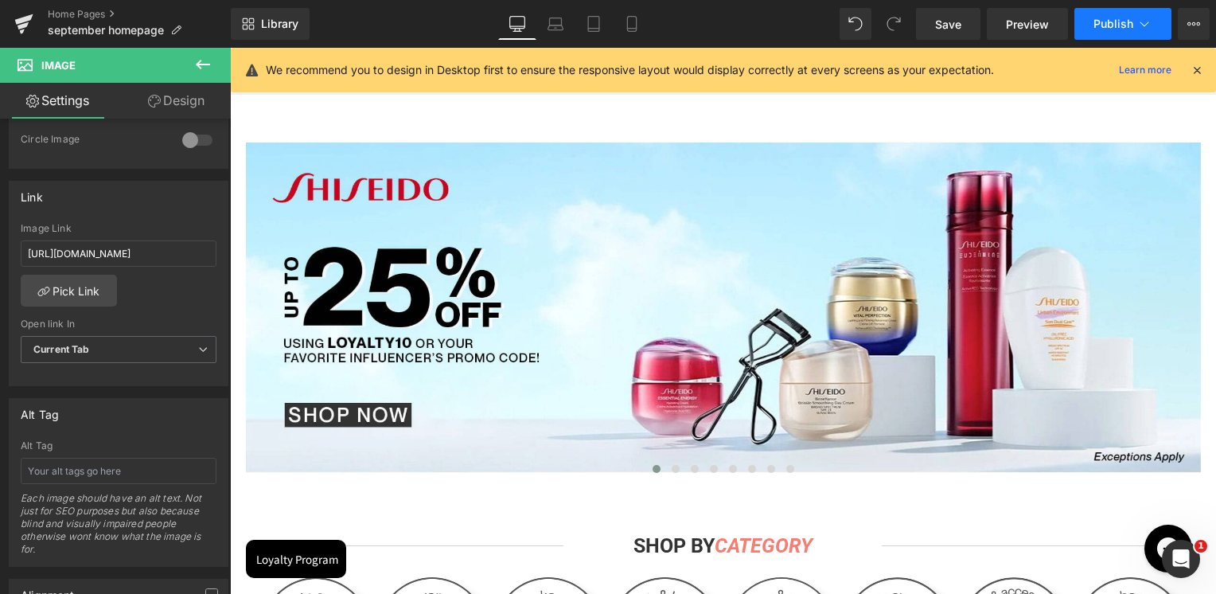
click at [1125, 26] on span "Publish" at bounding box center [1113, 24] width 40 height 13
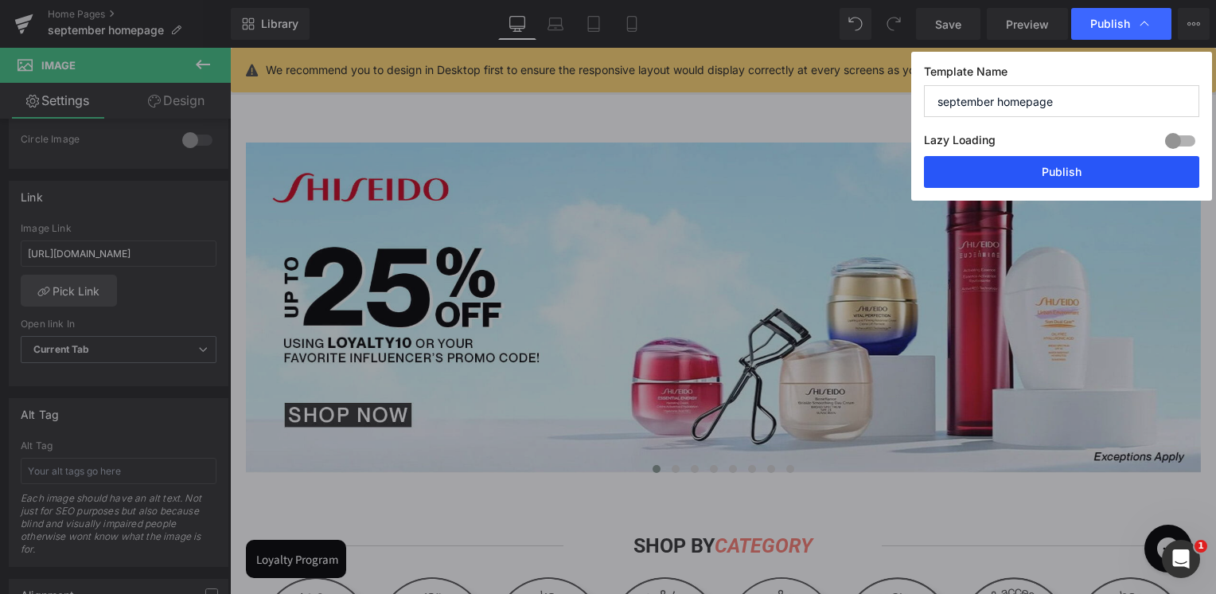
click at [1061, 167] on button "Publish" at bounding box center [1061, 172] width 275 height 32
